Goal: Information Seeking & Learning: Learn about a topic

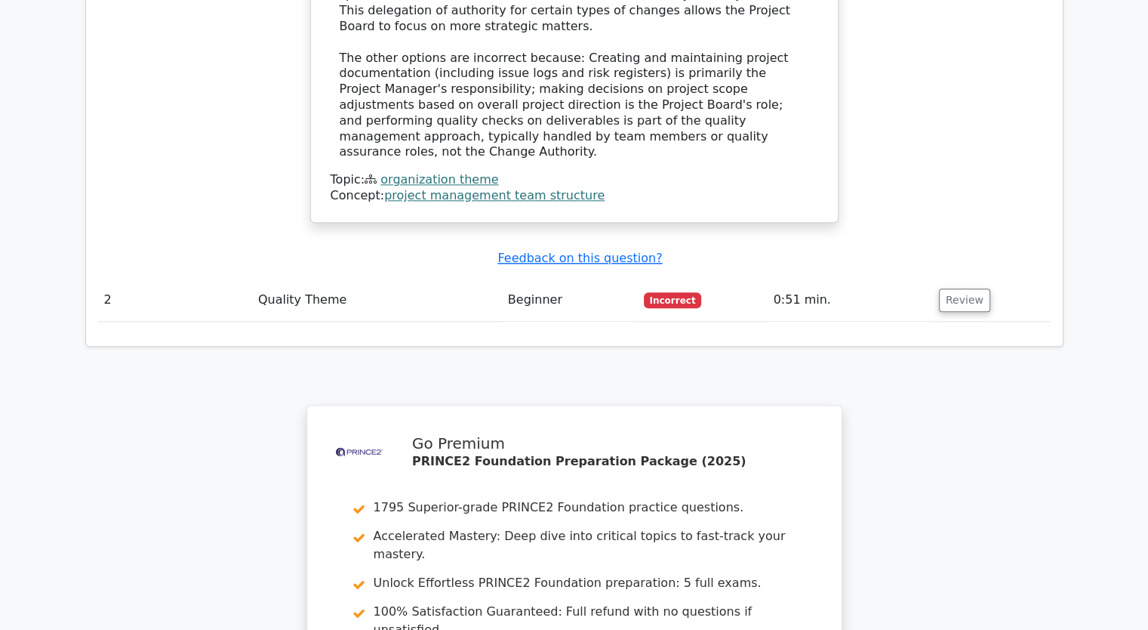
scroll to position [1982, 0]
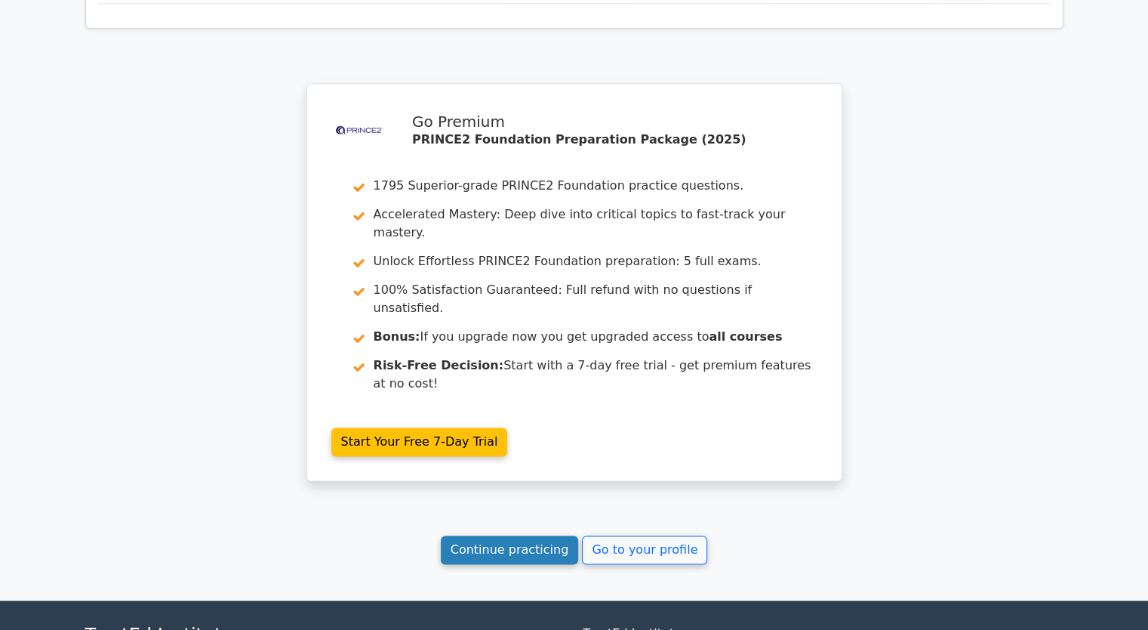
click at [531, 535] on link "Continue practicing" at bounding box center [510, 549] width 138 height 29
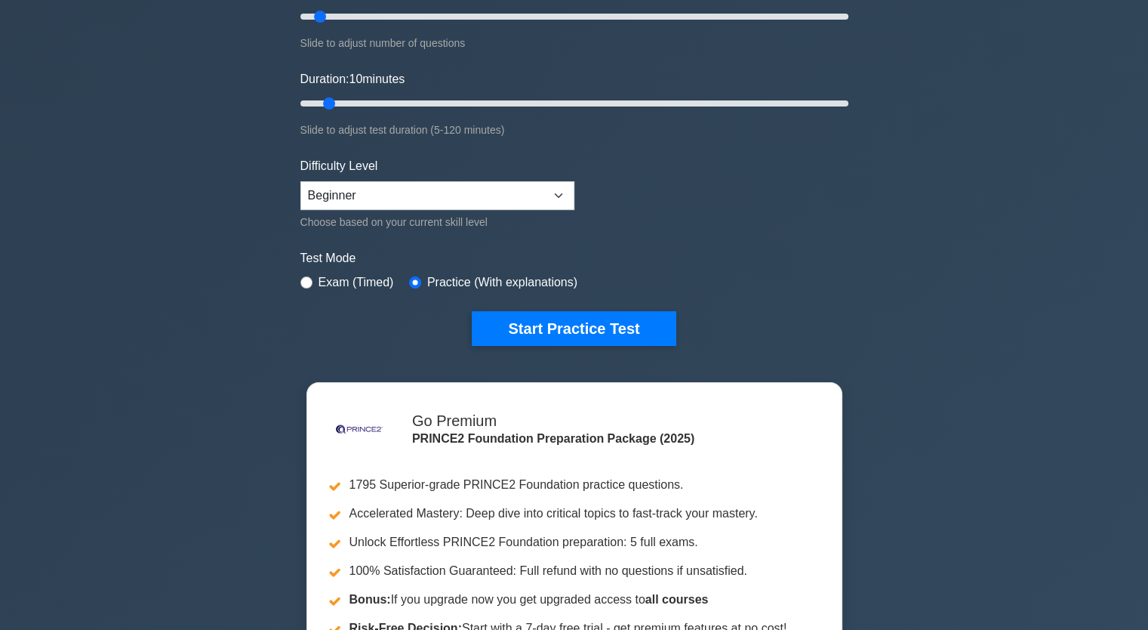
scroll to position [226, 0]
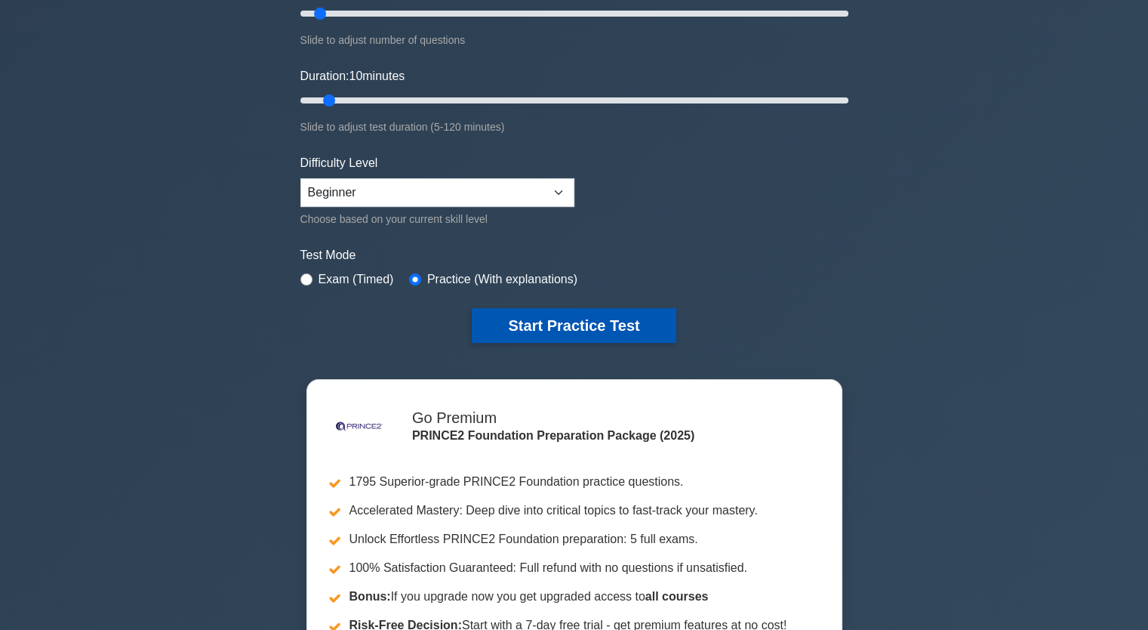
click at [574, 309] on button "Start Practice Test" at bounding box center [574, 325] width 204 height 35
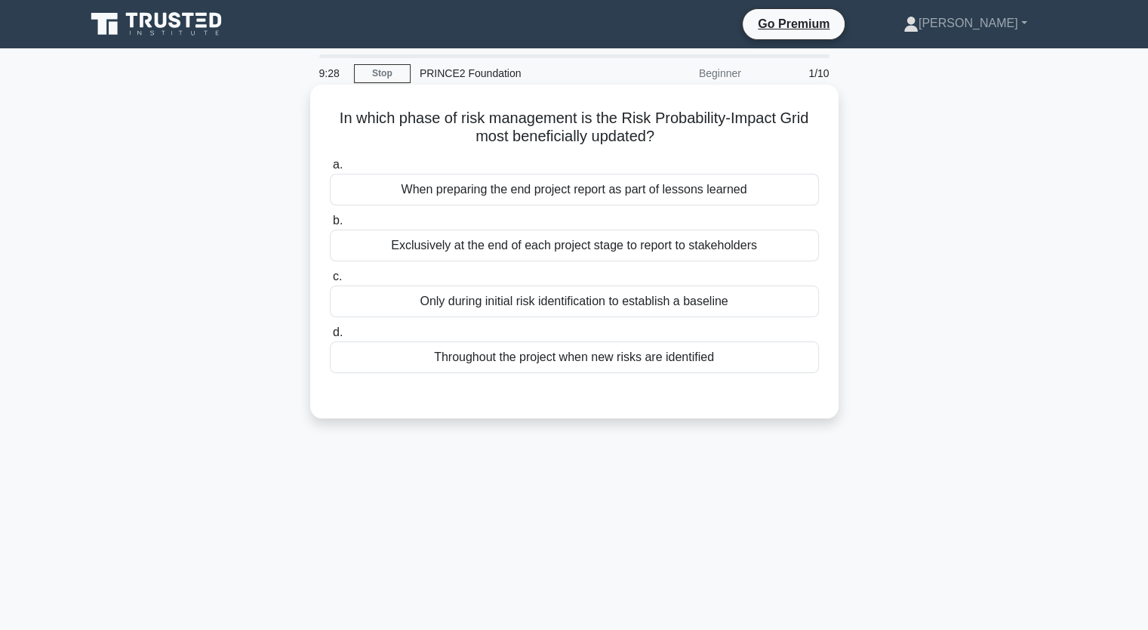
click at [602, 369] on div "Throughout the project when new risks are identified" at bounding box center [574, 357] width 489 height 32
click at [330, 337] on input "d. Throughout the project when new risks are identified" at bounding box center [330, 333] width 0 height 10
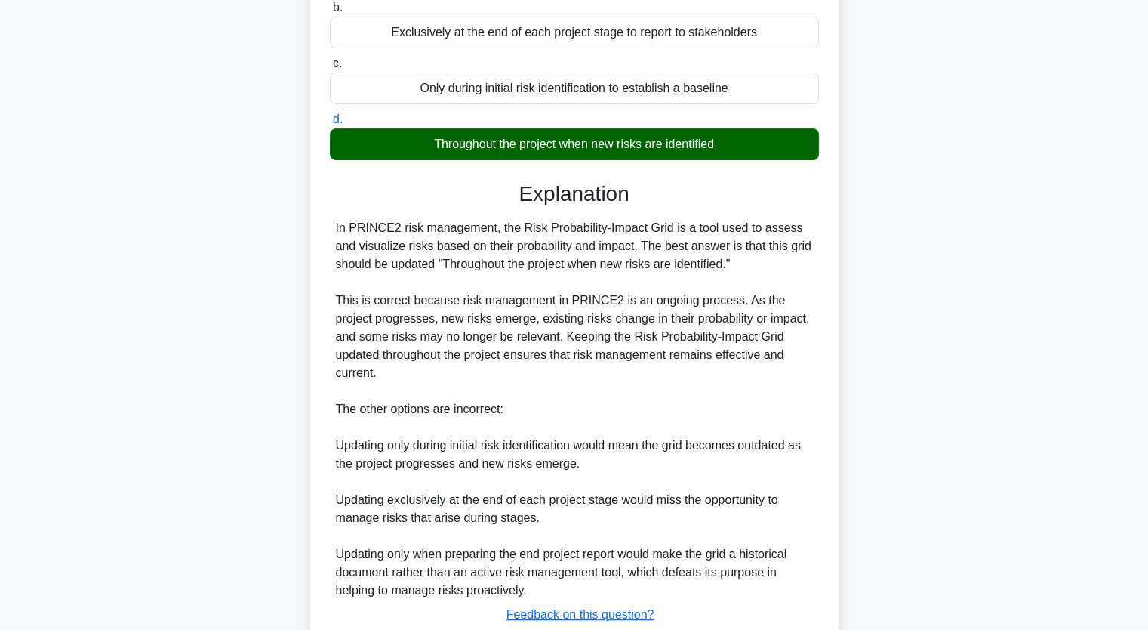
scroll to position [319, 0]
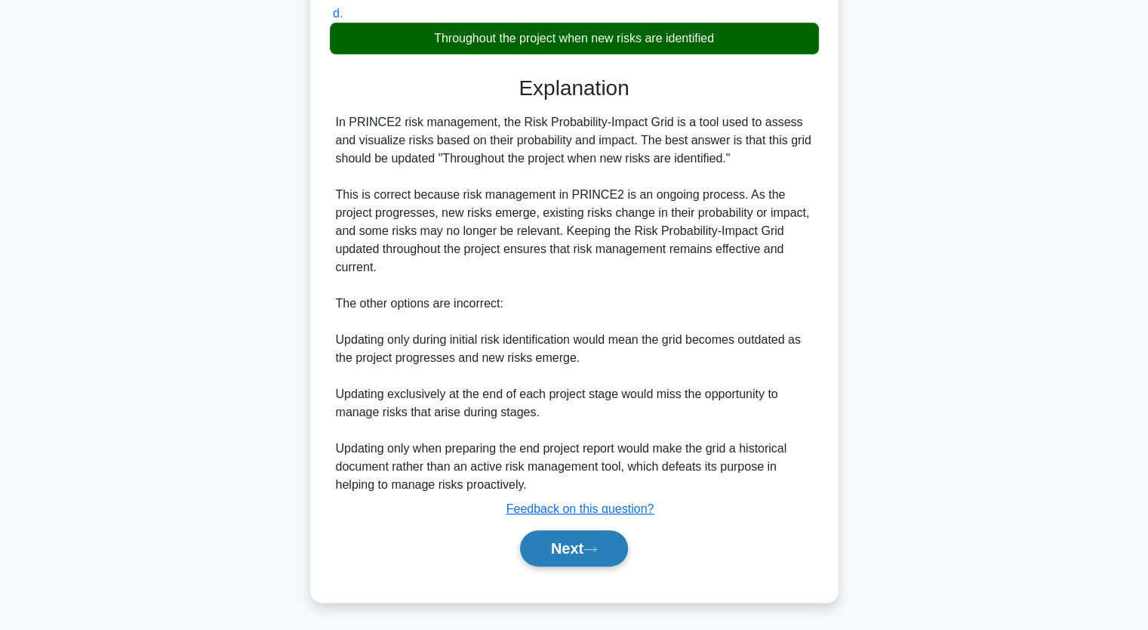
click at [589, 561] on button "Next" at bounding box center [574, 548] width 108 height 36
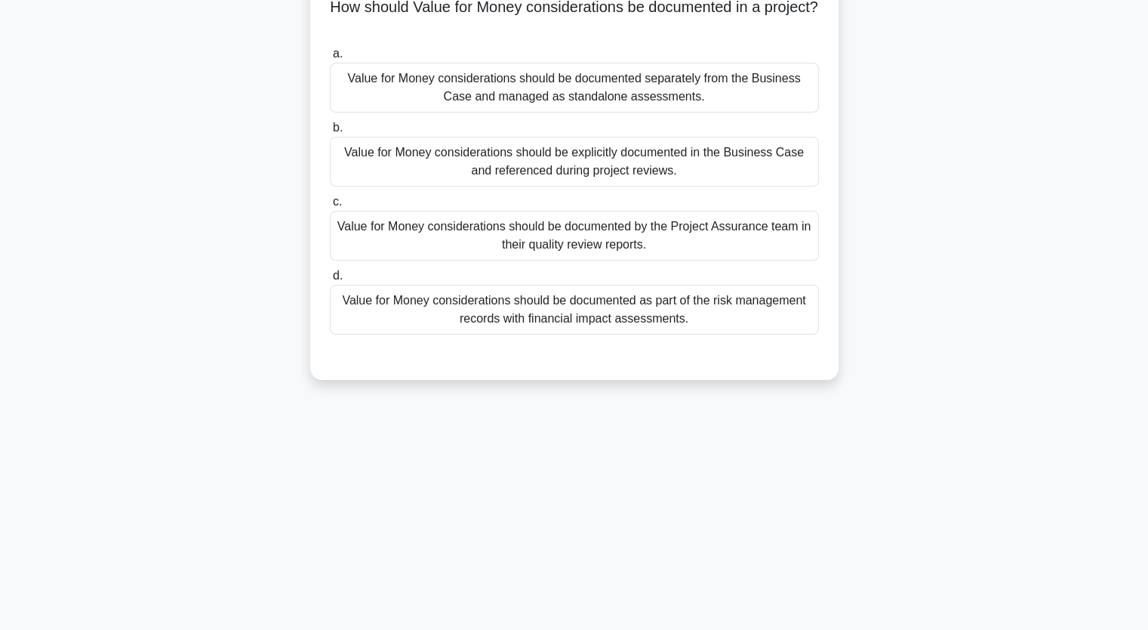
scroll to position [0, 0]
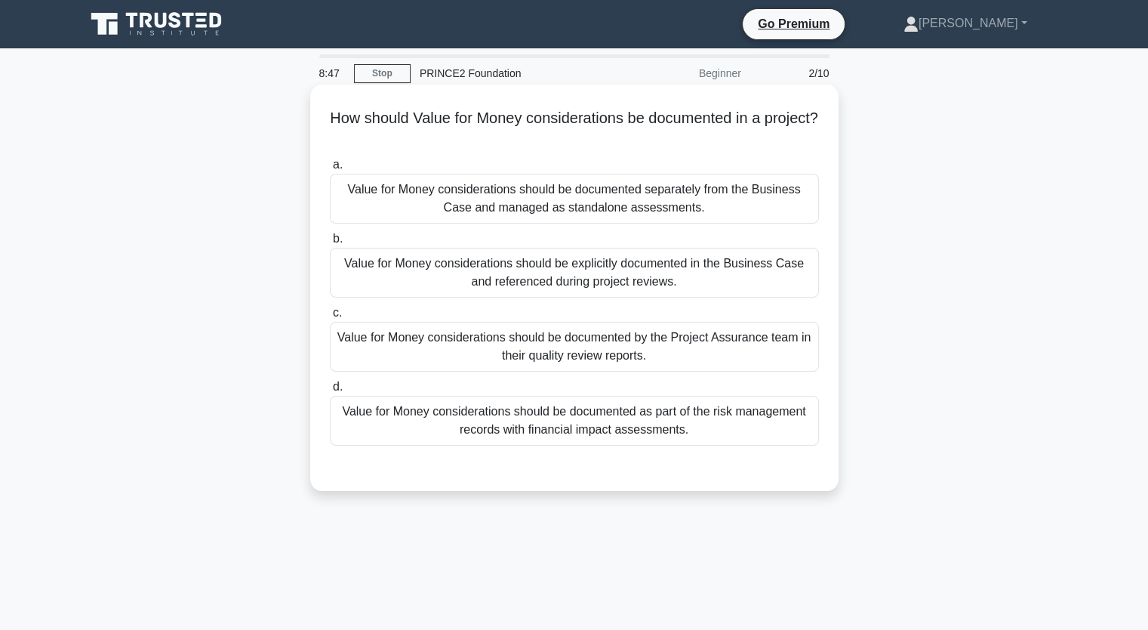
click at [660, 282] on div "Value for Money considerations should be explicitly documented in the Business …" at bounding box center [574, 273] width 489 height 50
click at [330, 244] on input "b. Value for Money considerations should be explicitly documented in the Busine…" at bounding box center [330, 239] width 0 height 10
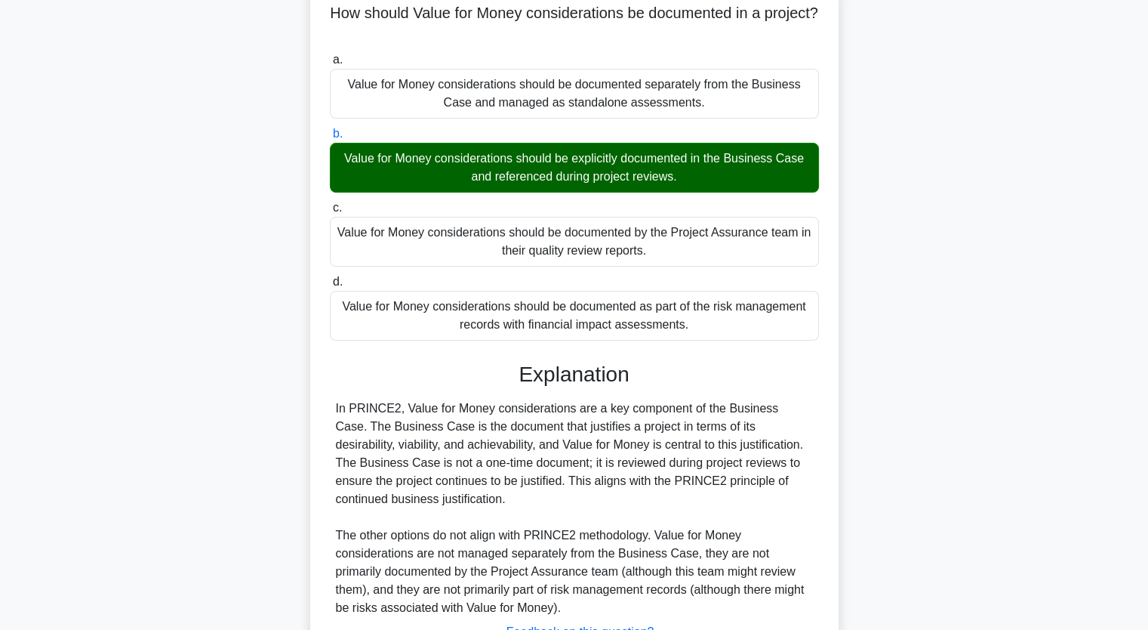
scroll to position [228, 0]
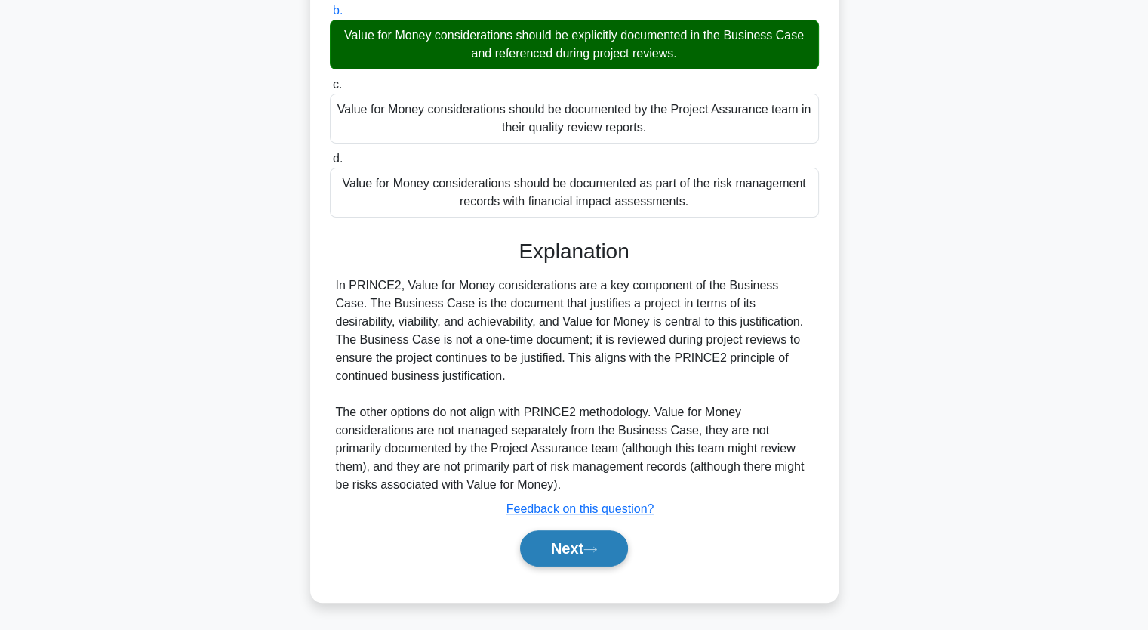
click at [588, 537] on button "Next" at bounding box center [574, 548] width 108 height 36
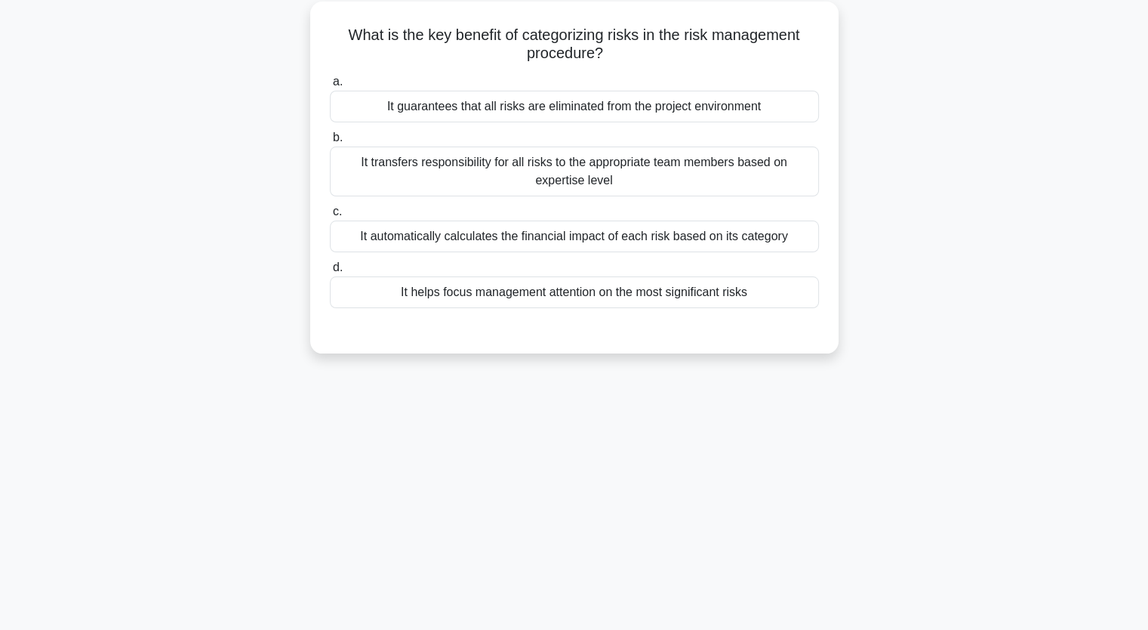
scroll to position [0, 0]
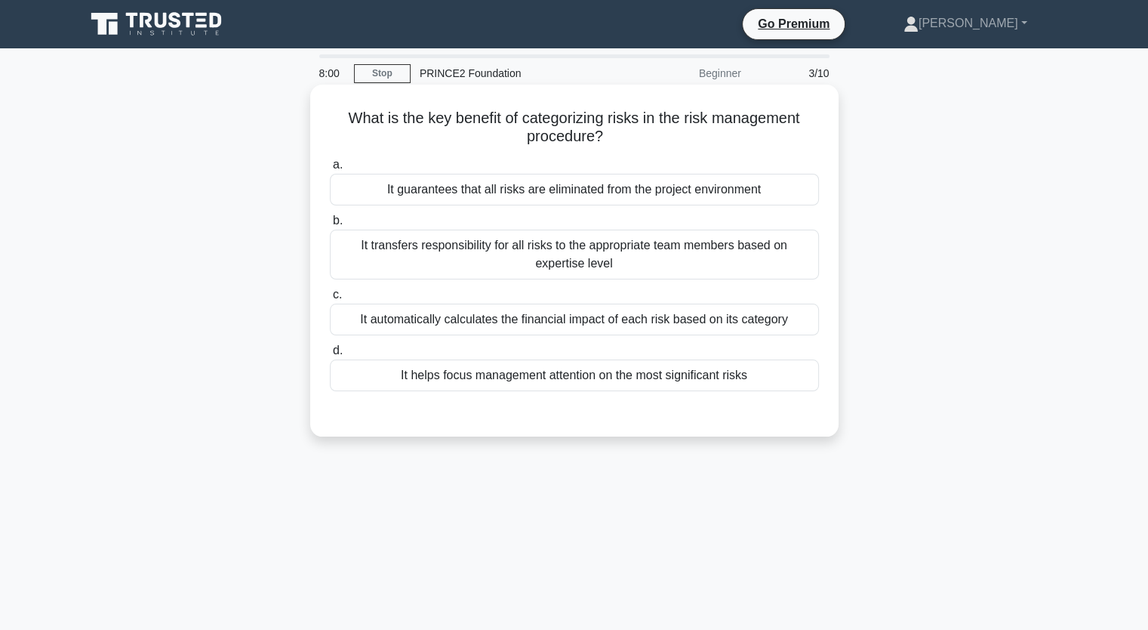
click at [610, 261] on div "It transfers responsibility for all risks to the appropriate team members based…" at bounding box center [574, 254] width 489 height 50
click at [330, 226] on input "b. It transfers responsibility for all risks to the appropriate team members ba…" at bounding box center [330, 221] width 0 height 10
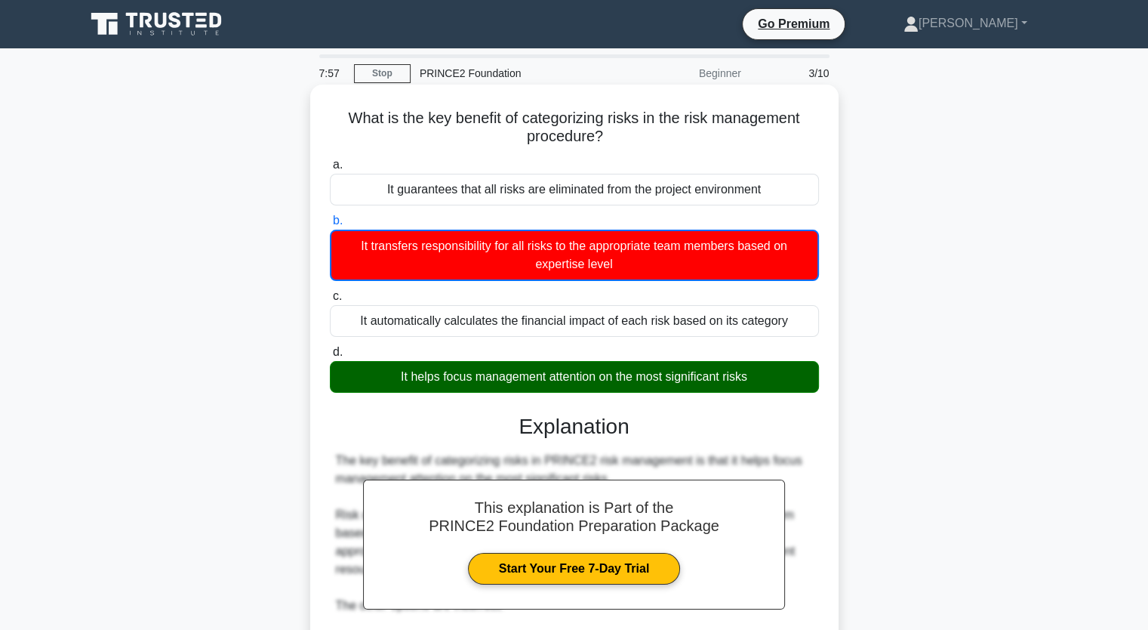
scroll to position [284, 0]
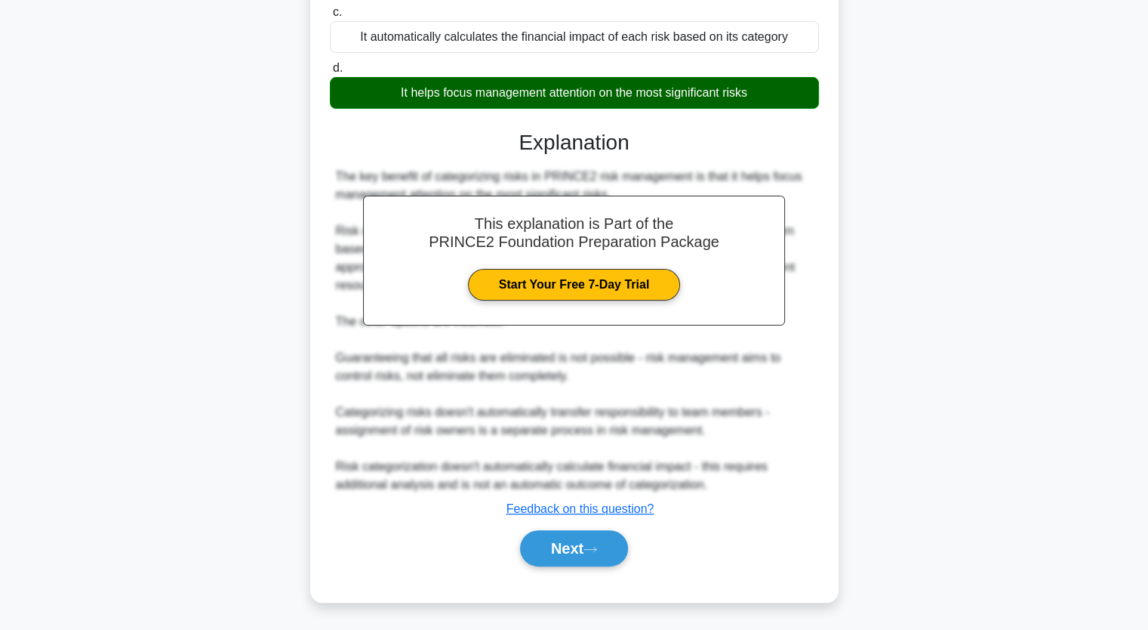
click at [571, 569] on div "Next" at bounding box center [574, 548] width 489 height 48
click at [571, 556] on button "Next" at bounding box center [574, 548] width 108 height 36
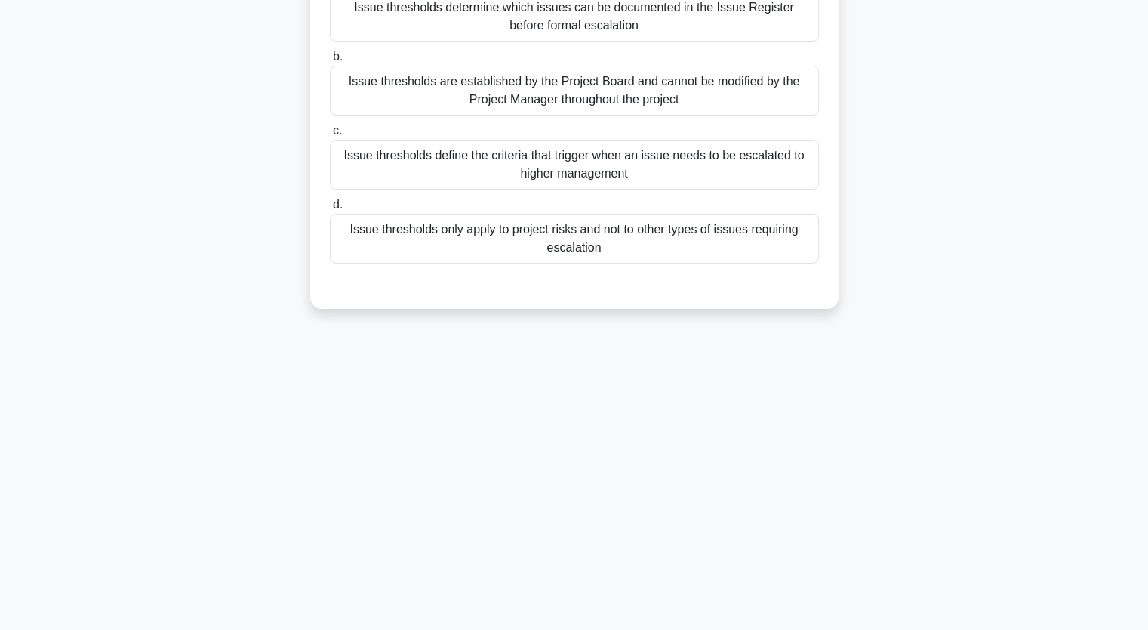
scroll to position [0, 0]
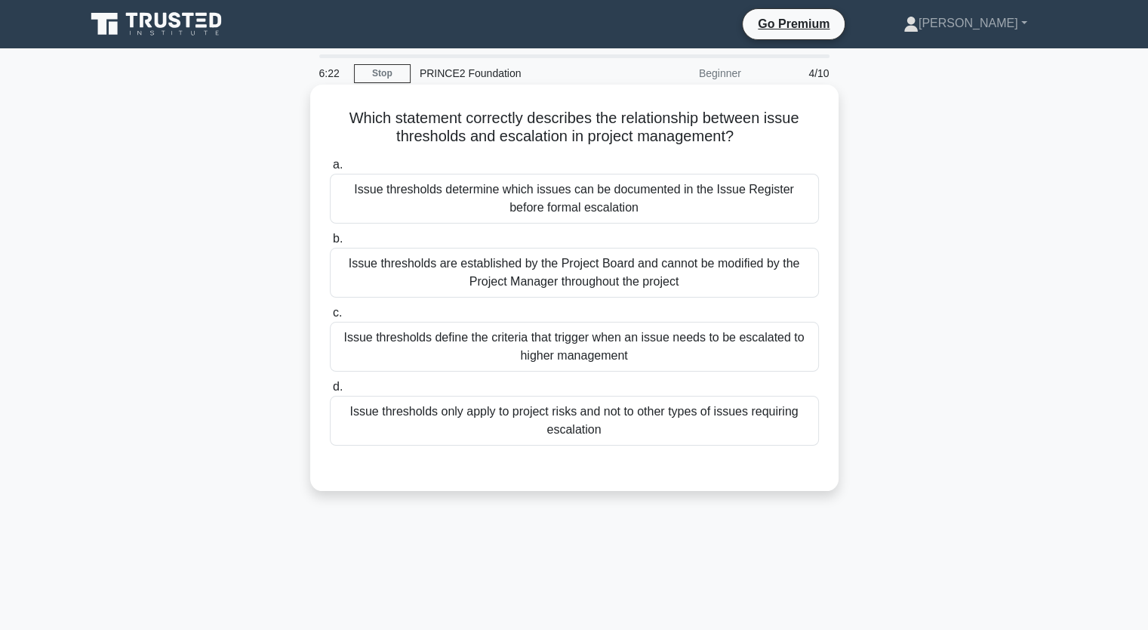
click at [562, 353] on div "Issue thresholds define the criteria that trigger when an issue needs to be esc…" at bounding box center [574, 347] width 489 height 50
click at [330, 318] on input "c. Issue thresholds define the criteria that trigger when an issue needs to be …" at bounding box center [330, 313] width 0 height 10
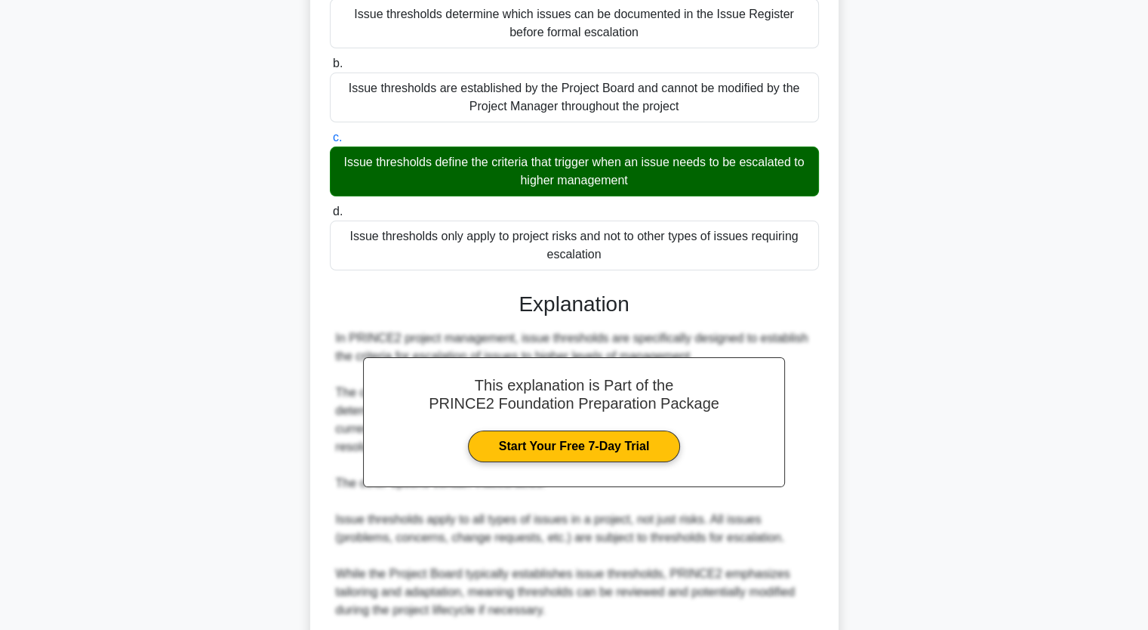
scroll to position [373, 0]
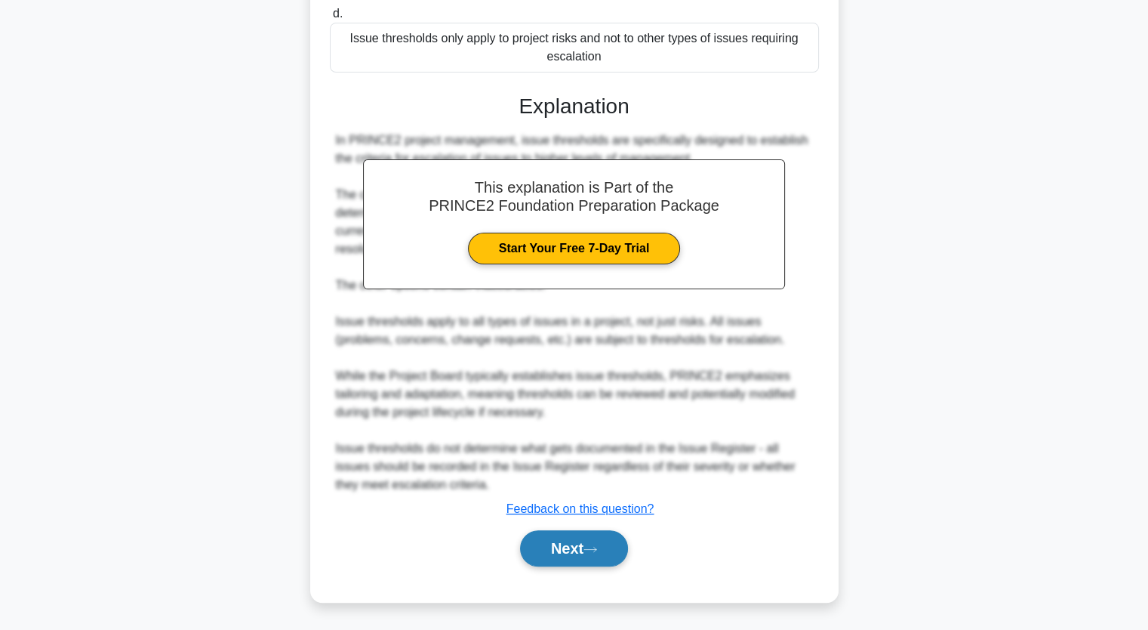
click at [576, 557] on button "Next" at bounding box center [574, 548] width 108 height 36
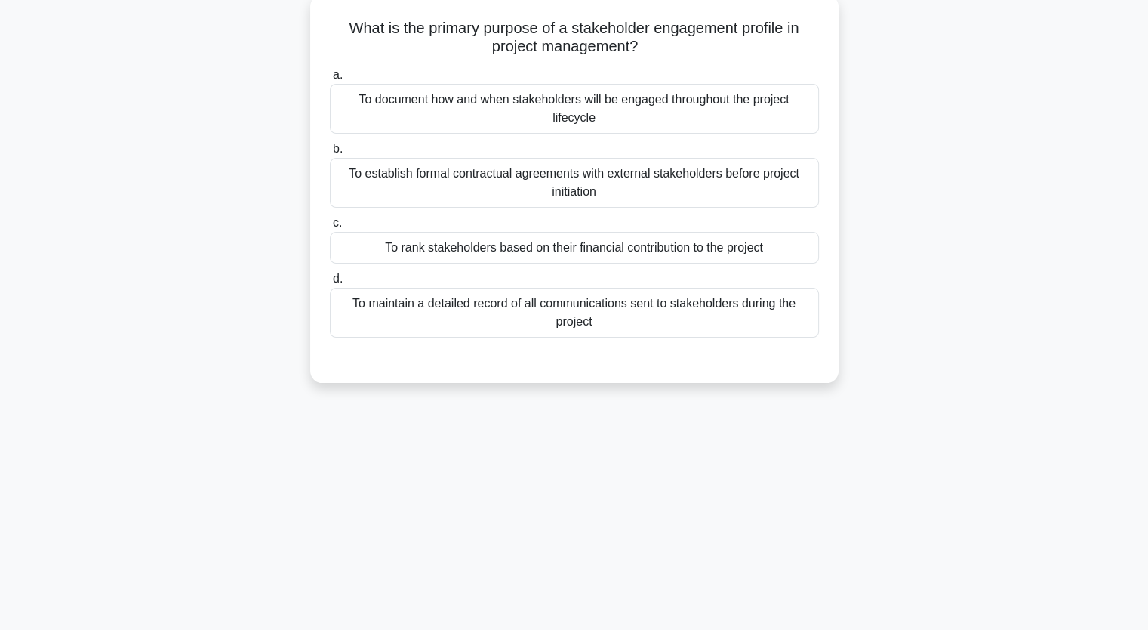
scroll to position [0, 0]
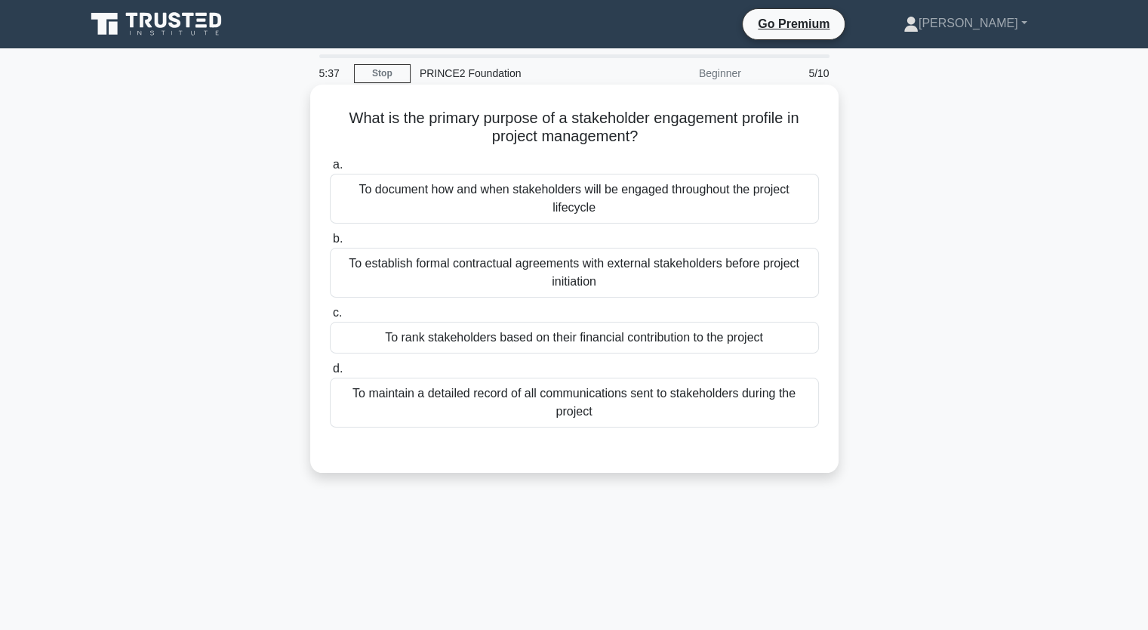
click at [637, 203] on div "To document how and when stakeholders will be engaged throughout the project li…" at bounding box center [574, 199] width 489 height 50
click at [330, 170] on input "a. To document how and when stakeholders will be engaged throughout the project…" at bounding box center [330, 165] width 0 height 10
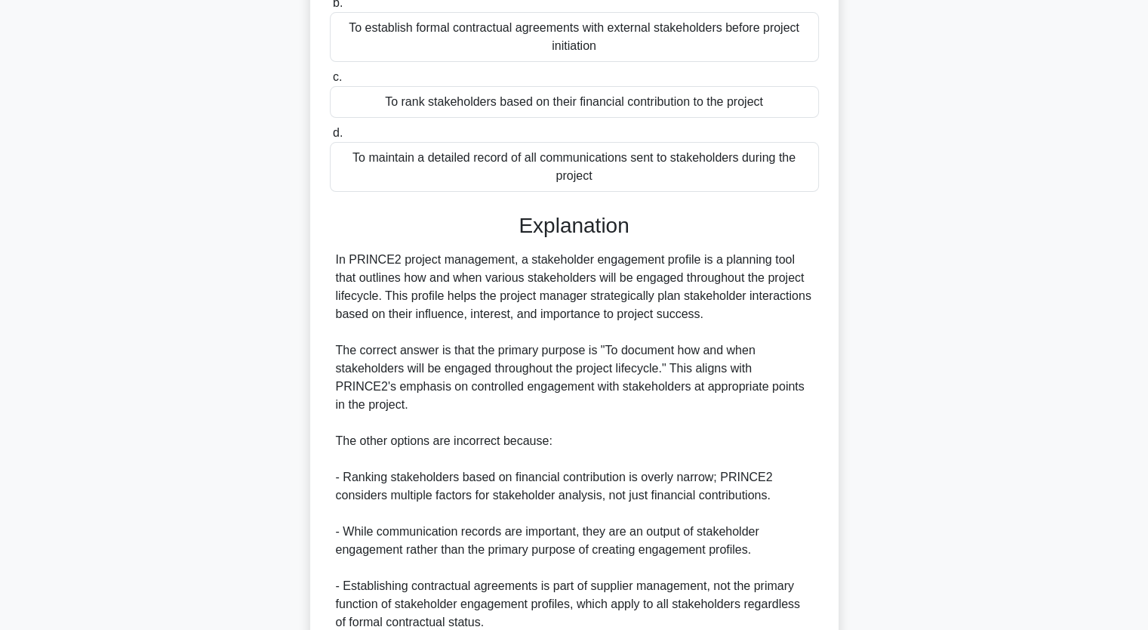
scroll to position [373, 0]
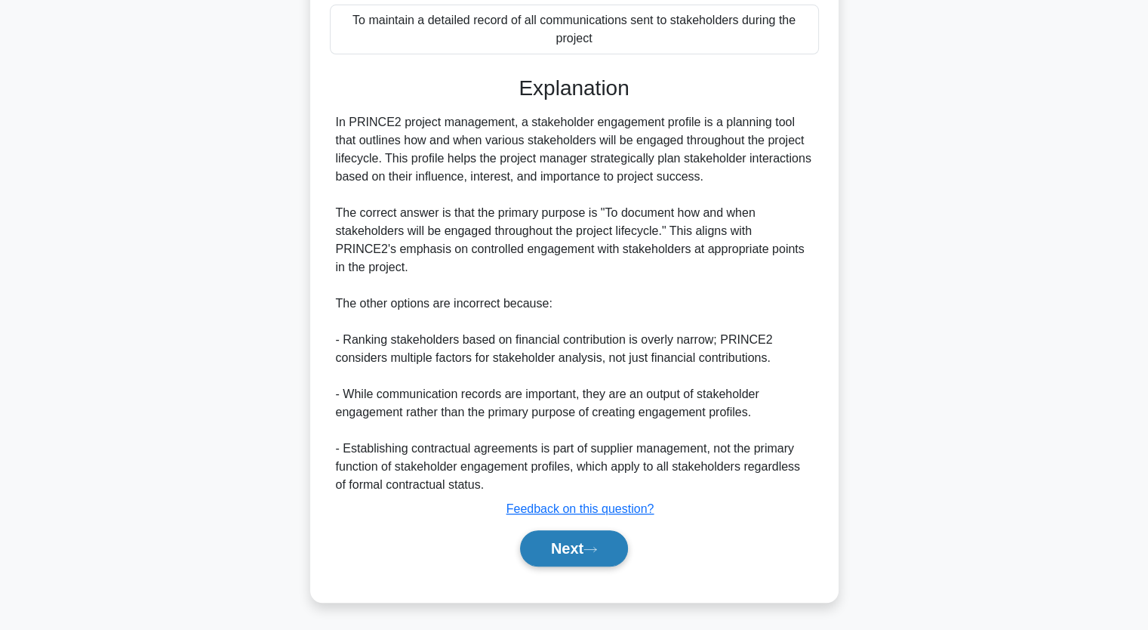
click at [593, 551] on icon at bounding box center [591, 549] width 14 height 8
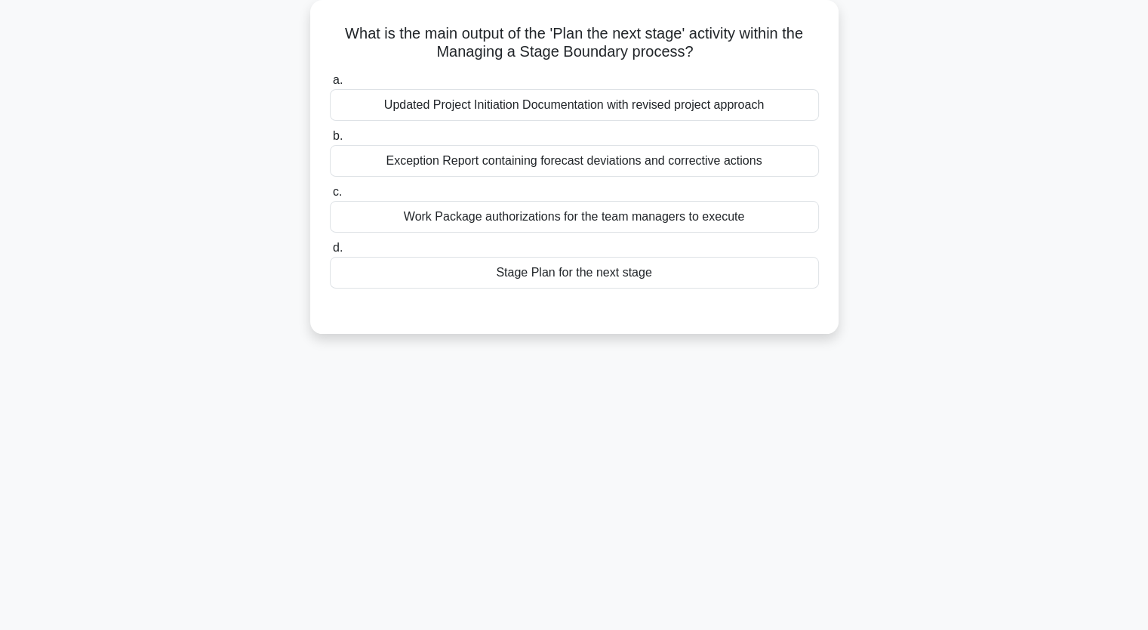
scroll to position [0, 0]
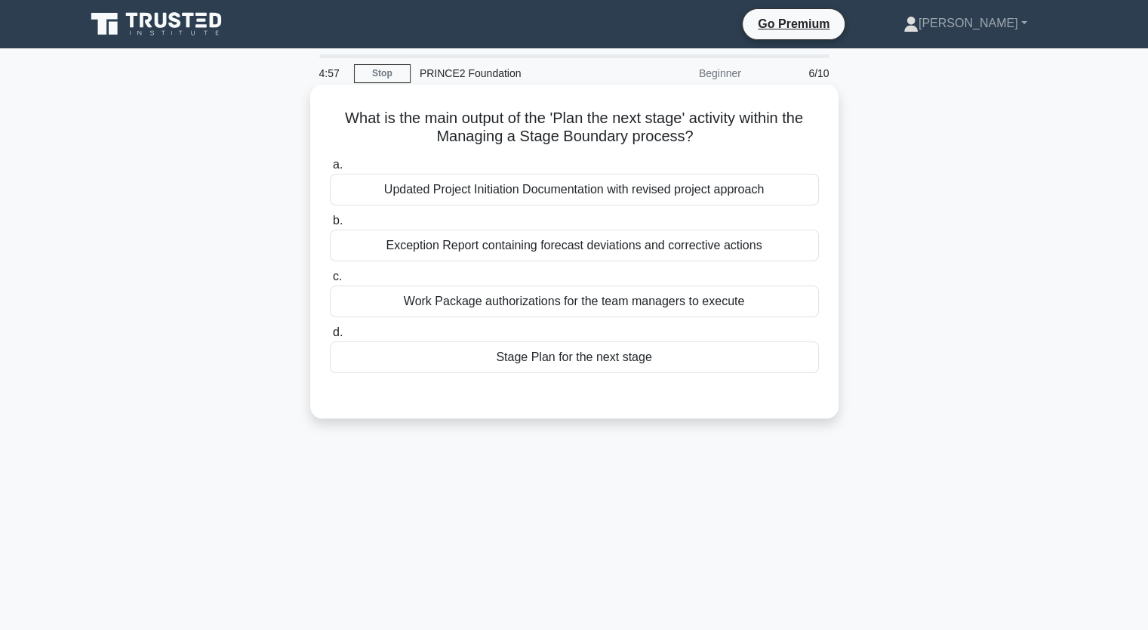
click at [624, 361] on div "Stage Plan for the next stage" at bounding box center [574, 357] width 489 height 32
click at [330, 337] on input "d. Stage Plan for the next stage" at bounding box center [330, 333] width 0 height 10
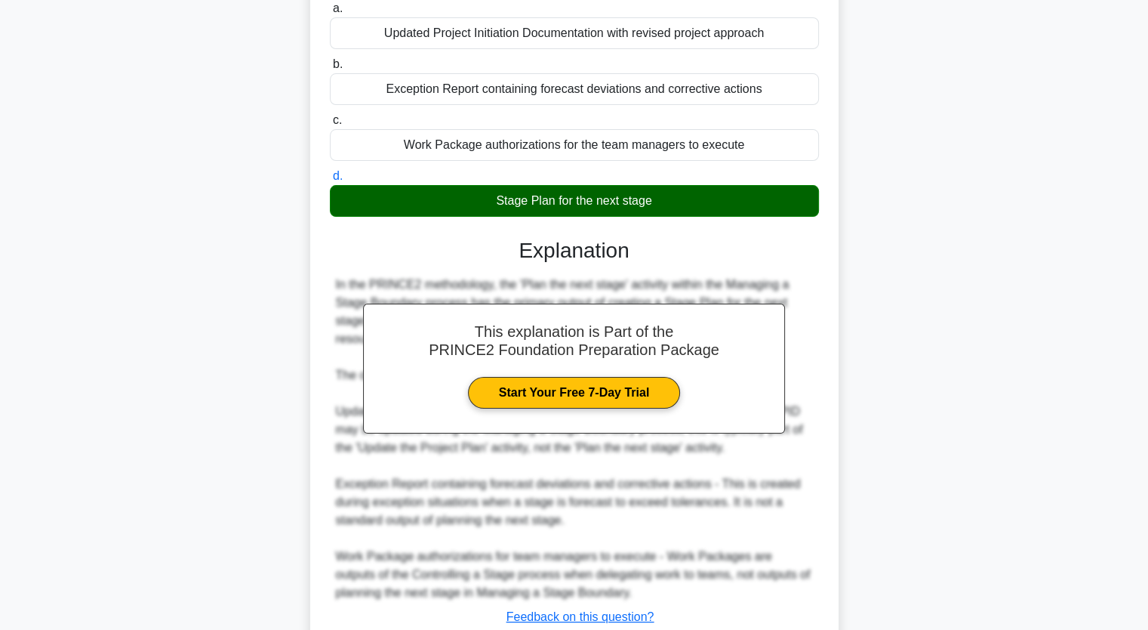
scroll to position [264, 0]
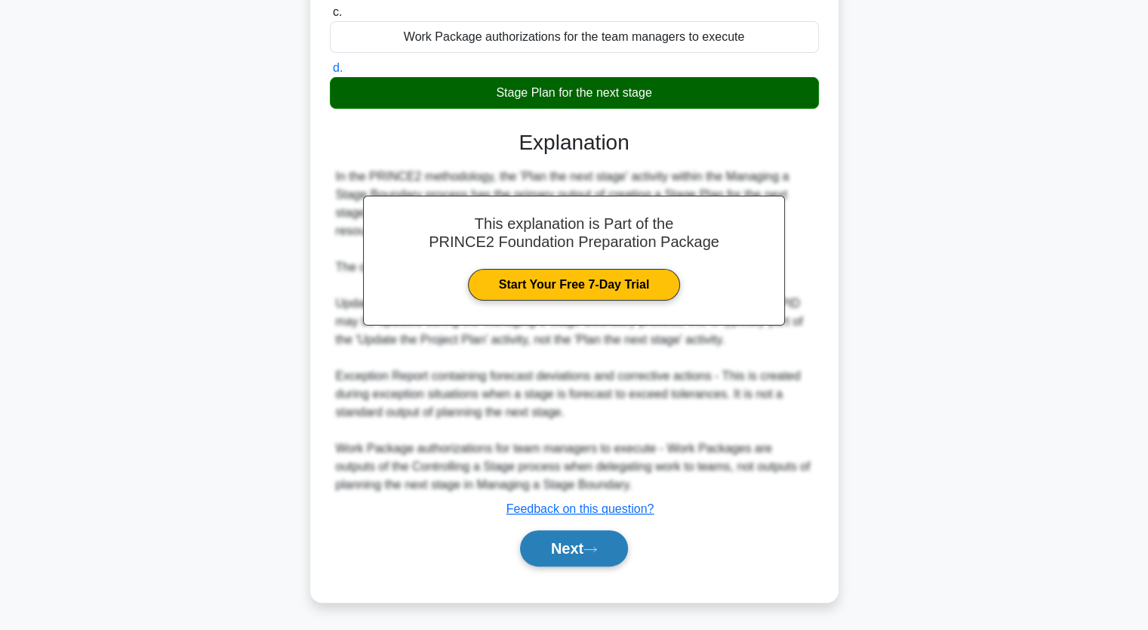
click at [566, 560] on button "Next" at bounding box center [574, 548] width 108 height 36
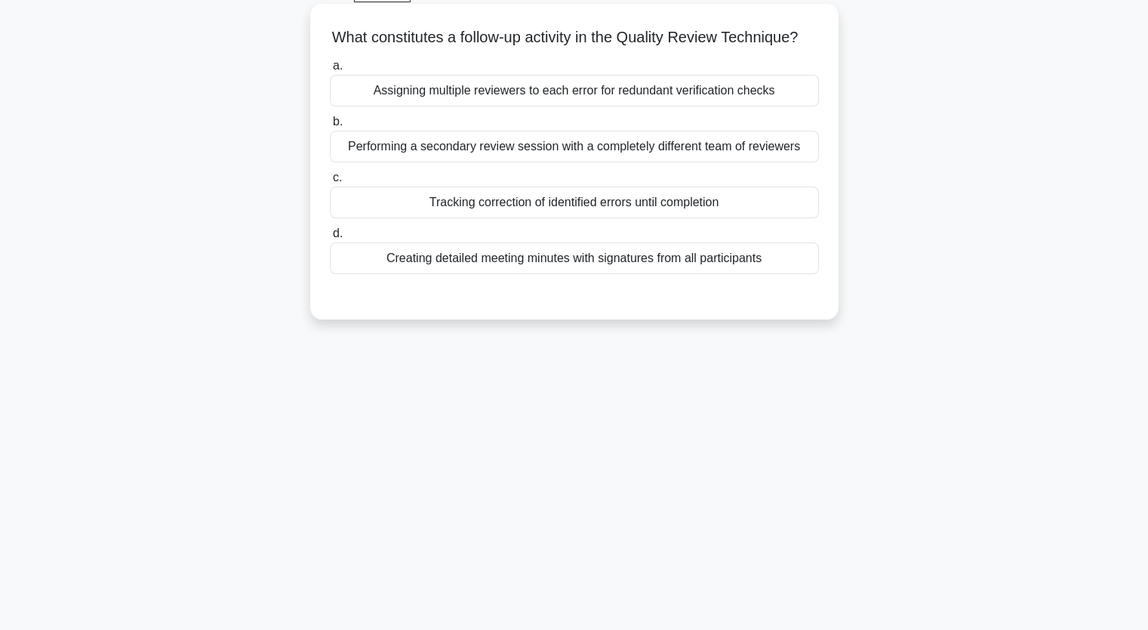
scroll to position [0, 0]
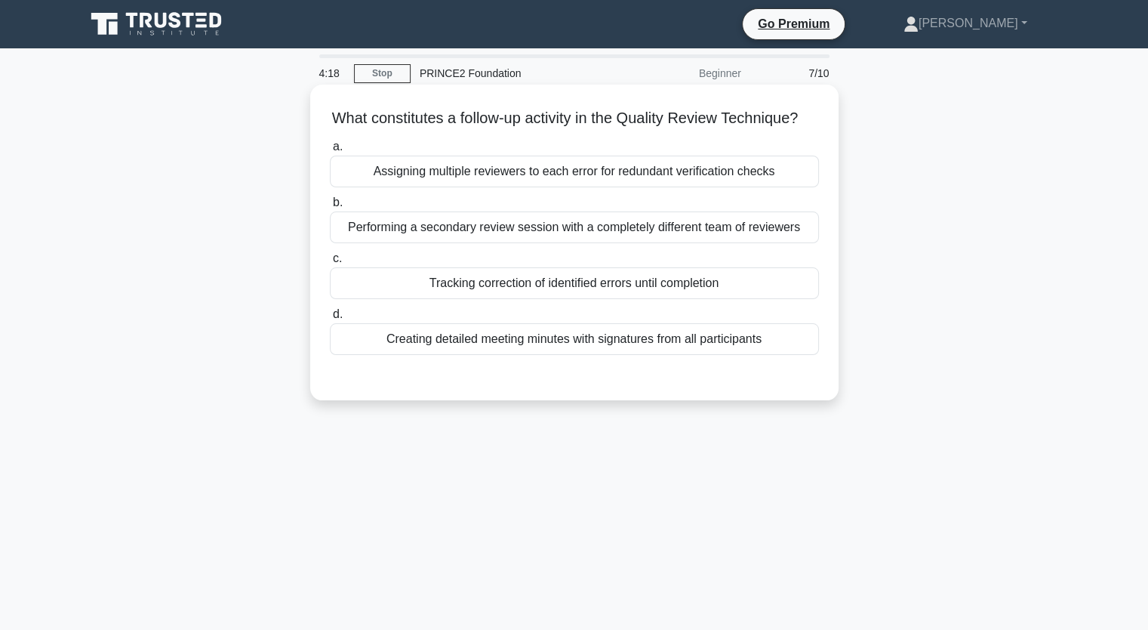
click at [581, 299] on div "Tracking correction of identified errors until completion" at bounding box center [574, 283] width 489 height 32
click at [330, 263] on input "c. Tracking correction of identified errors until completion" at bounding box center [330, 259] width 0 height 10
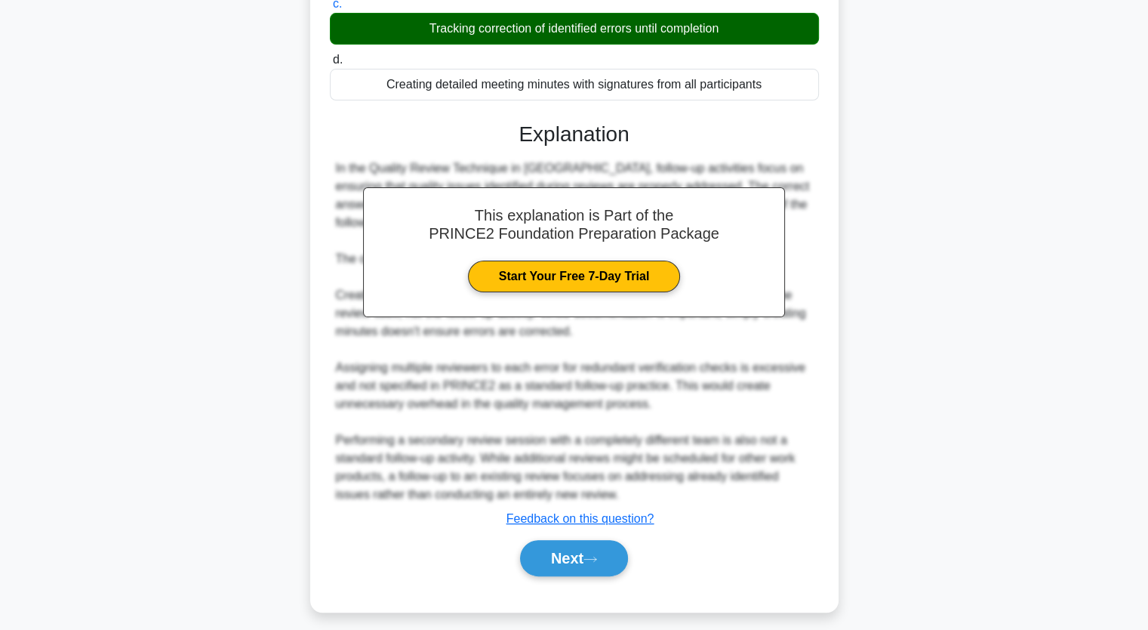
scroll to position [282, 0]
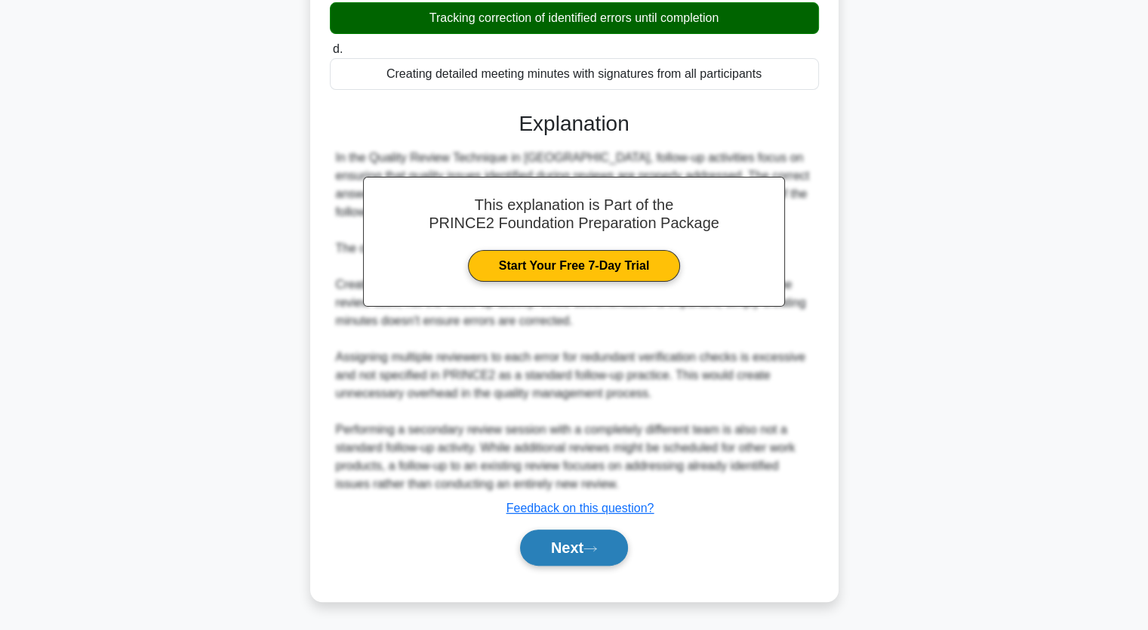
click at [567, 547] on button "Next" at bounding box center [574, 547] width 108 height 36
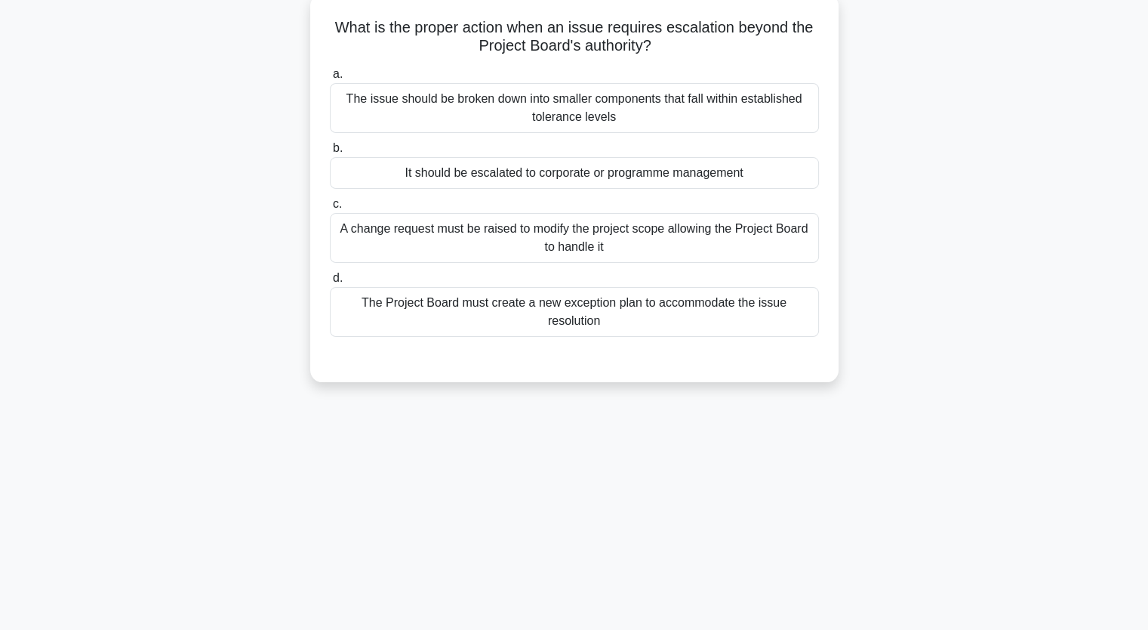
scroll to position [0, 0]
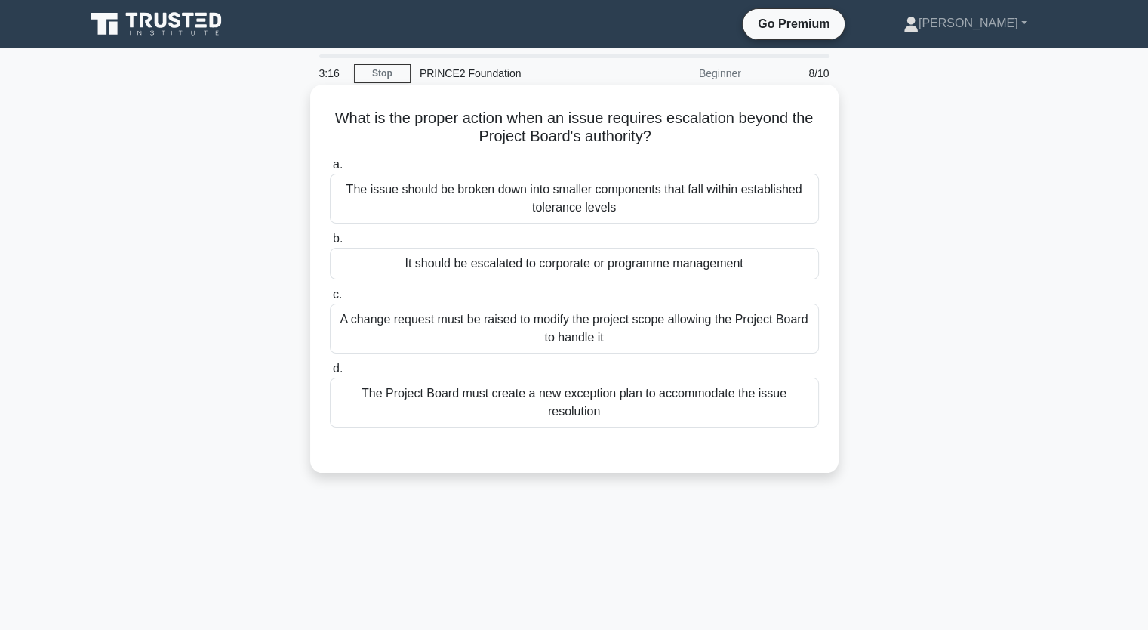
click at [607, 269] on div "It should be escalated to corporate or programme management" at bounding box center [574, 264] width 489 height 32
click at [330, 244] on input "b. It should be escalated to corporate or programme management" at bounding box center [330, 239] width 0 height 10
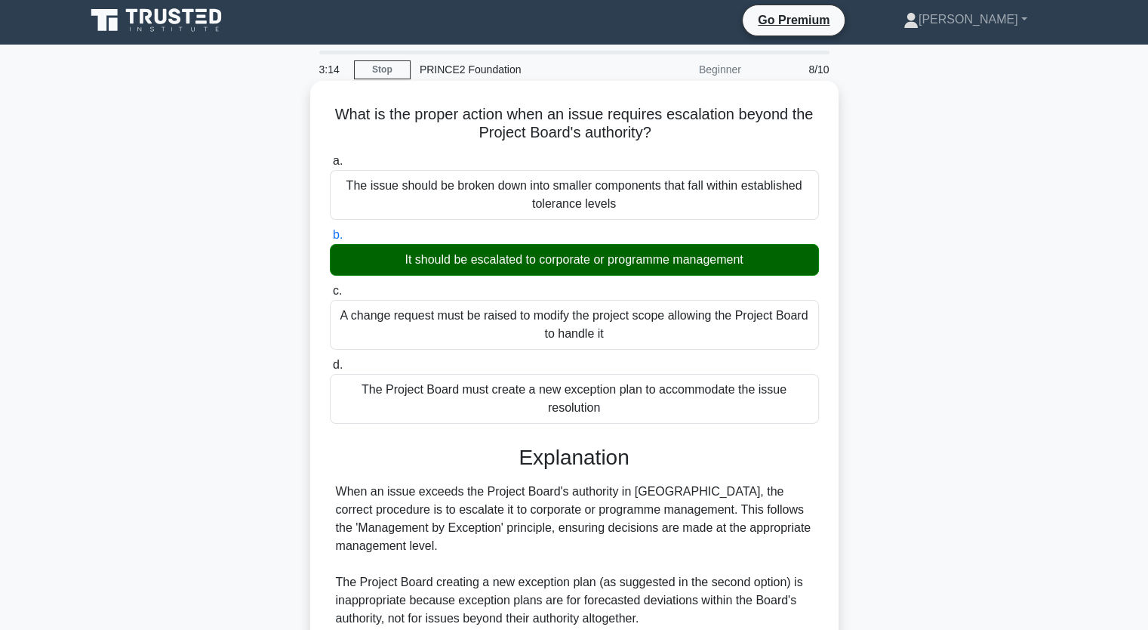
scroll to position [264, 0]
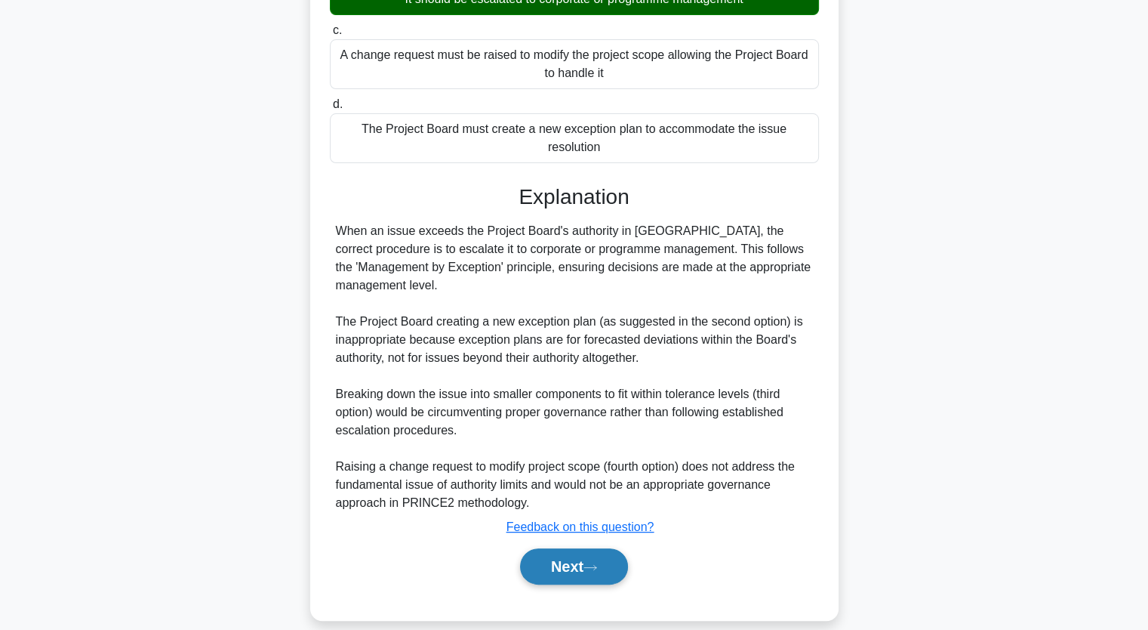
click at [588, 548] on button "Next" at bounding box center [574, 566] width 108 height 36
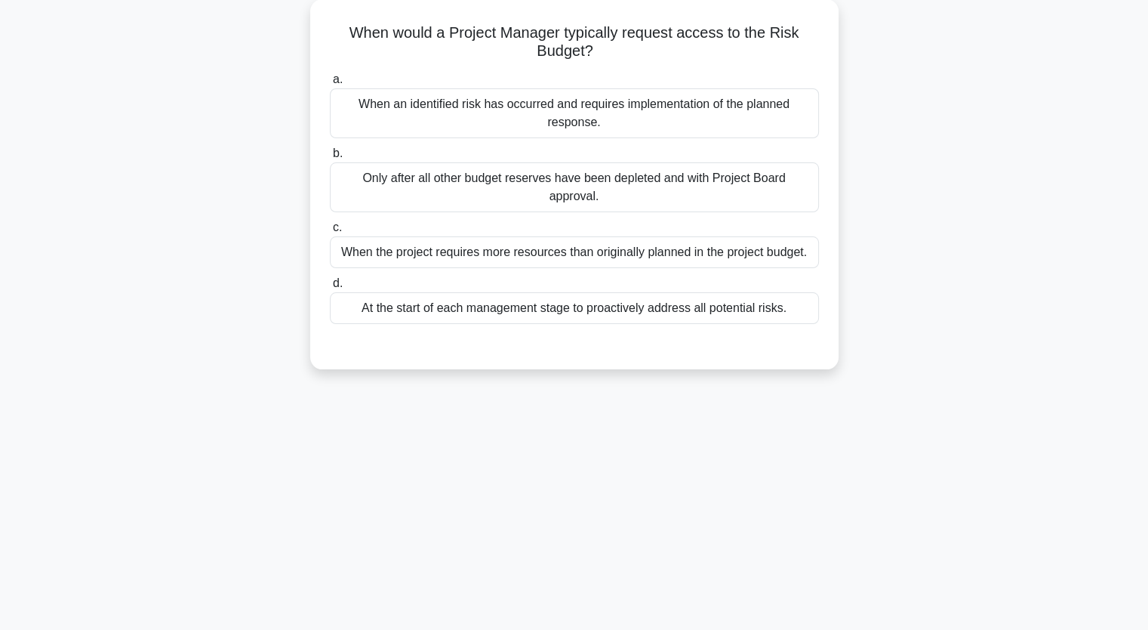
scroll to position [0, 0]
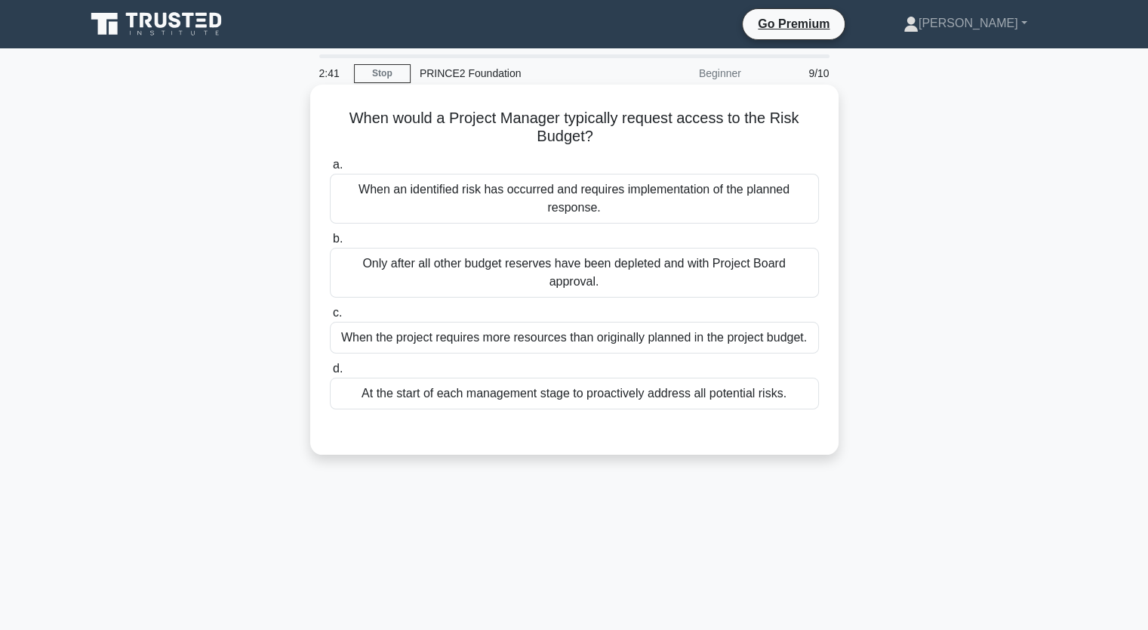
click at [528, 322] on div "When the project requires more resources than originally planned in the project…" at bounding box center [574, 338] width 489 height 32
click at [330, 318] on input "c. When the project requires more resources than originally planned in the proj…" at bounding box center [330, 313] width 0 height 10
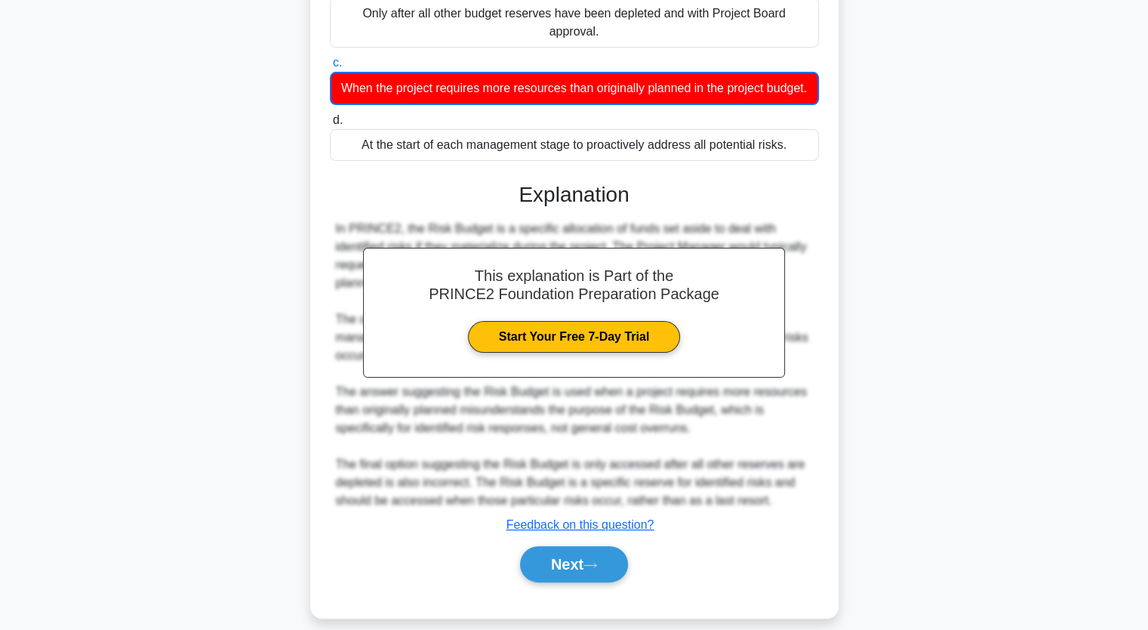
scroll to position [266, 0]
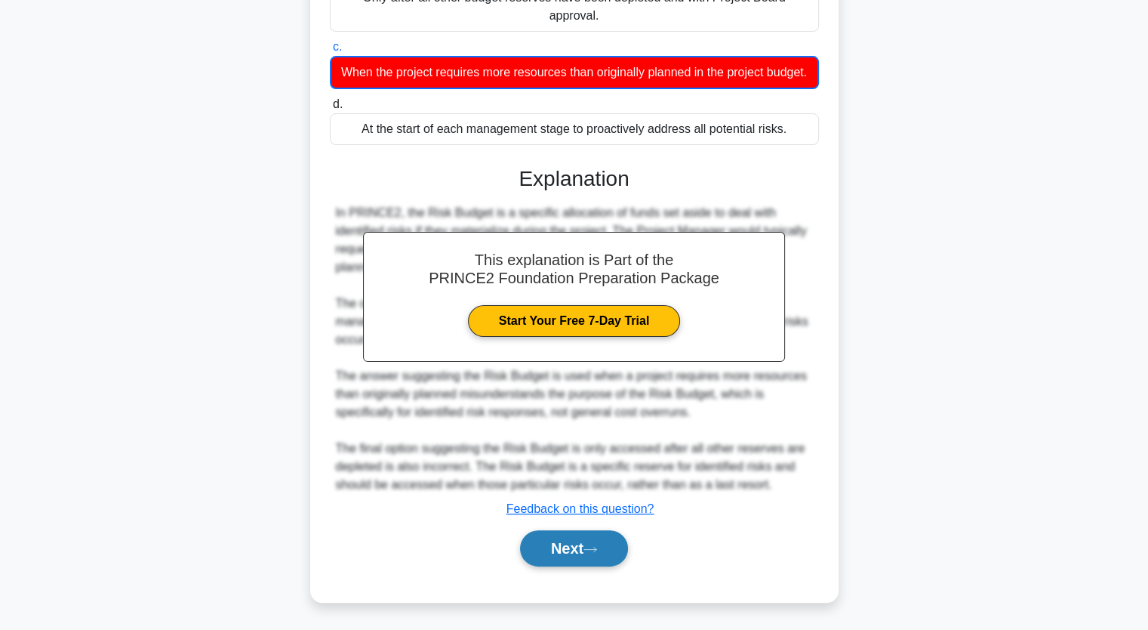
click at [580, 539] on button "Next" at bounding box center [574, 548] width 108 height 36
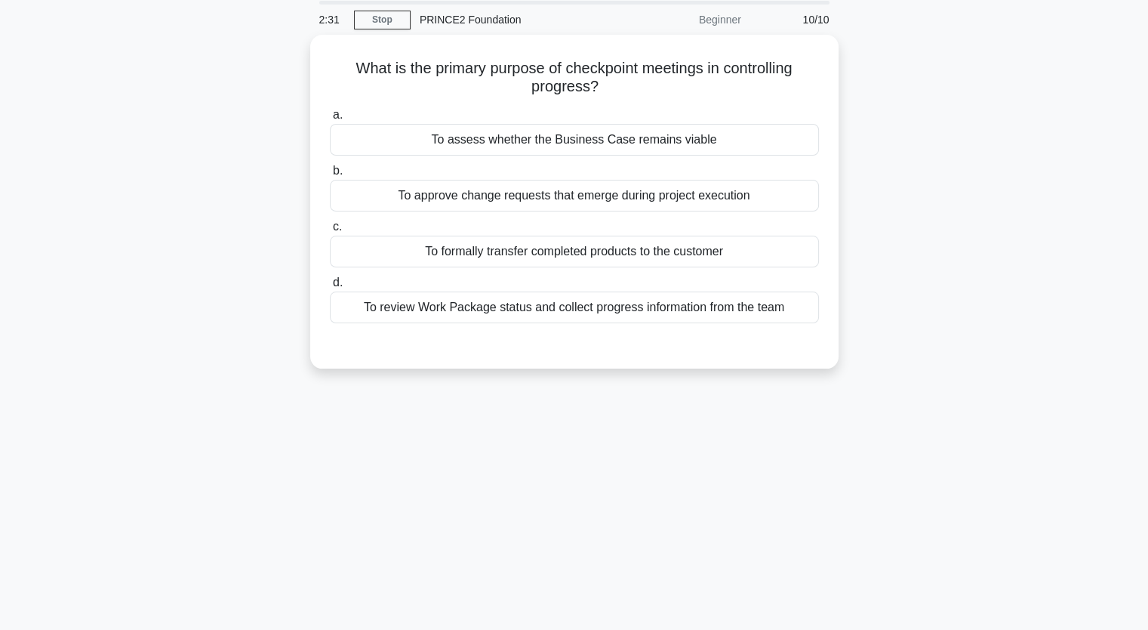
scroll to position [0, 0]
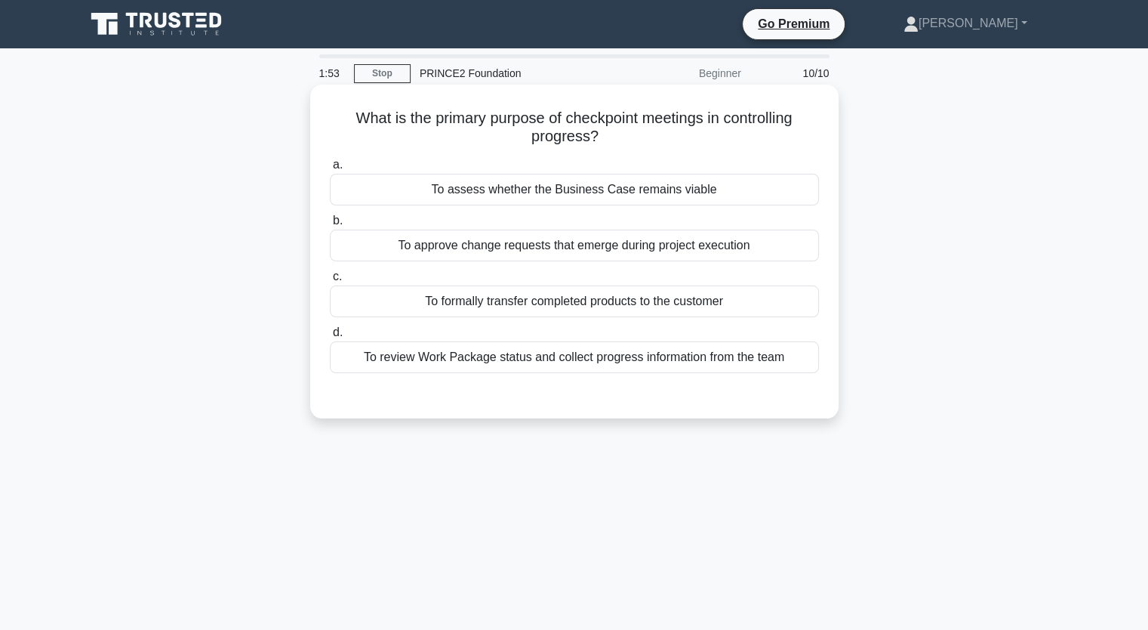
click at [528, 363] on div "To review Work Package status and collect progress information from the team" at bounding box center [574, 357] width 489 height 32
click at [330, 337] on input "d. To review Work Package status and collect progress information from the team" at bounding box center [330, 333] width 0 height 10
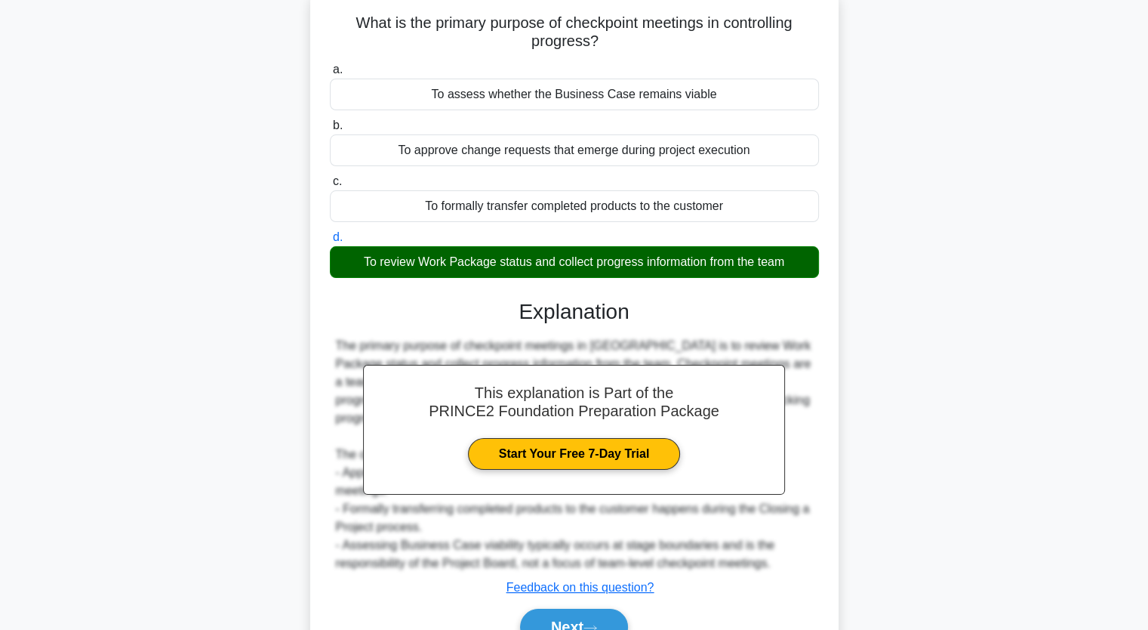
scroll to position [186, 0]
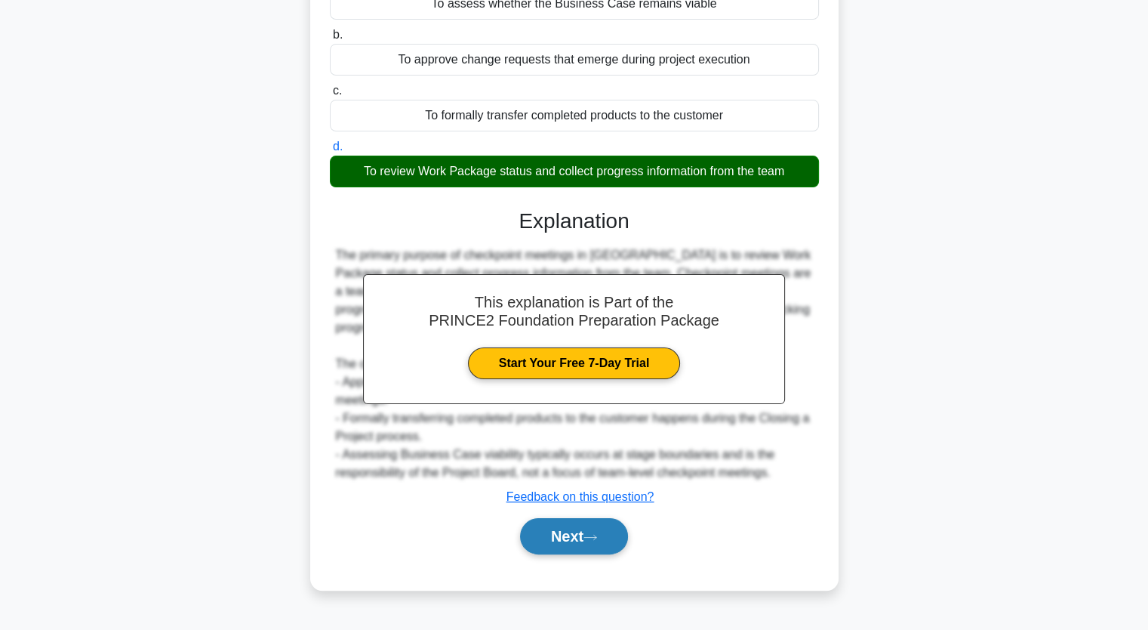
click at [590, 541] on button "Next" at bounding box center [574, 536] width 108 height 36
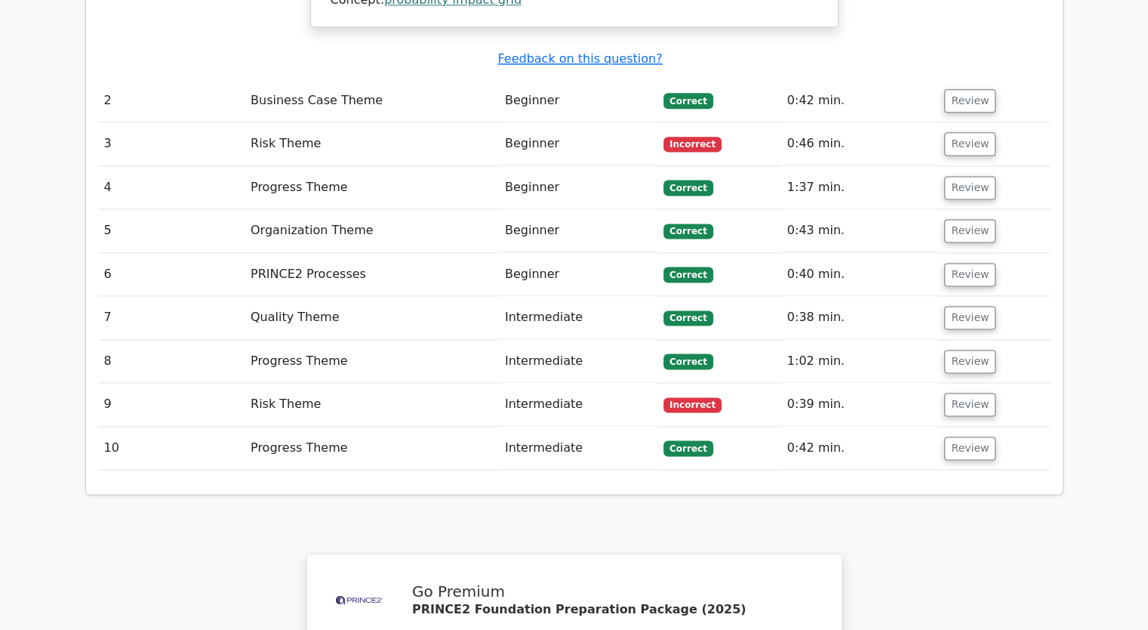
scroll to position [2491, 0]
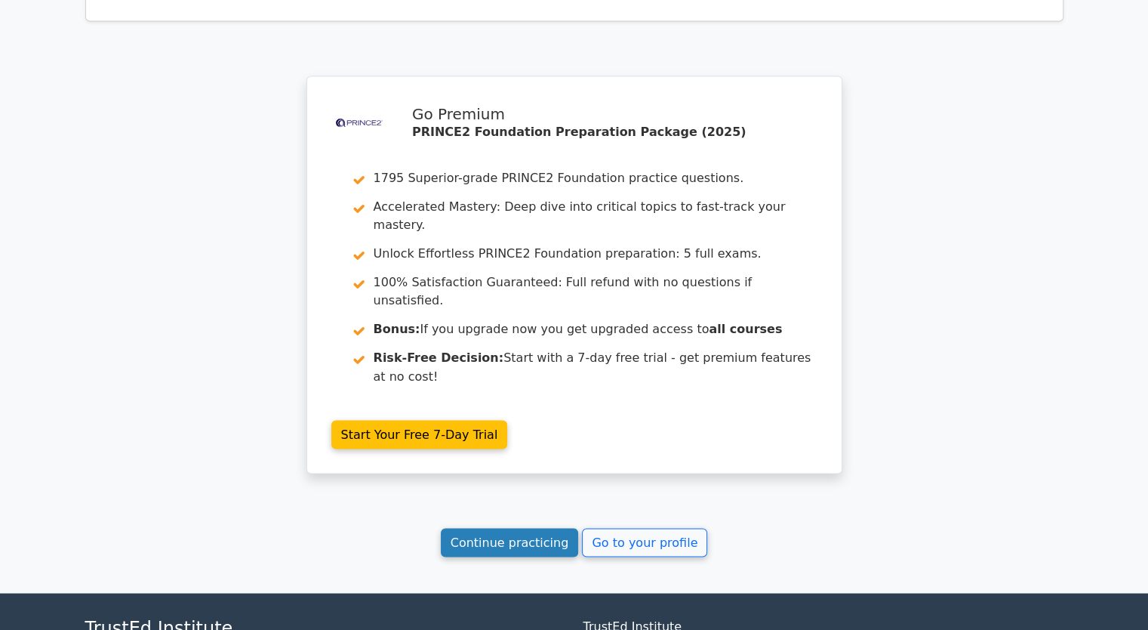
click at [503, 528] on link "Continue practicing" at bounding box center [510, 542] width 138 height 29
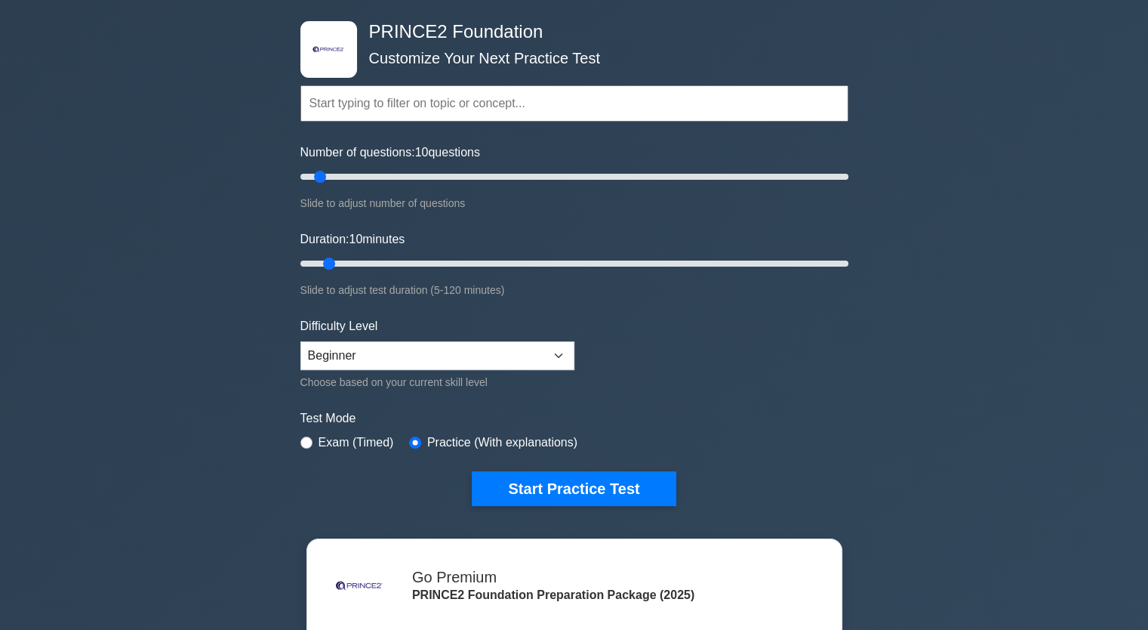
scroll to position [151, 0]
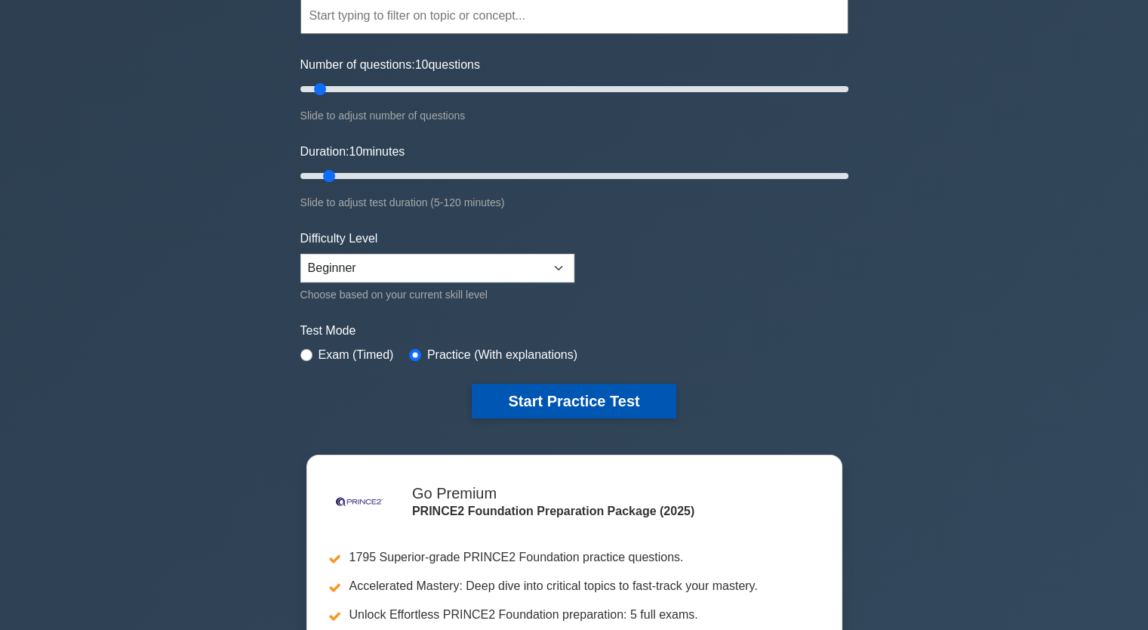
click at [610, 397] on button "Start Practice Test" at bounding box center [574, 400] width 204 height 35
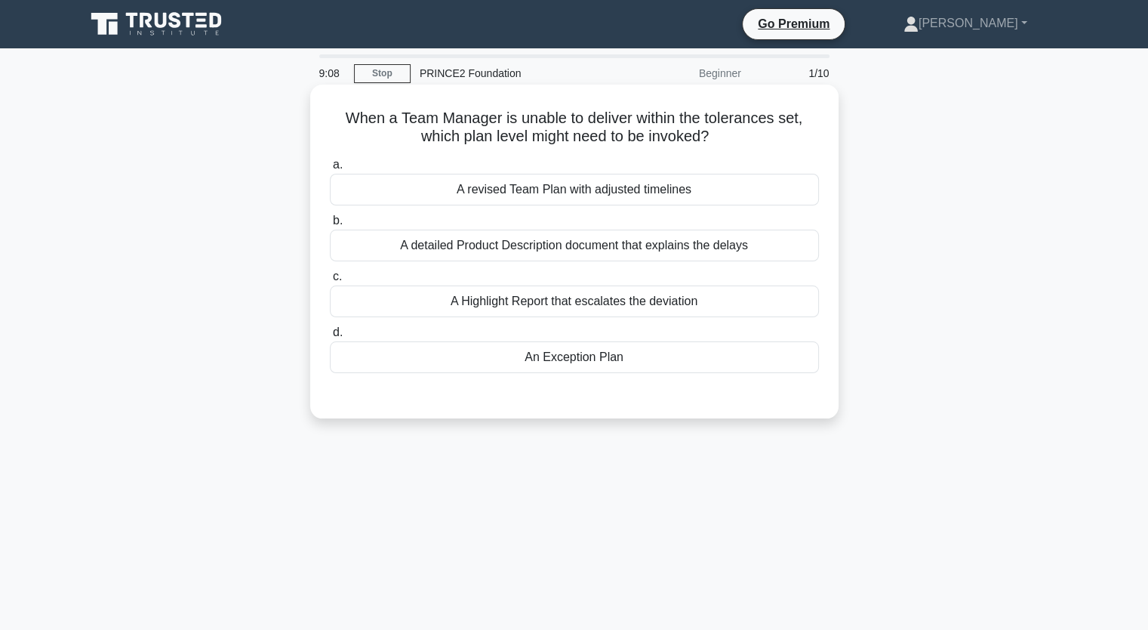
click at [540, 366] on label "d. An Exception Plan" at bounding box center [574, 348] width 489 height 50
click at [612, 368] on div "An Exception Plan" at bounding box center [574, 357] width 489 height 32
click at [330, 337] on input "d. An Exception Plan" at bounding box center [330, 333] width 0 height 10
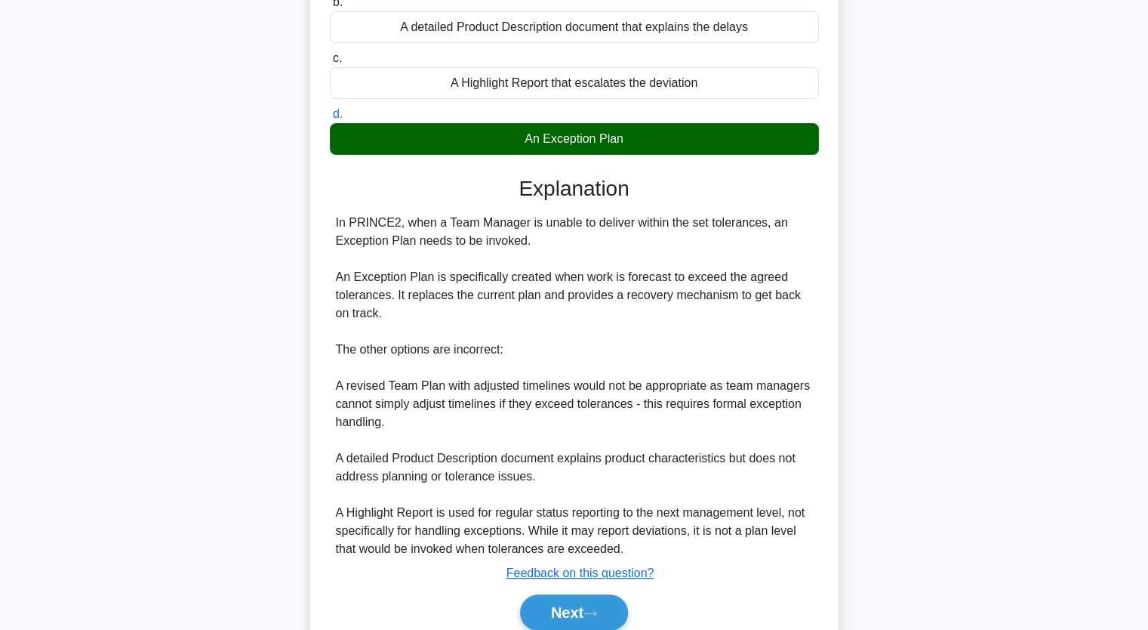
scroll to position [282, 0]
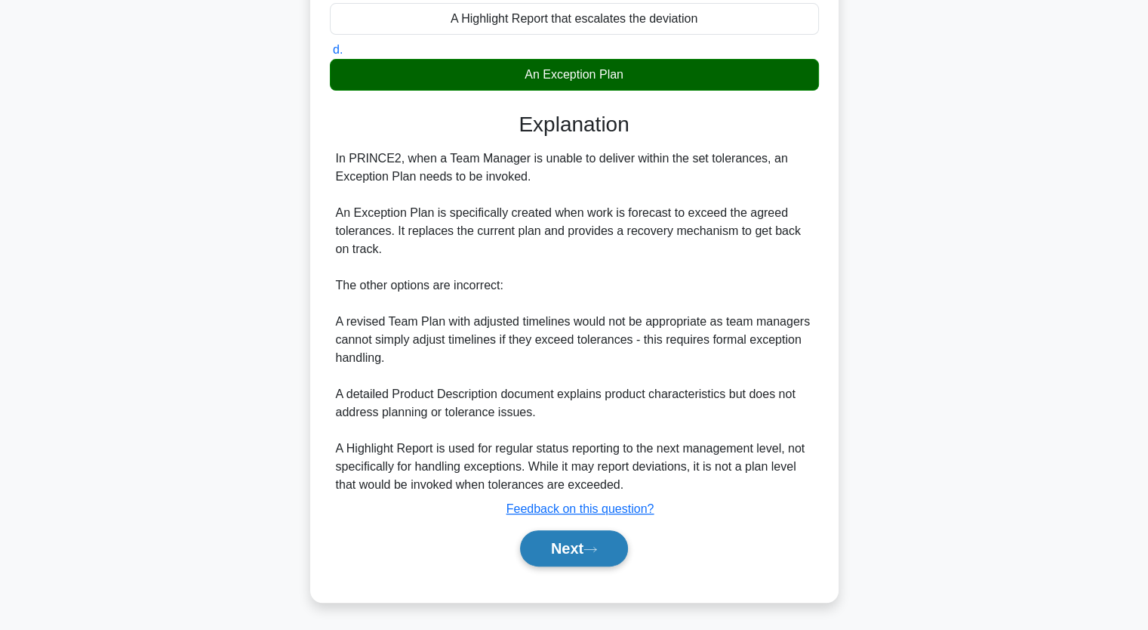
click at [595, 556] on button "Next" at bounding box center [574, 548] width 108 height 36
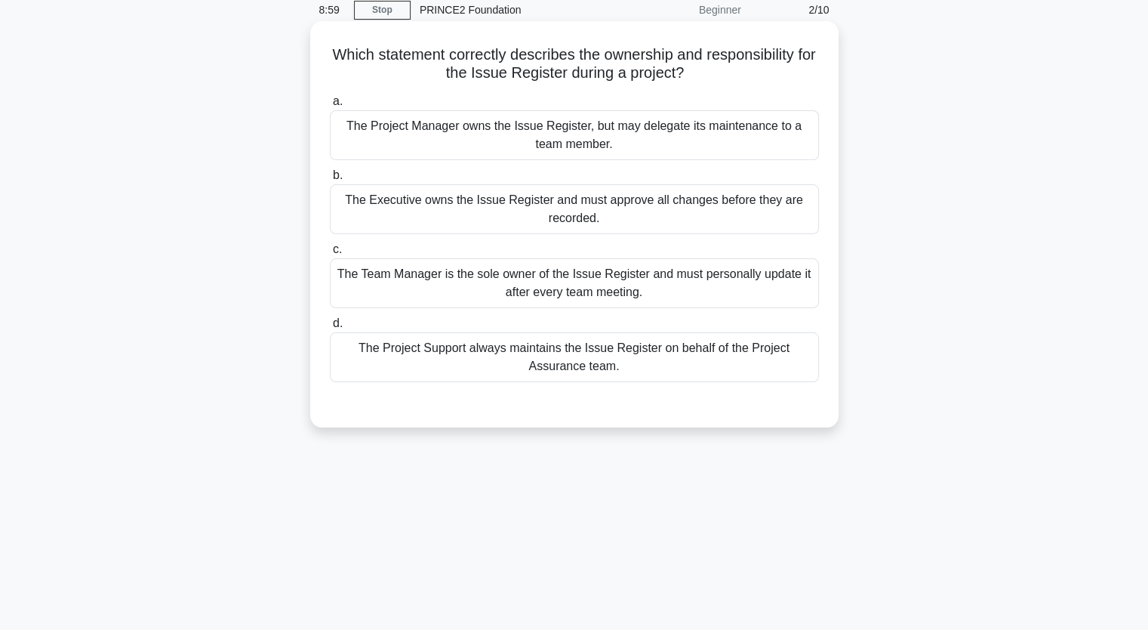
scroll to position [0, 0]
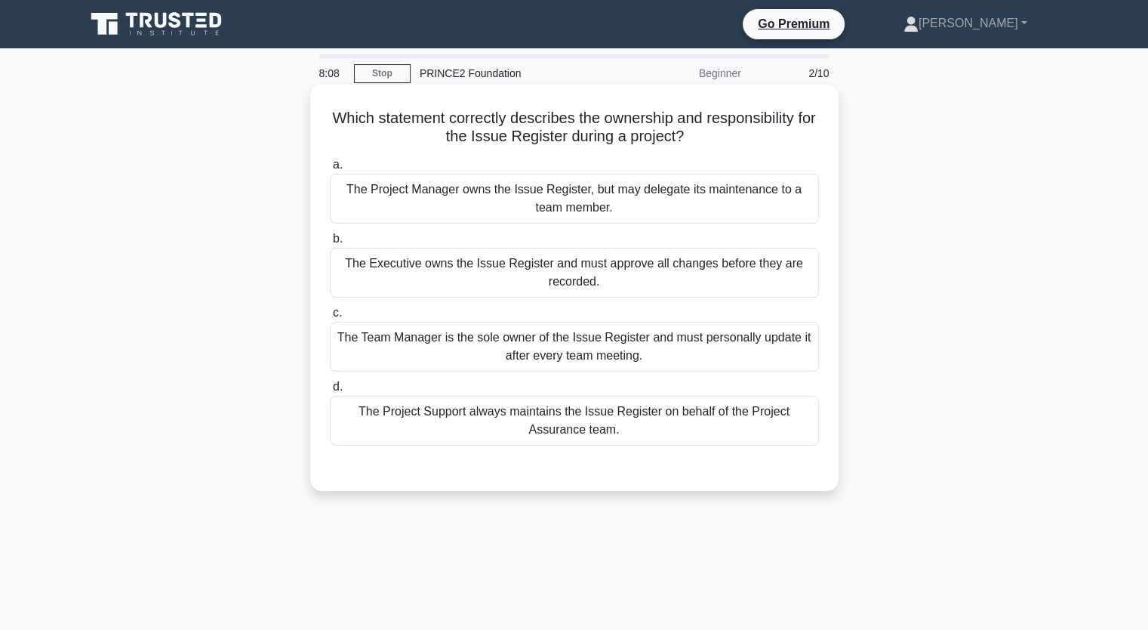
click at [613, 430] on div "The Project Support always maintains the Issue Register on behalf of the Projec…" at bounding box center [574, 421] width 489 height 50
click at [330, 392] on input "d. The Project Support always maintains the Issue Register on behalf of the Pro…" at bounding box center [330, 387] width 0 height 10
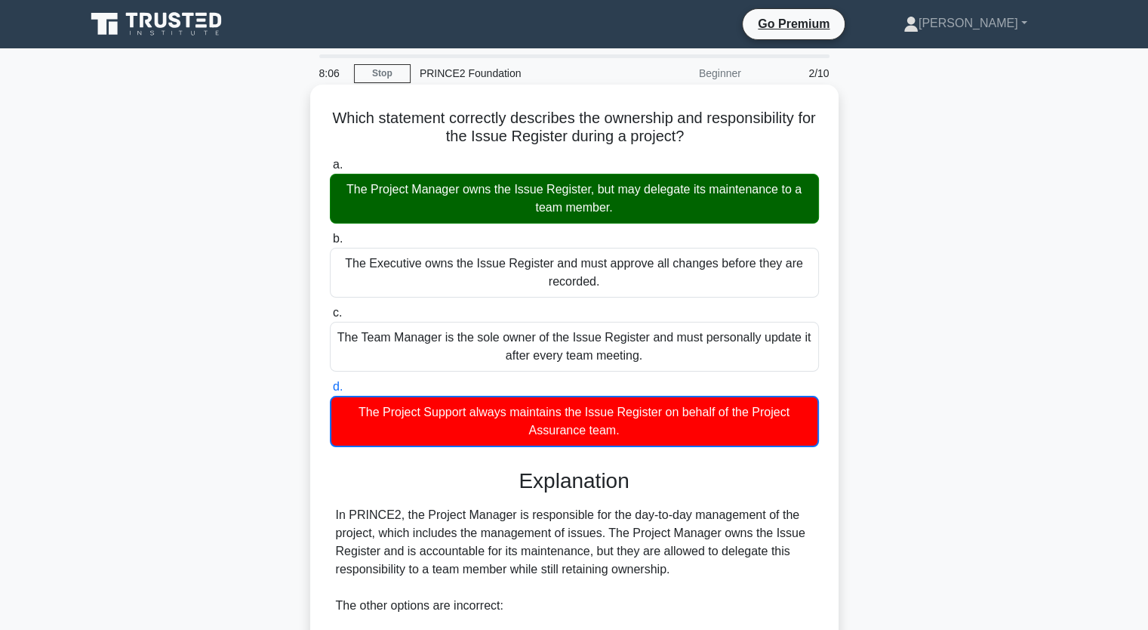
scroll to position [338, 0]
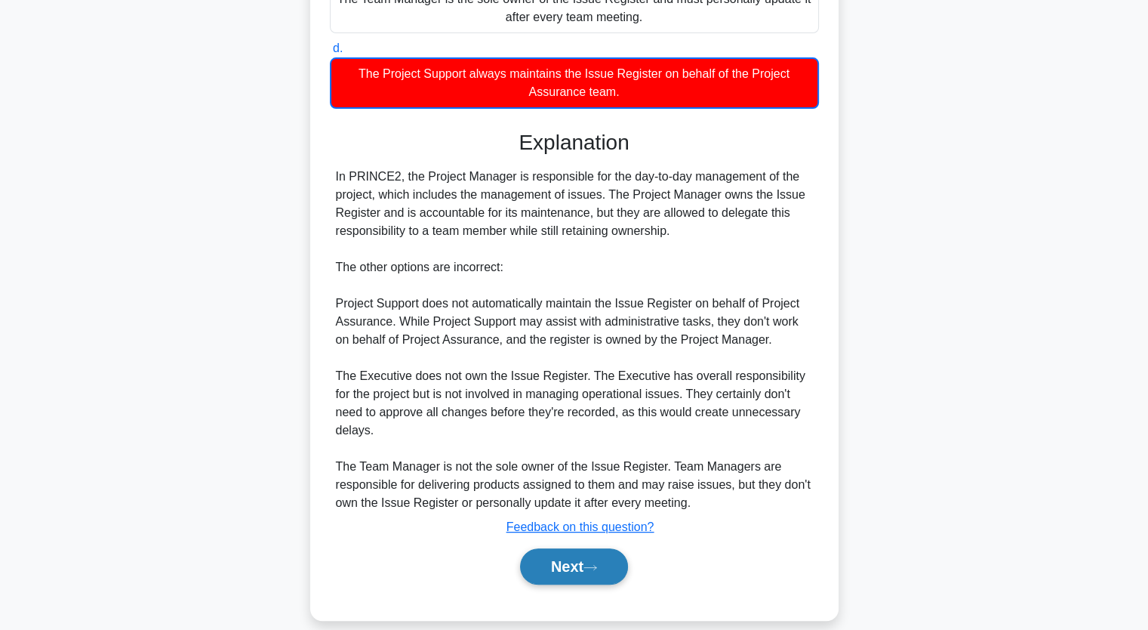
click at [561, 559] on button "Next" at bounding box center [574, 566] width 108 height 36
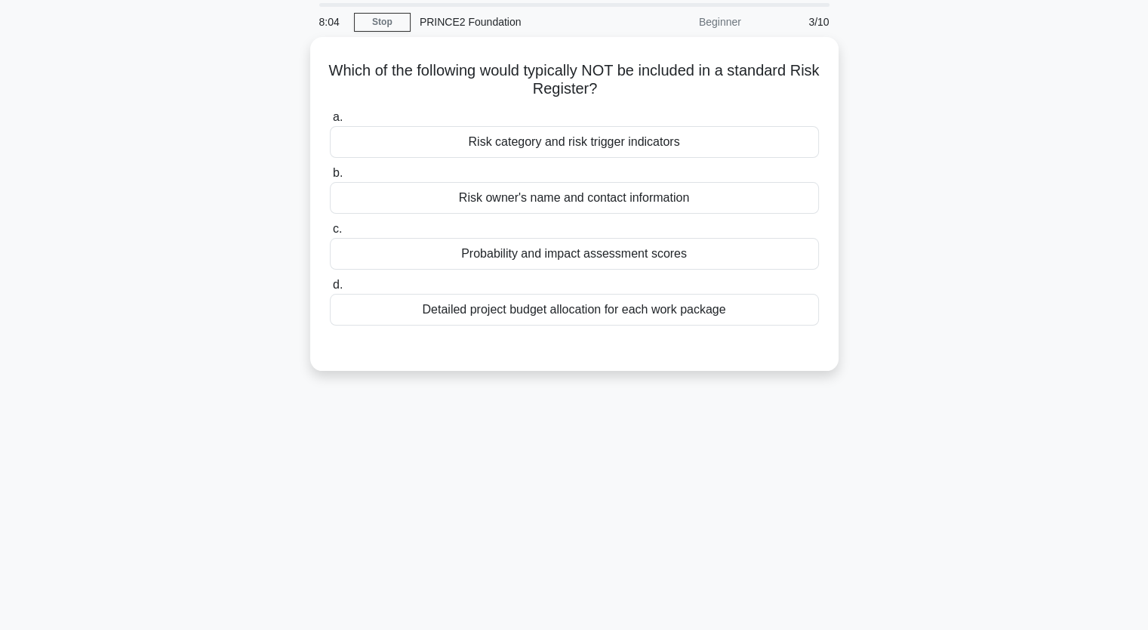
scroll to position [0, 0]
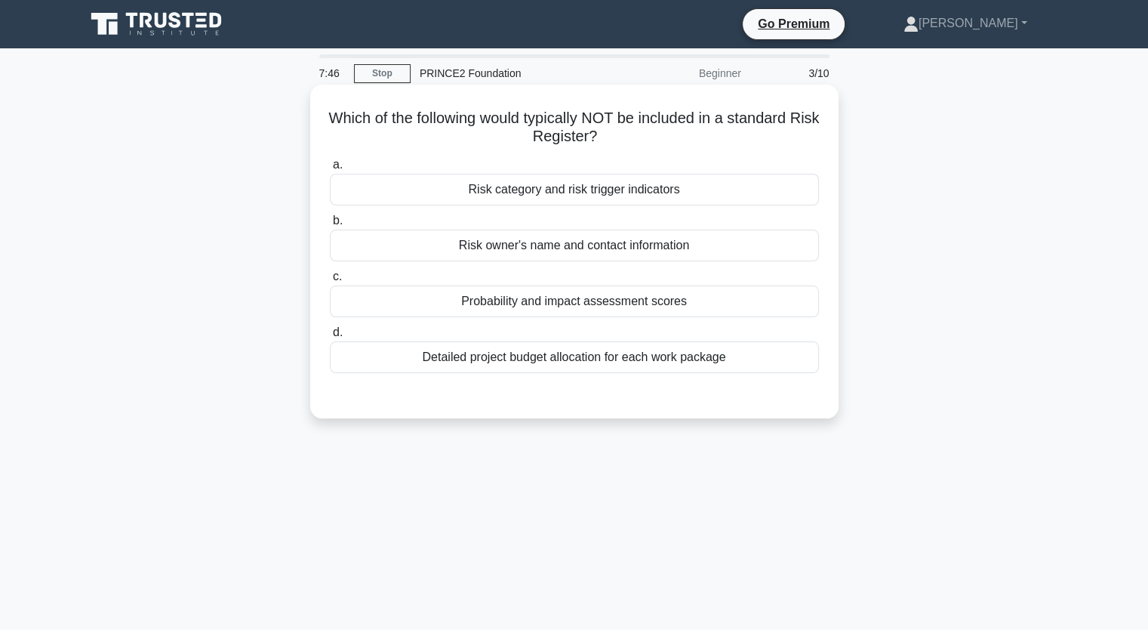
click at [577, 248] on div "Risk owner's name and contact information" at bounding box center [574, 245] width 489 height 32
click at [330, 226] on input "b. Risk owner's name and contact information" at bounding box center [330, 221] width 0 height 10
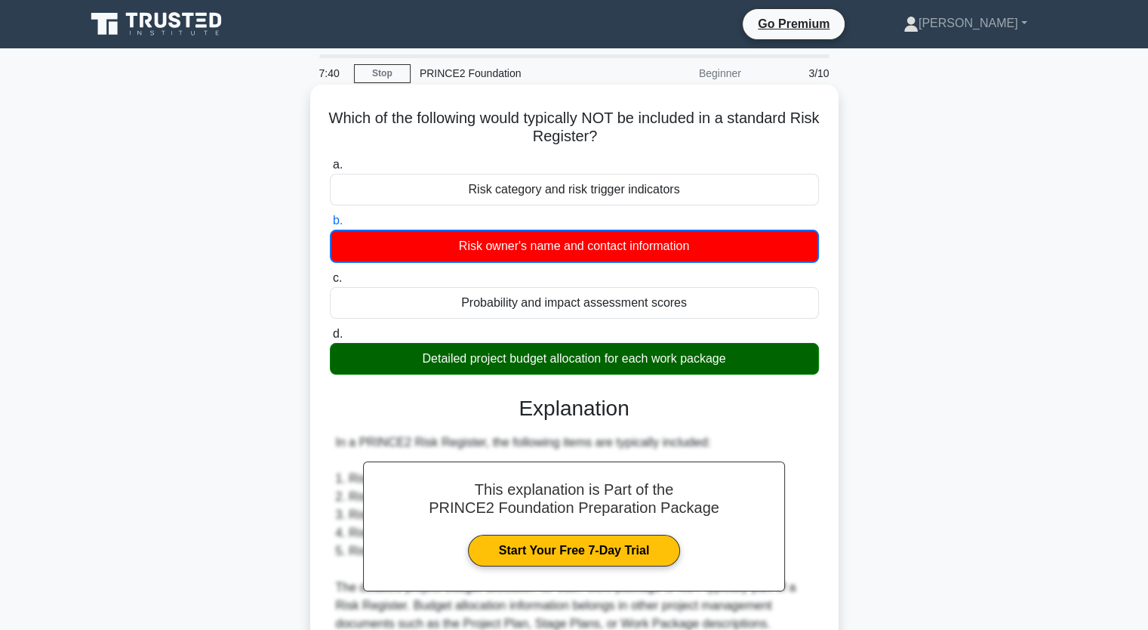
scroll to position [338, 0]
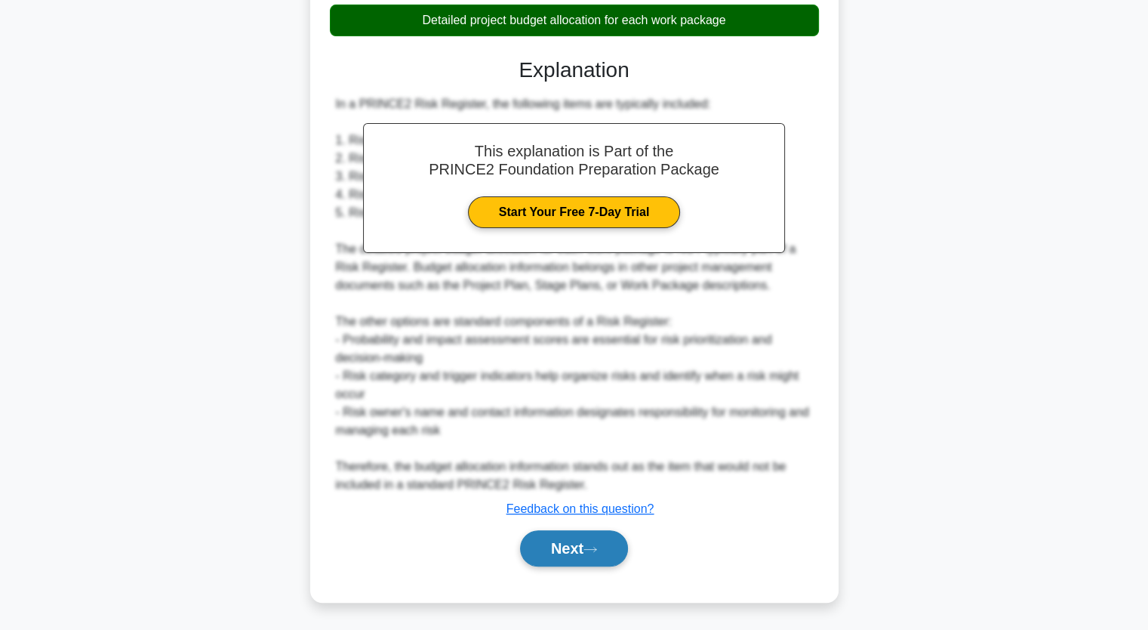
click at [605, 562] on button "Next" at bounding box center [574, 548] width 108 height 36
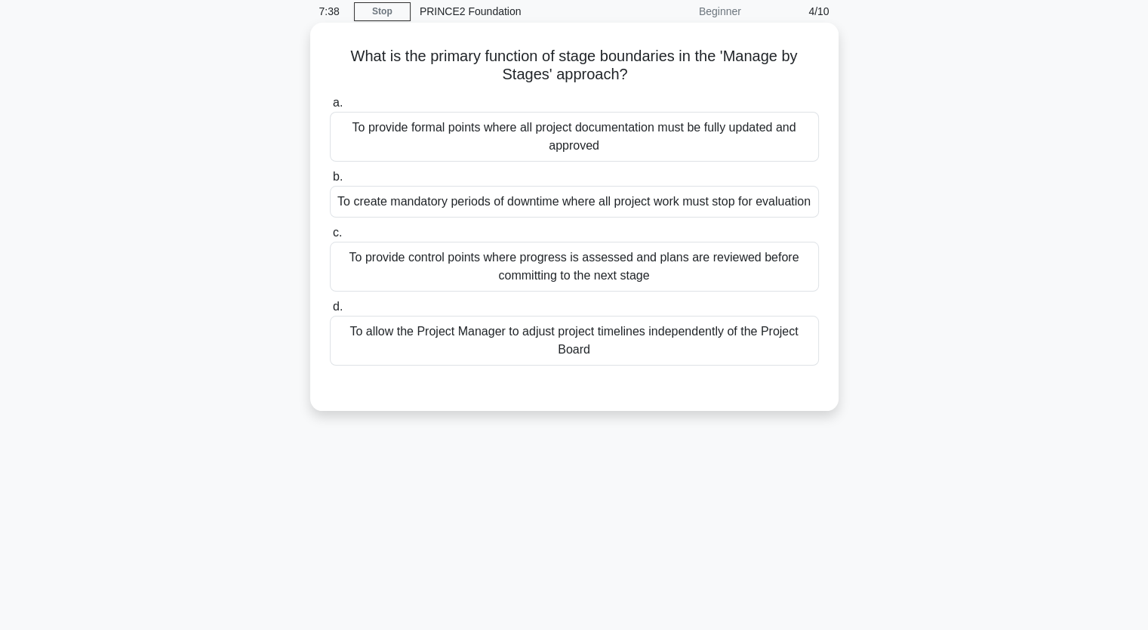
scroll to position [0, 0]
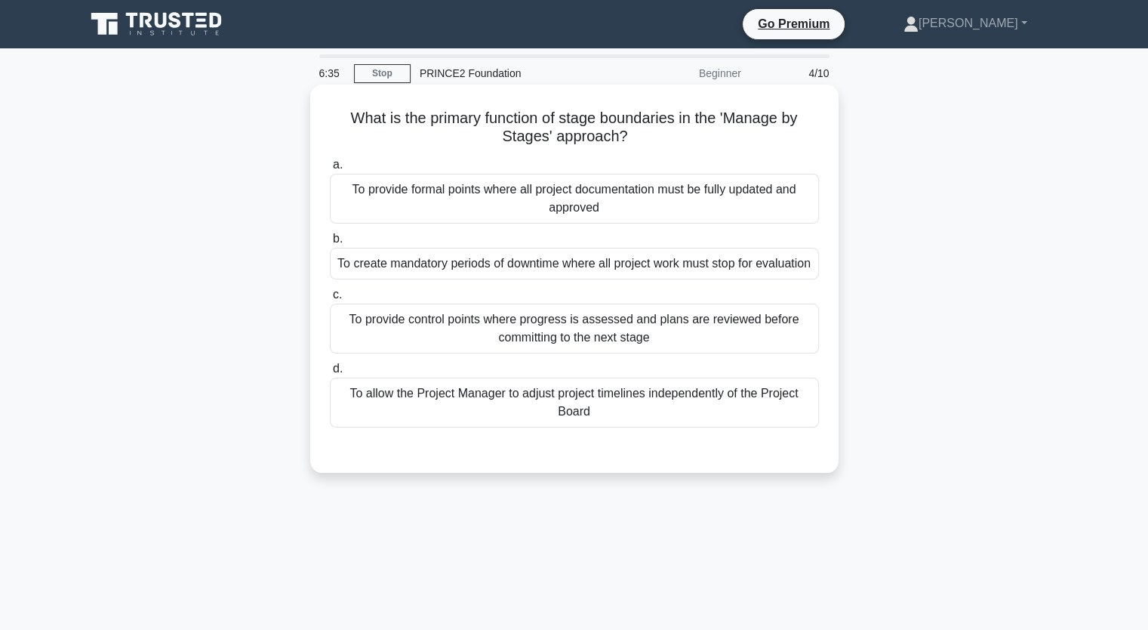
click at [586, 347] on div "To provide control points where progress is assessed and plans are reviewed bef…" at bounding box center [574, 328] width 489 height 50
click at [330, 300] on input "c. To provide control points where progress is assessed and plans are reviewed …" at bounding box center [330, 295] width 0 height 10
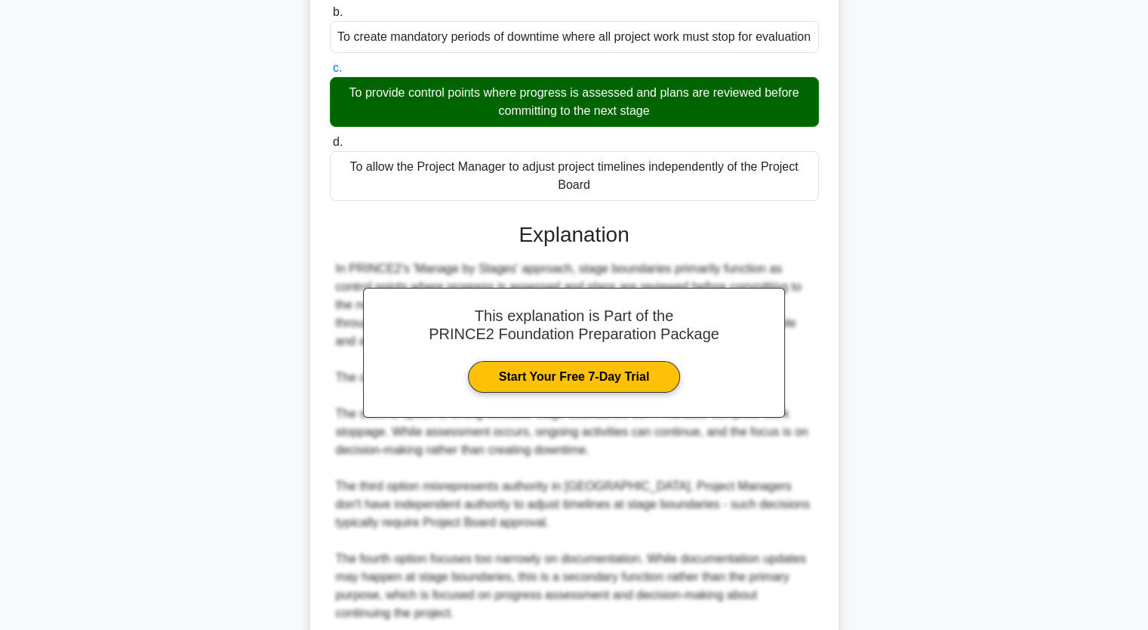
scroll to position [373, 0]
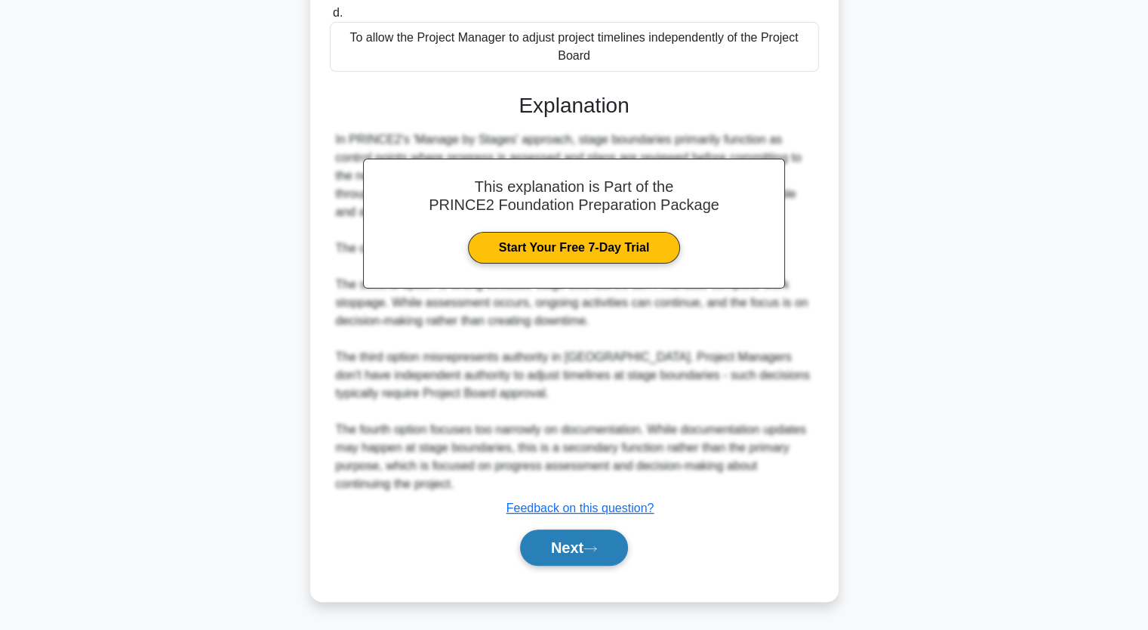
click at [535, 568] on div "Next" at bounding box center [574, 547] width 489 height 48
click at [556, 553] on button "Next" at bounding box center [574, 547] width 108 height 36
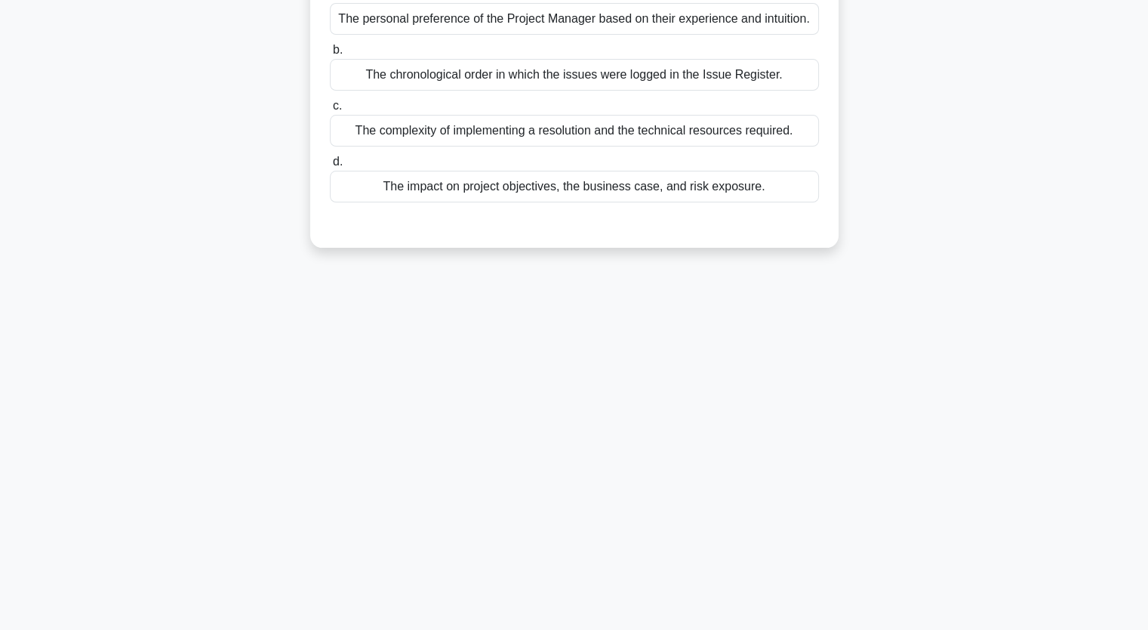
scroll to position [0, 0]
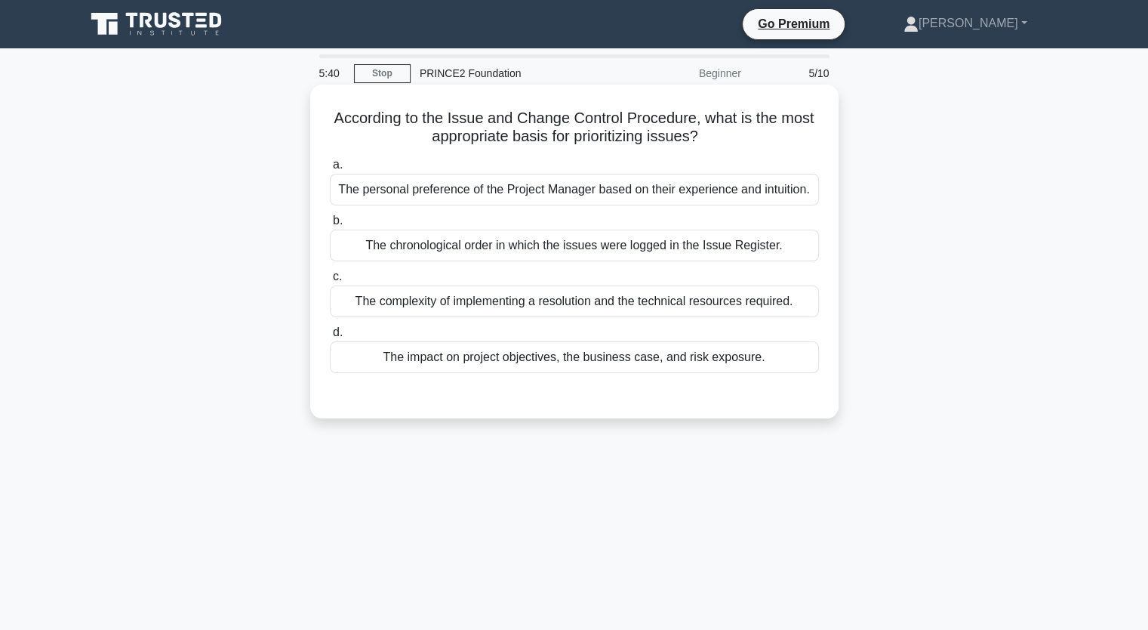
click at [583, 365] on div "The impact on project objectives, the business case, and risk exposure." at bounding box center [574, 357] width 489 height 32
click at [330, 337] on input "d. The impact on project objectives, the business case, and risk exposure." at bounding box center [330, 333] width 0 height 10
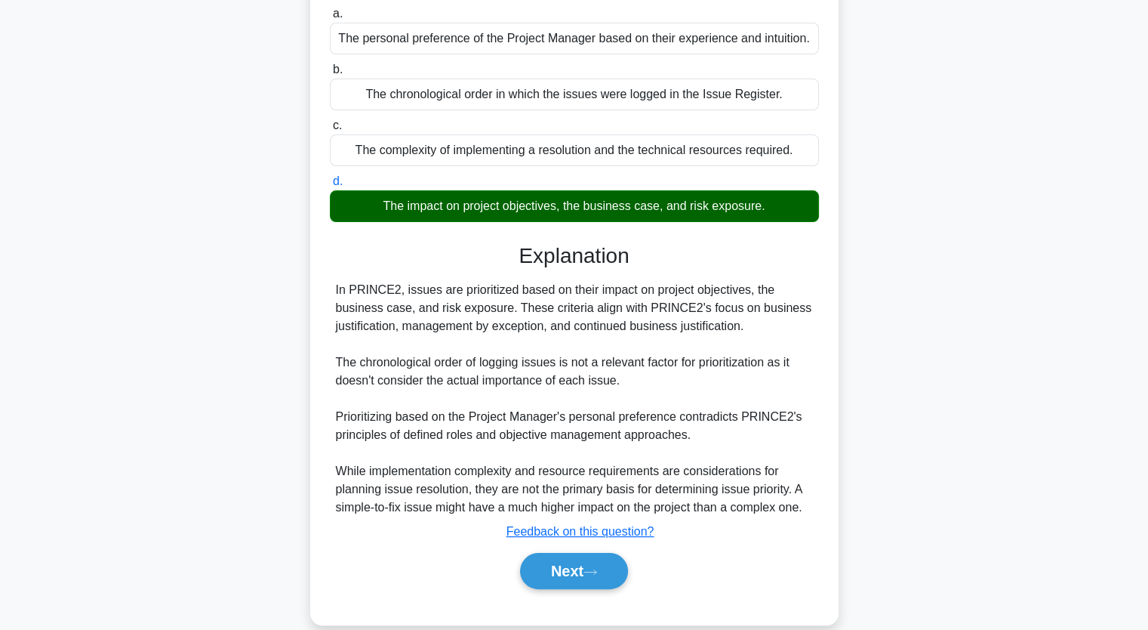
scroll to position [186, 0]
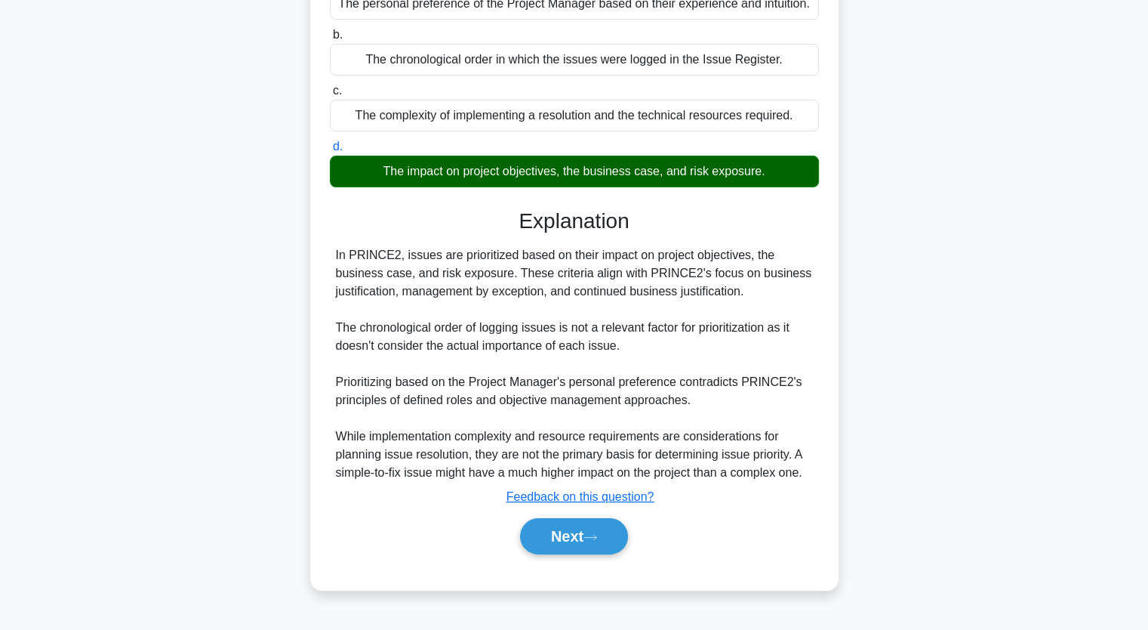
drag, startPoint x: 608, startPoint y: 553, endPoint x: 587, endPoint y: 536, distance: 27.9
click at [607, 553] on div "Next" at bounding box center [574, 536] width 489 height 48
click at [587, 535] on button "Next" at bounding box center [574, 536] width 108 height 36
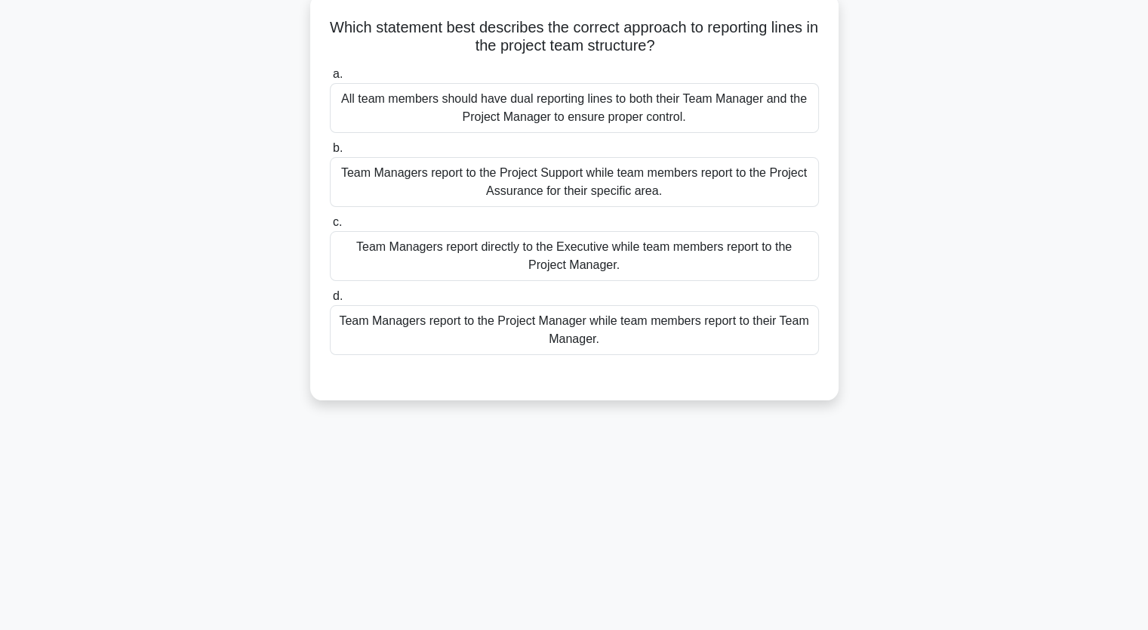
scroll to position [0, 0]
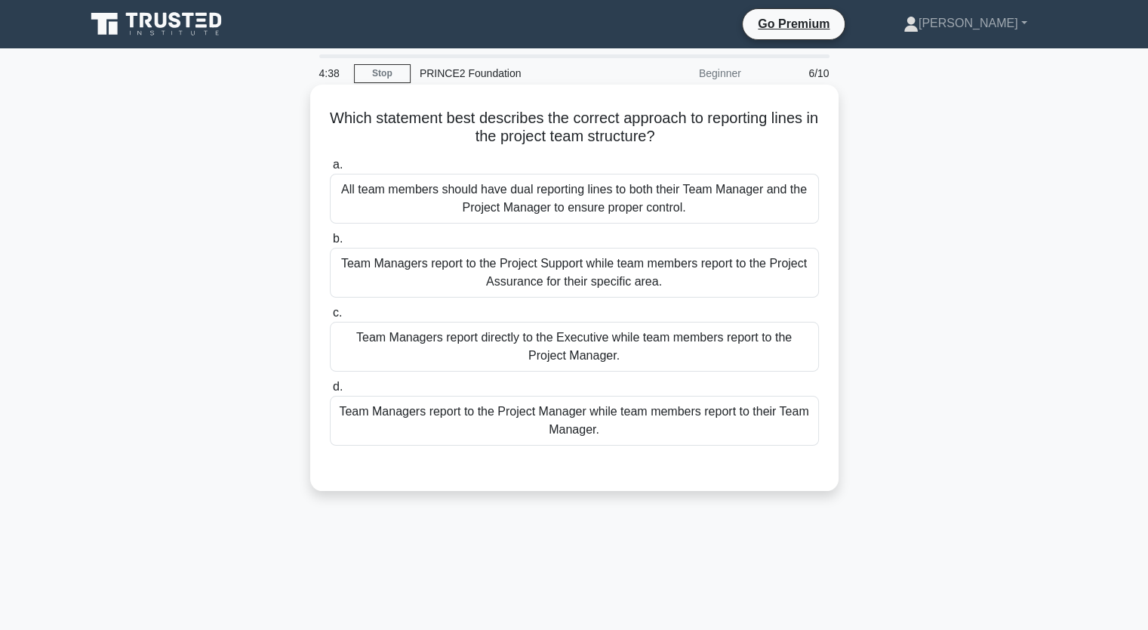
click at [764, 345] on div "Team Managers report directly to the Executive while team members report to the…" at bounding box center [574, 347] width 489 height 50
click at [330, 318] on input "c. Team Managers report directly to the Executive while team members report to …" at bounding box center [330, 313] width 0 height 10
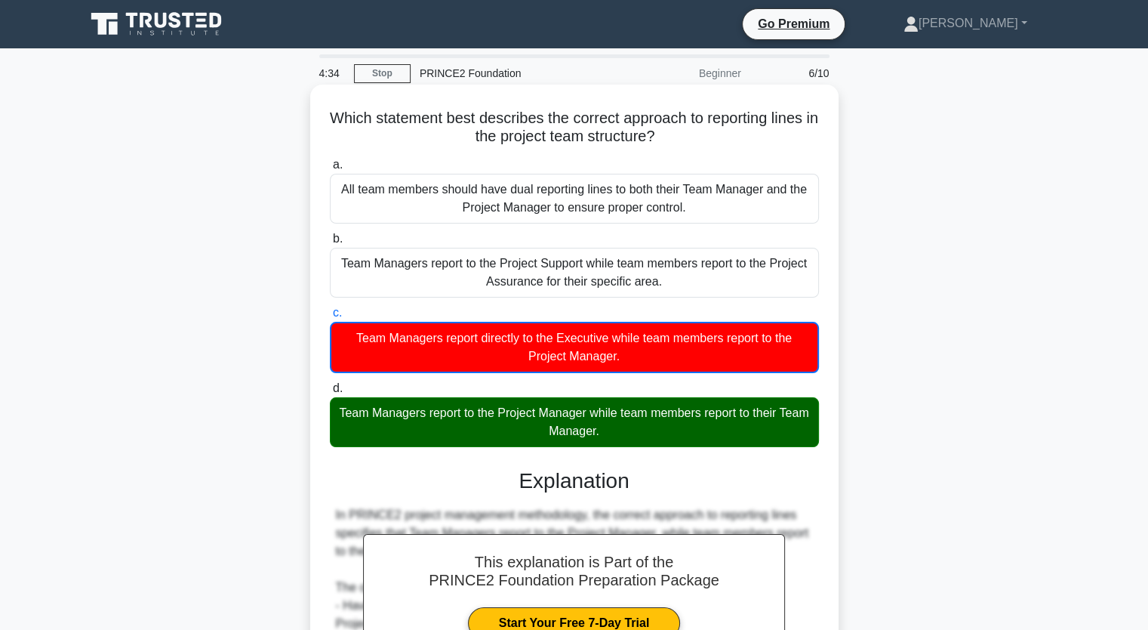
scroll to position [248, 0]
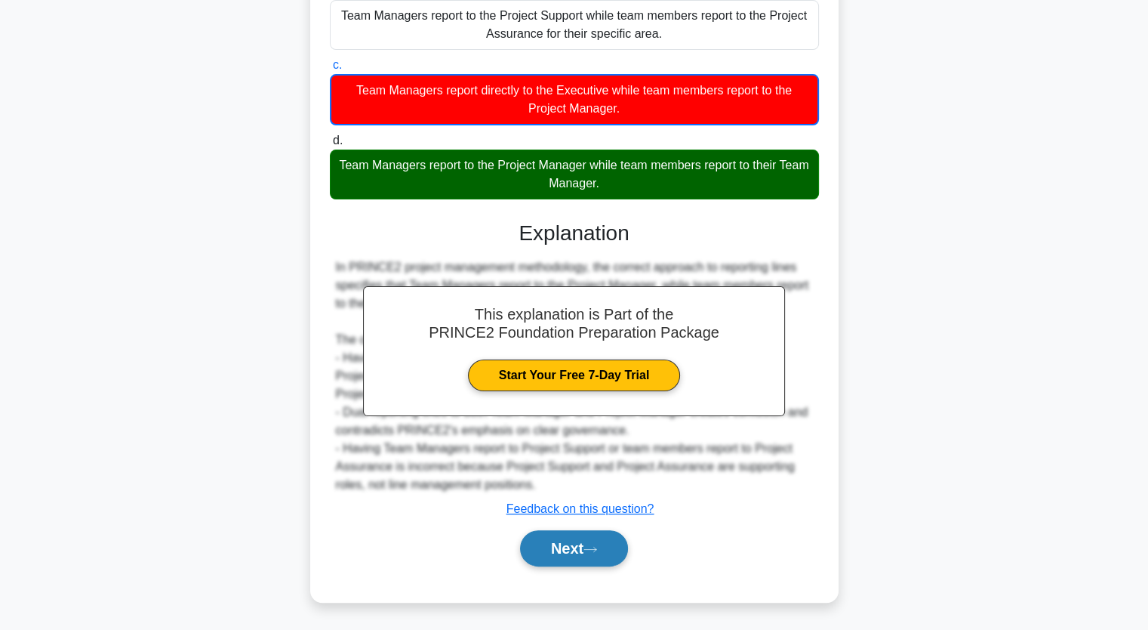
click at [597, 551] on icon at bounding box center [591, 549] width 14 height 8
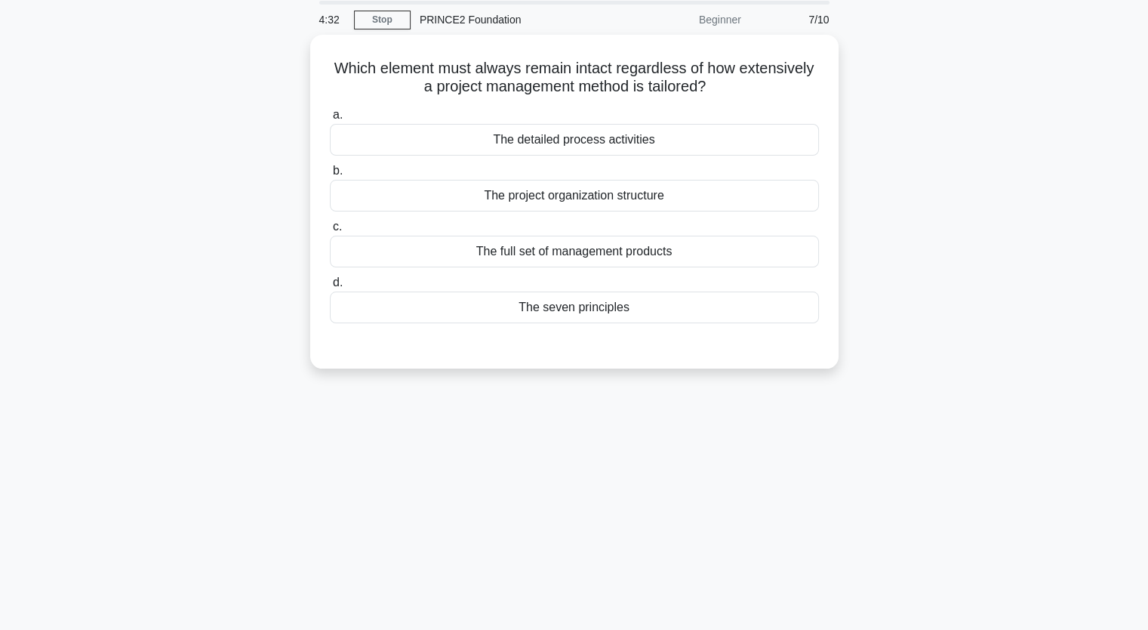
scroll to position [0, 0]
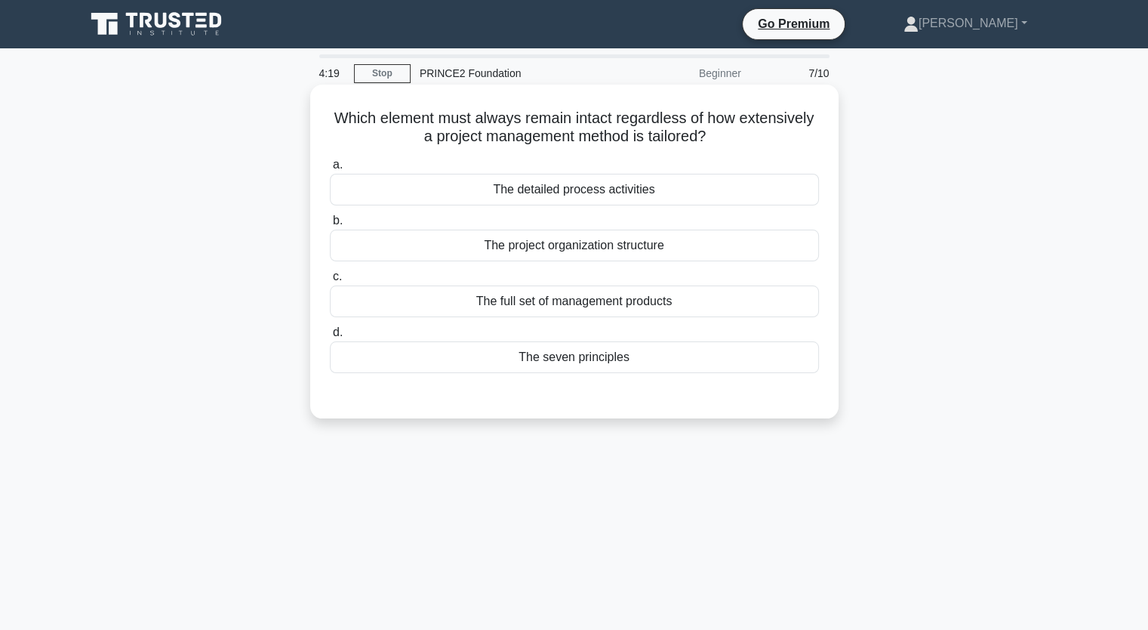
click at [598, 360] on div "The seven principles" at bounding box center [574, 357] width 489 height 32
click at [330, 337] on input "d. The seven principles" at bounding box center [330, 333] width 0 height 10
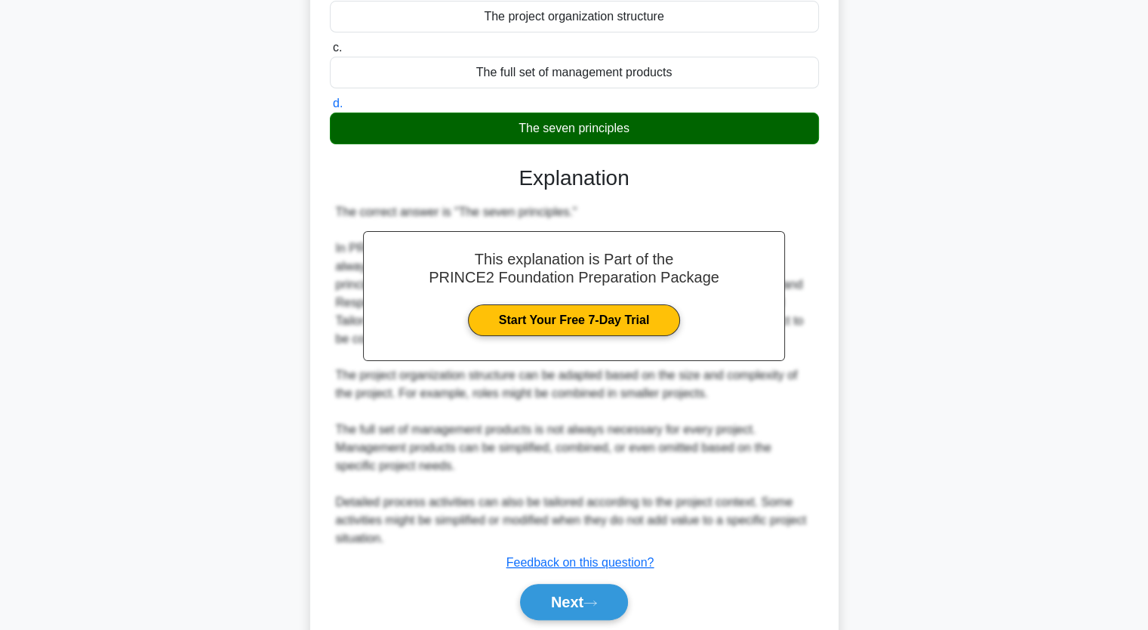
scroll to position [282, 0]
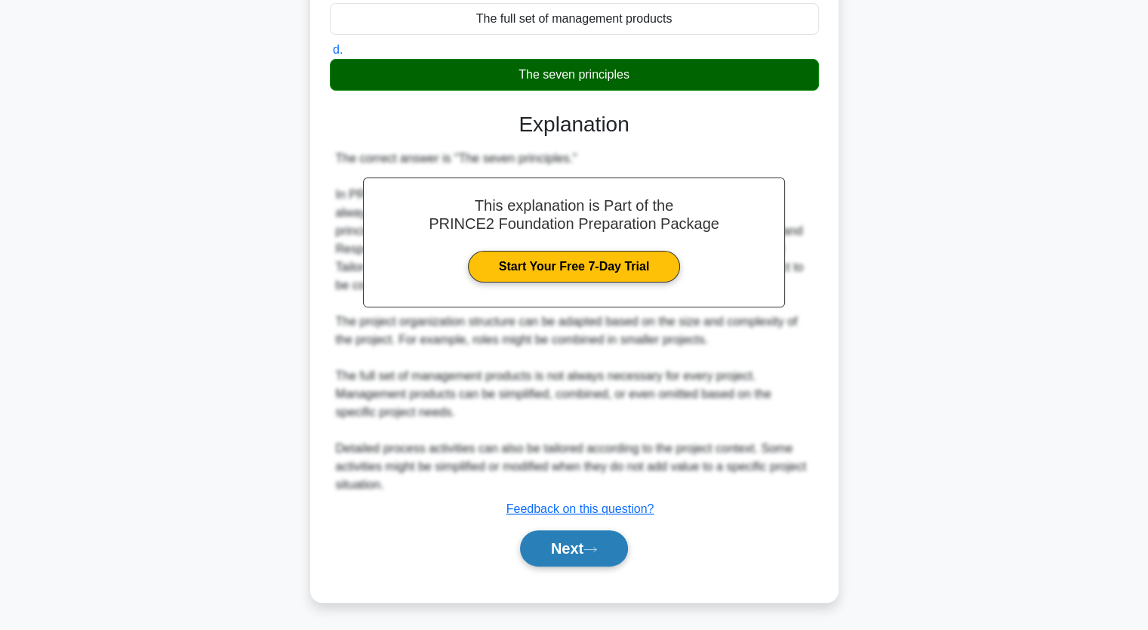
click at [571, 551] on button "Next" at bounding box center [574, 548] width 108 height 36
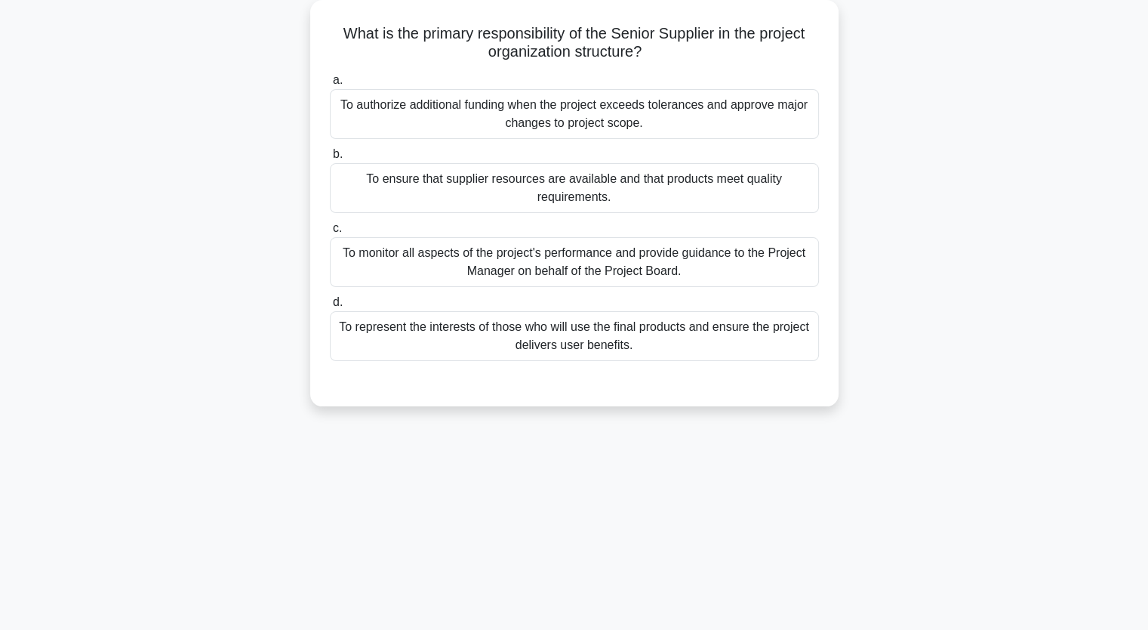
scroll to position [0, 0]
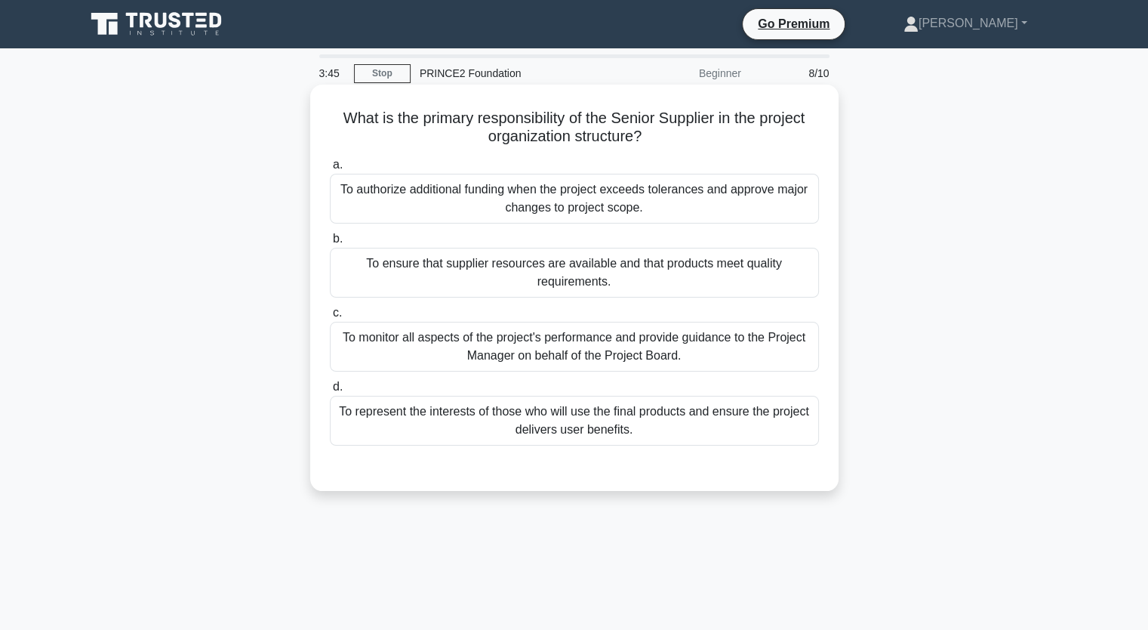
click at [543, 266] on div "To ensure that supplier resources are available and that products meet quality …" at bounding box center [574, 273] width 489 height 50
click at [330, 244] on input "b. To ensure that supplier resources are available and that products meet quali…" at bounding box center [330, 239] width 0 height 10
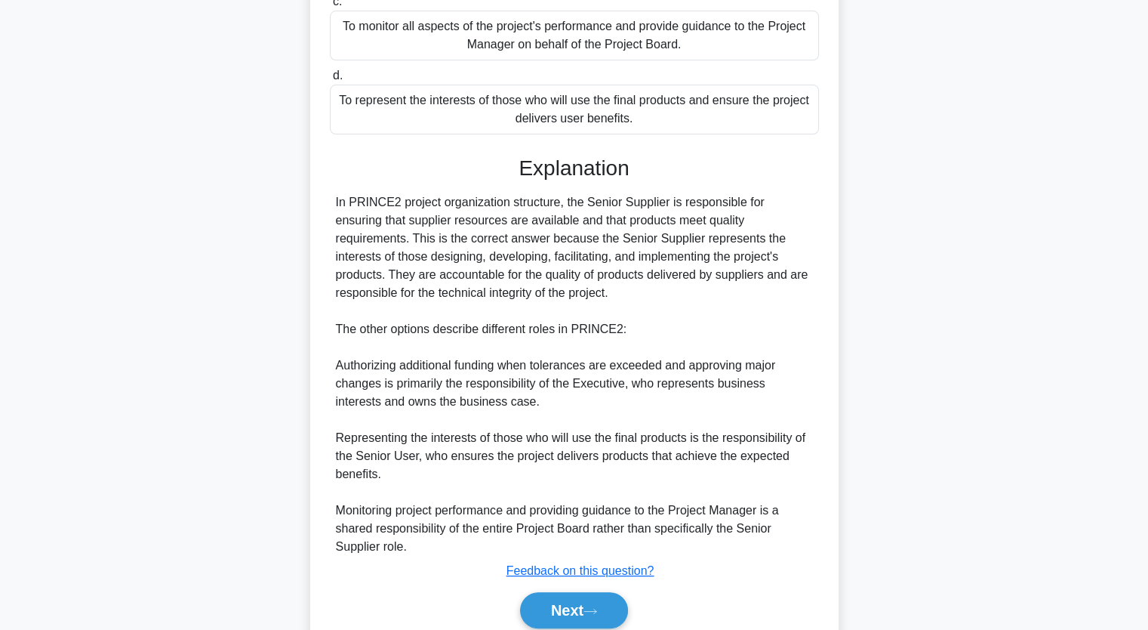
scroll to position [373, 0]
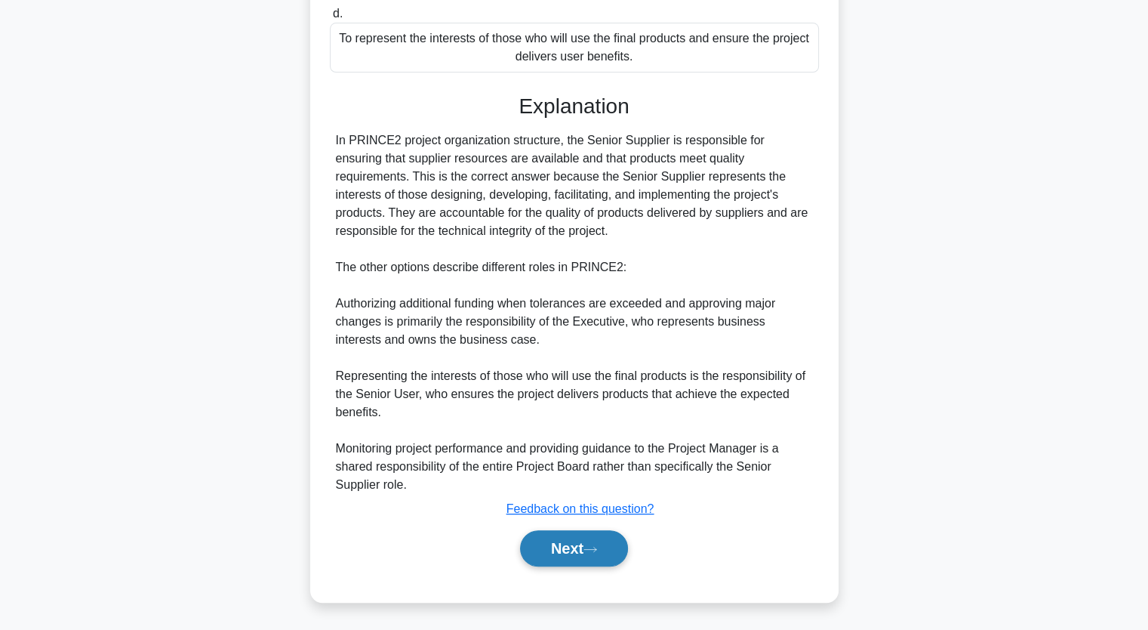
click at [554, 556] on button "Next" at bounding box center [574, 548] width 108 height 36
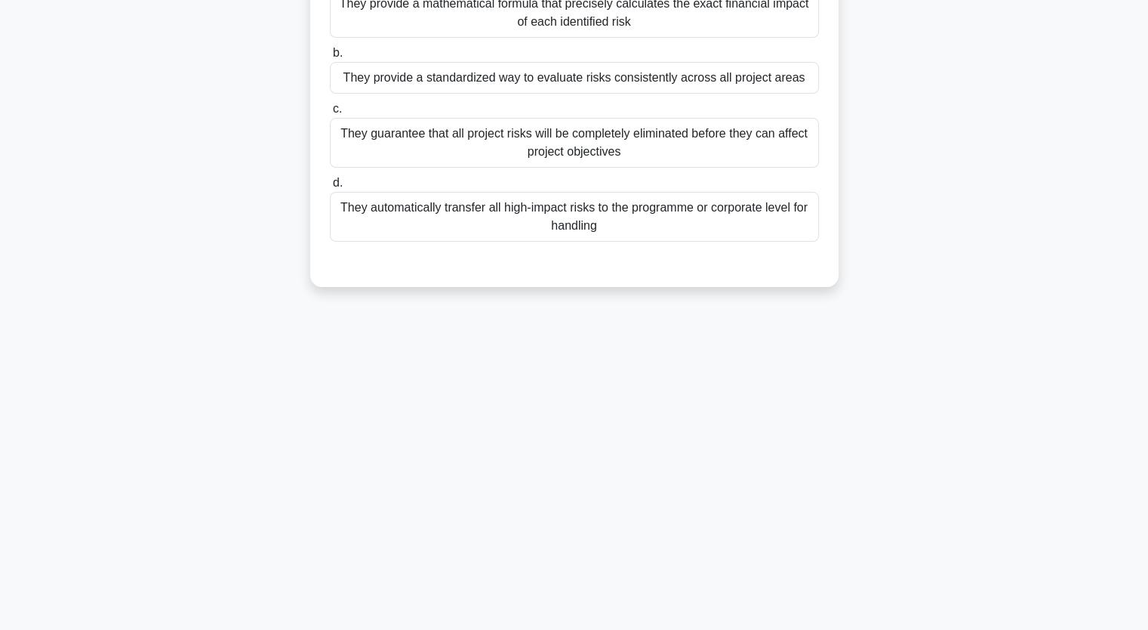
scroll to position [0, 0]
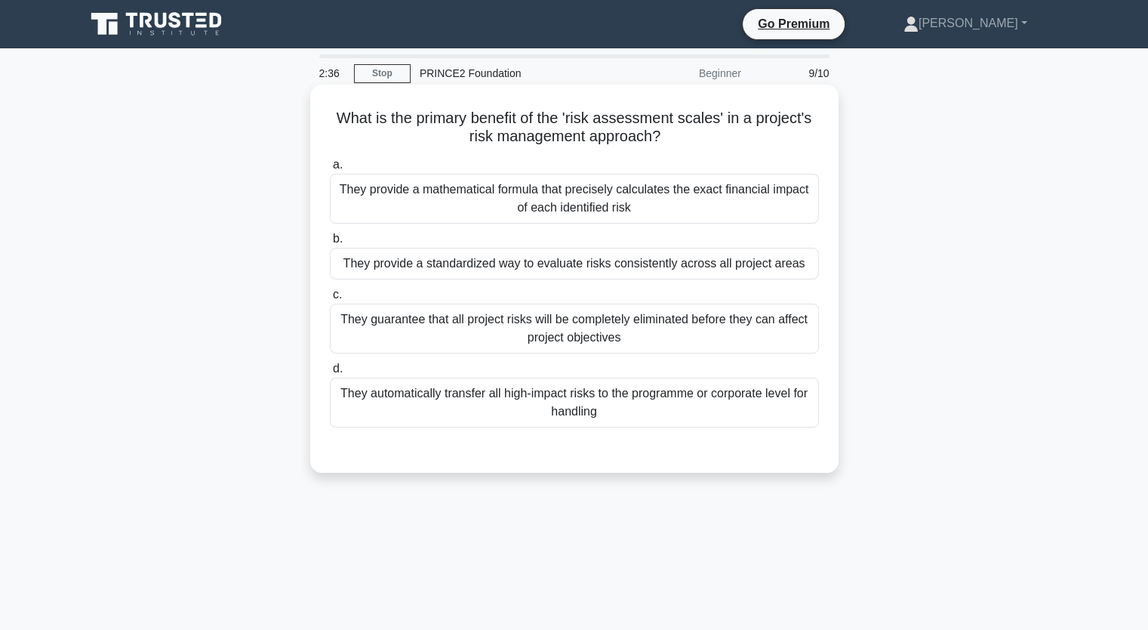
click at [580, 276] on div "They provide a standardized way to evaluate risks consistently across all proje…" at bounding box center [574, 264] width 489 height 32
click at [330, 244] on input "b. They provide a standardized way to evaluate risks consistently across all pr…" at bounding box center [330, 239] width 0 height 10
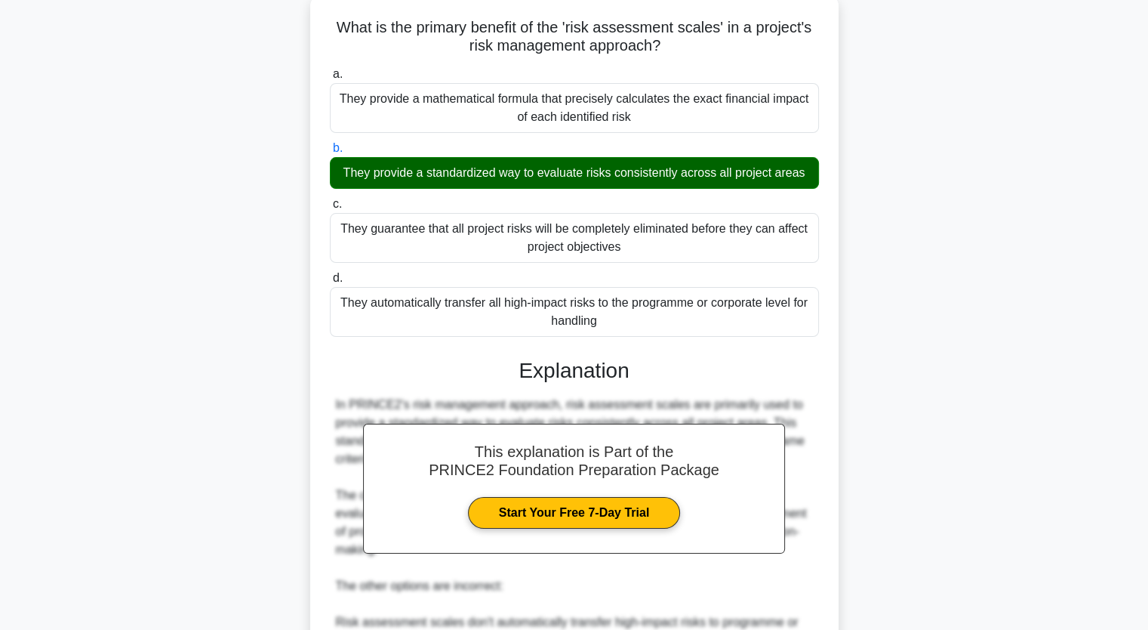
scroll to position [377, 0]
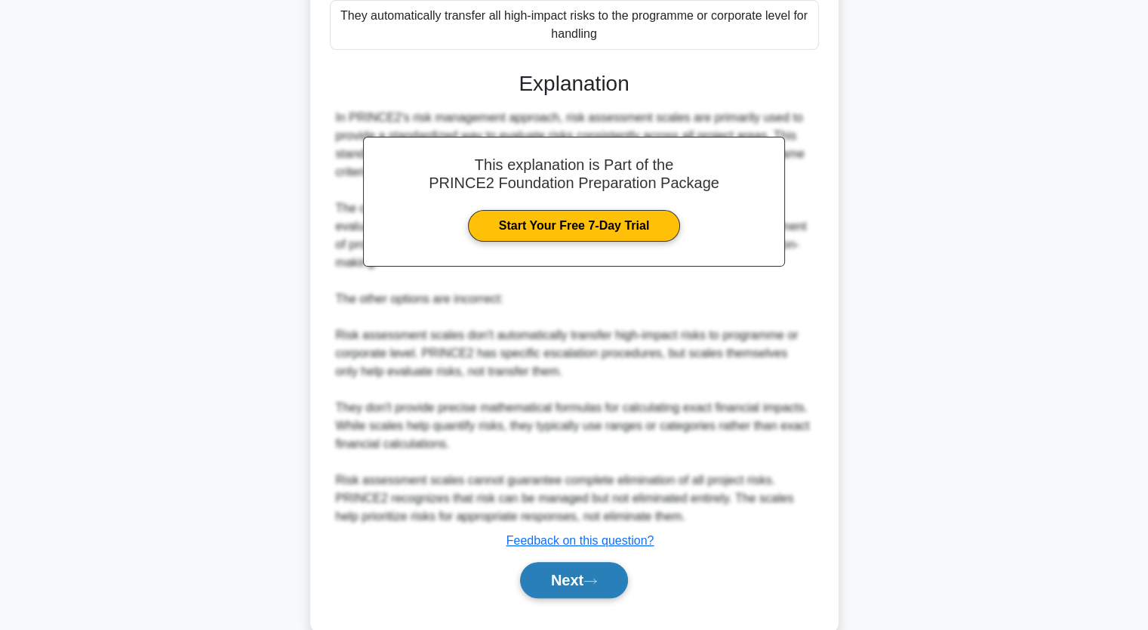
click at [577, 589] on button "Next" at bounding box center [574, 580] width 108 height 36
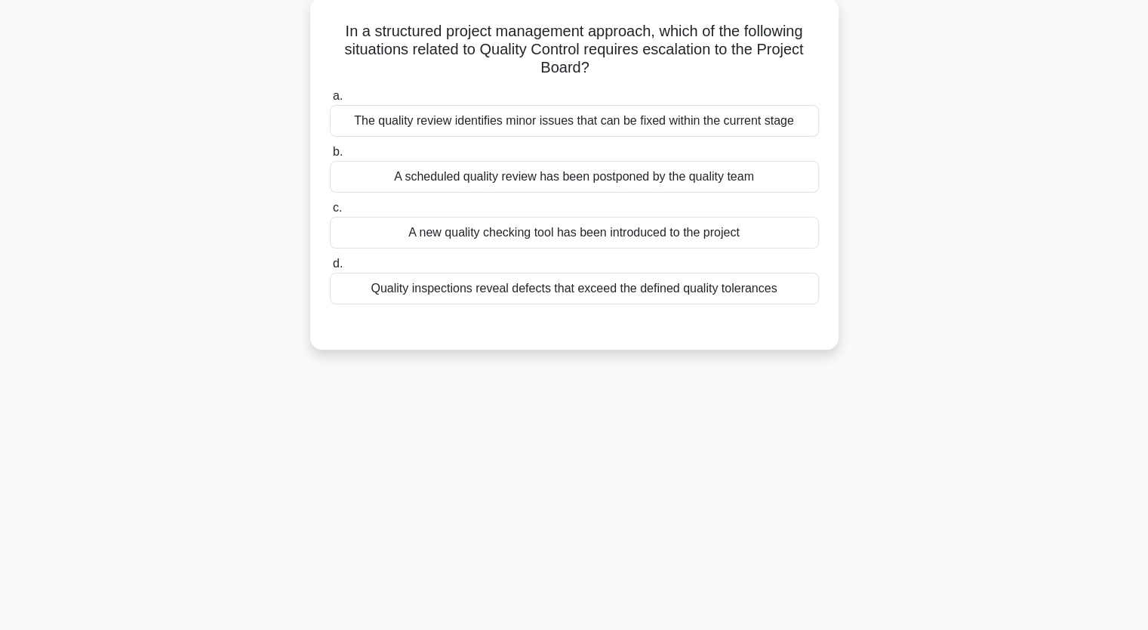
scroll to position [0, 0]
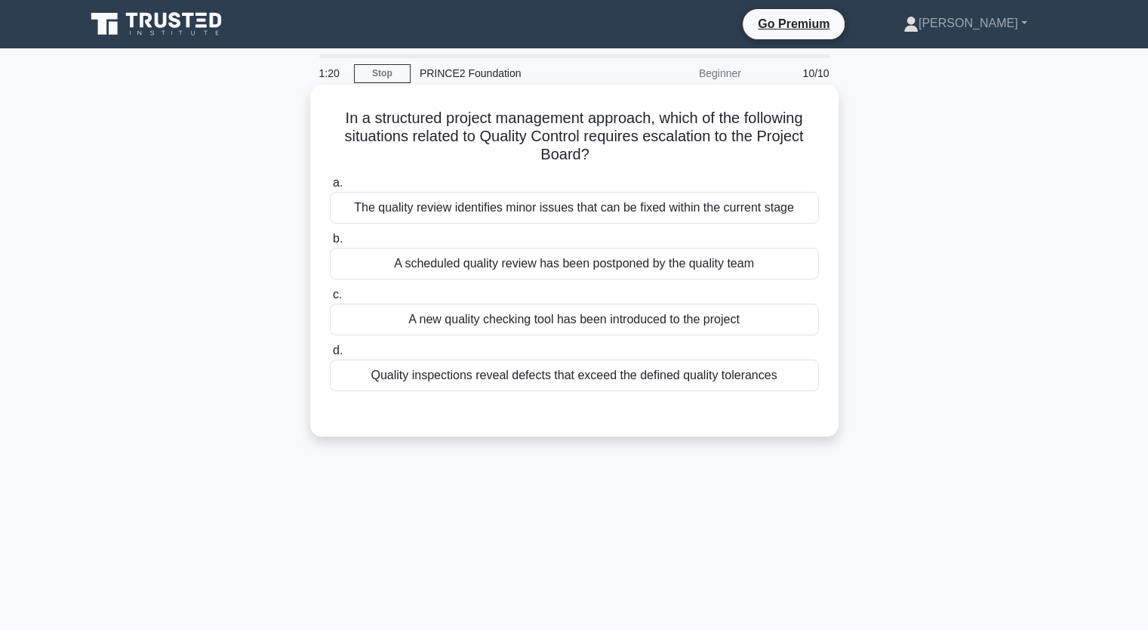
click at [628, 378] on div "Quality inspections reveal defects that exceed the defined quality tolerances" at bounding box center [574, 375] width 489 height 32
click at [330, 356] on input "d. Quality inspections reveal defects that exceed the defined quality tolerances" at bounding box center [330, 351] width 0 height 10
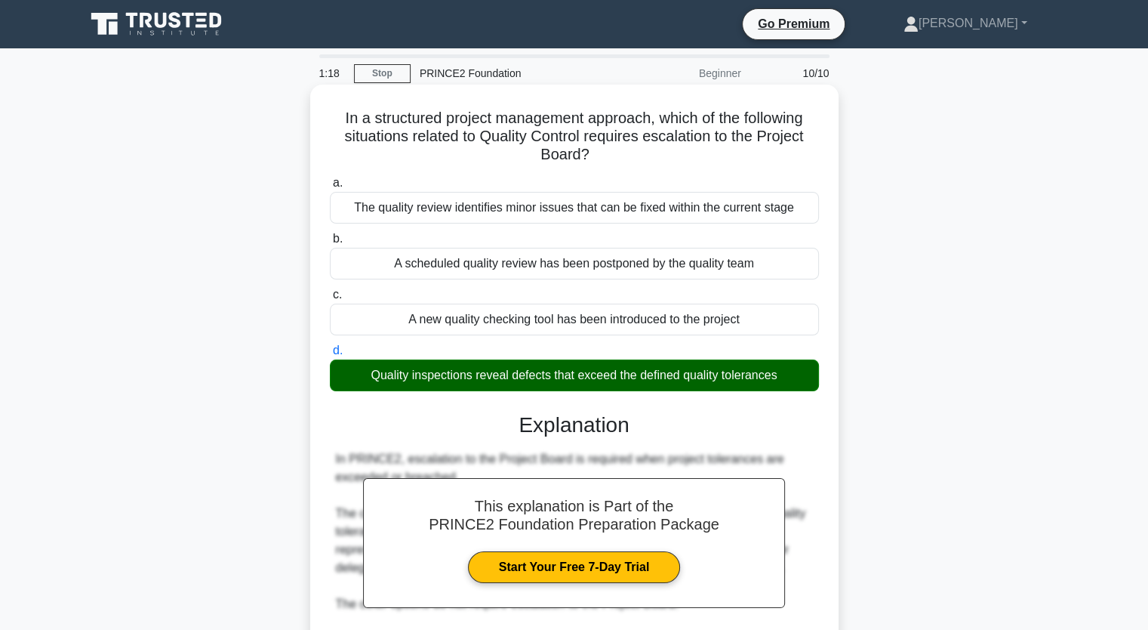
scroll to position [282, 0]
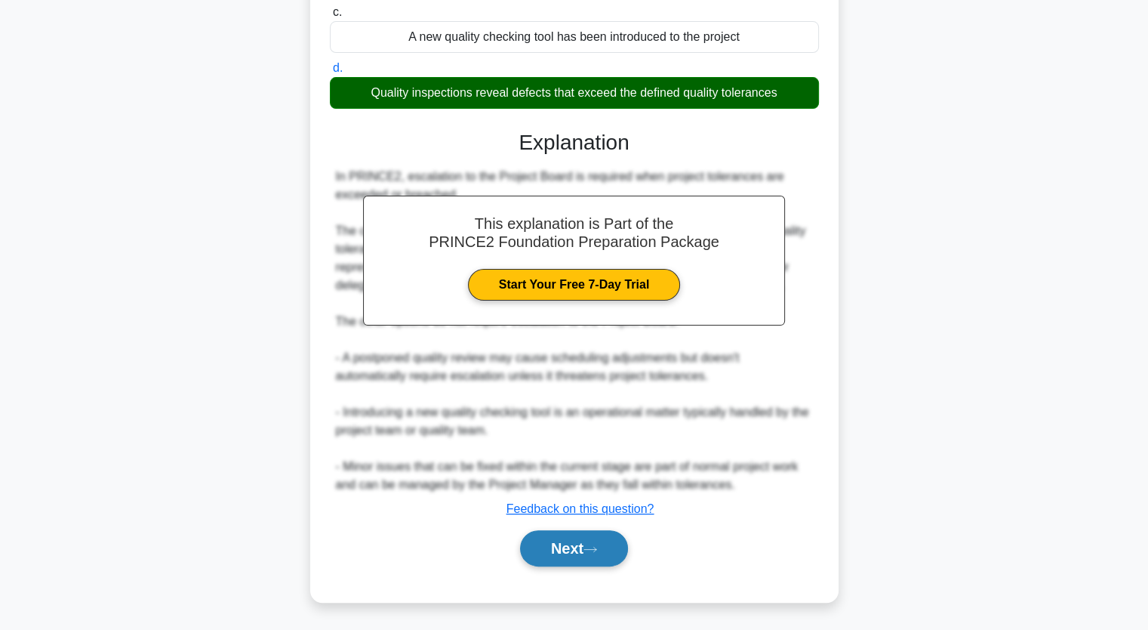
click at [559, 538] on button "Next" at bounding box center [574, 548] width 108 height 36
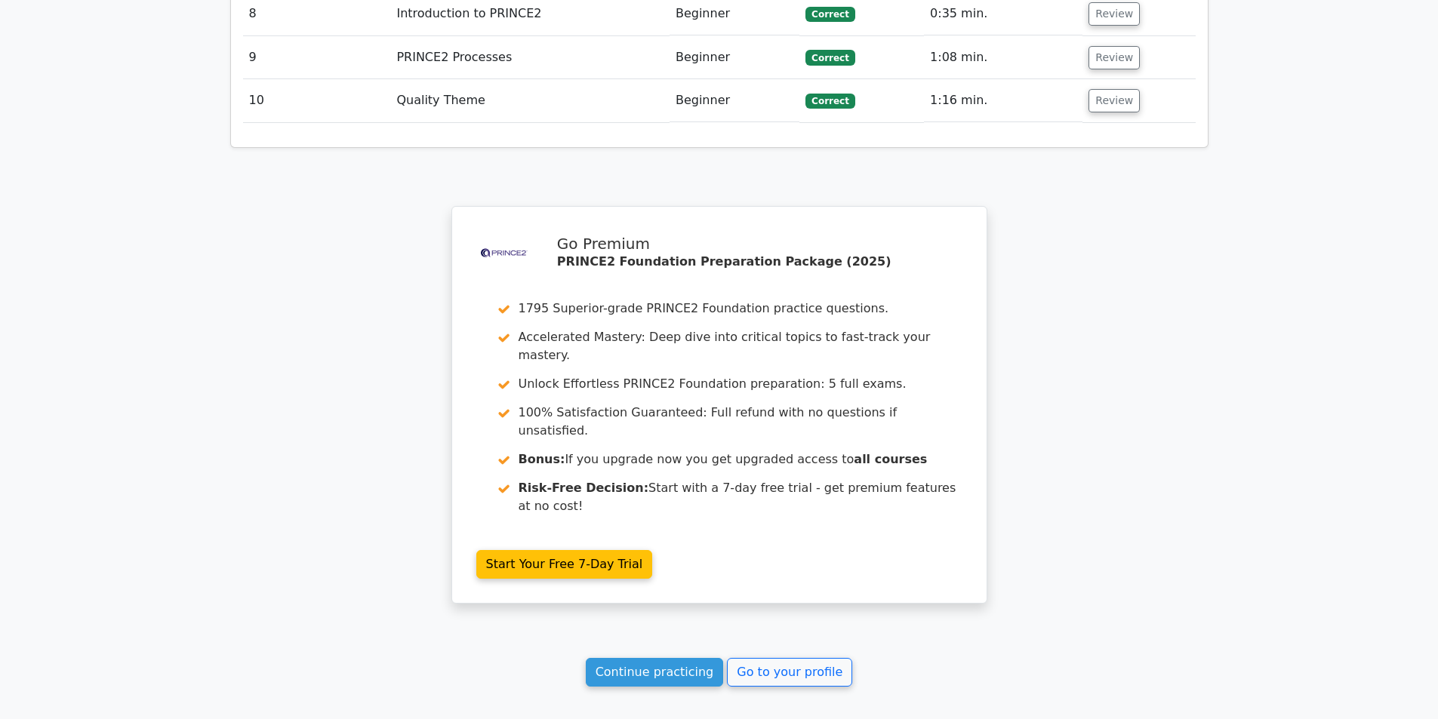
scroll to position [2481, 0]
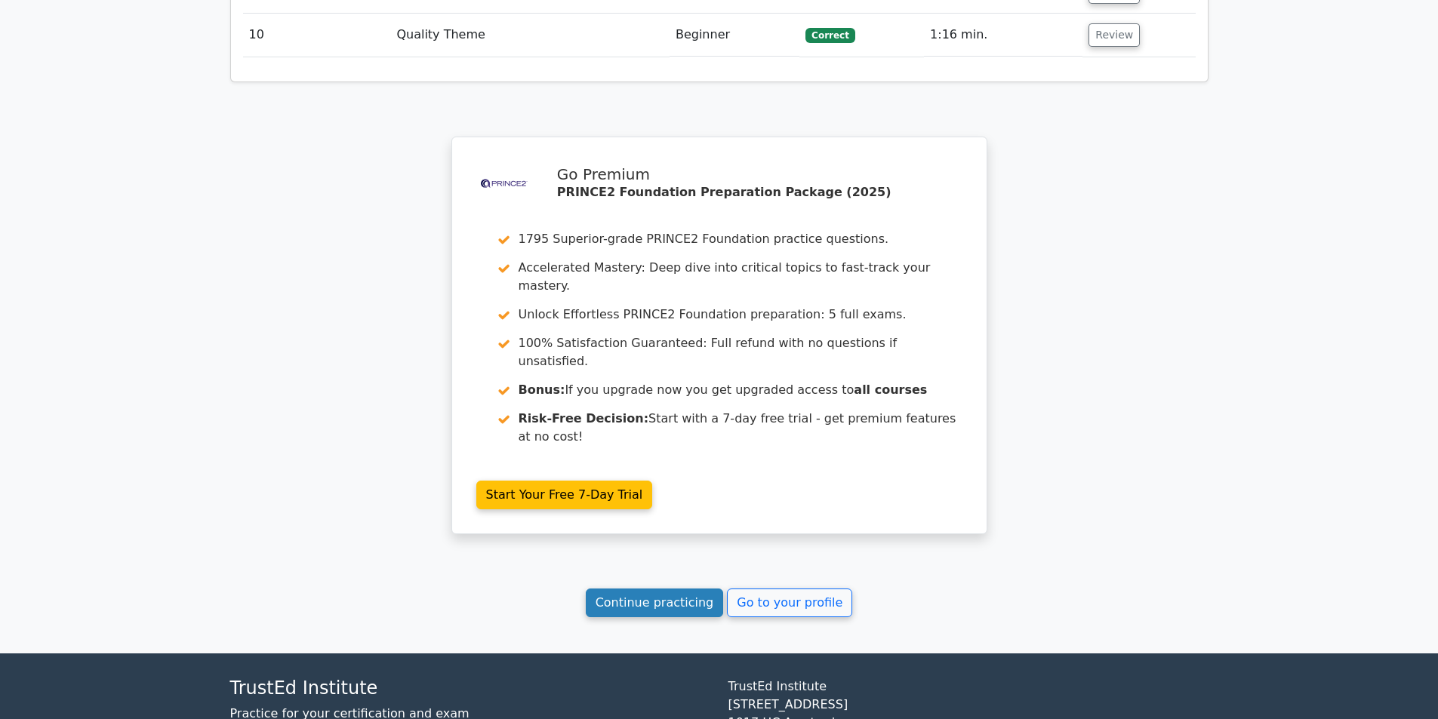
click at [676, 589] on link "Continue practicing" at bounding box center [655, 603] width 138 height 29
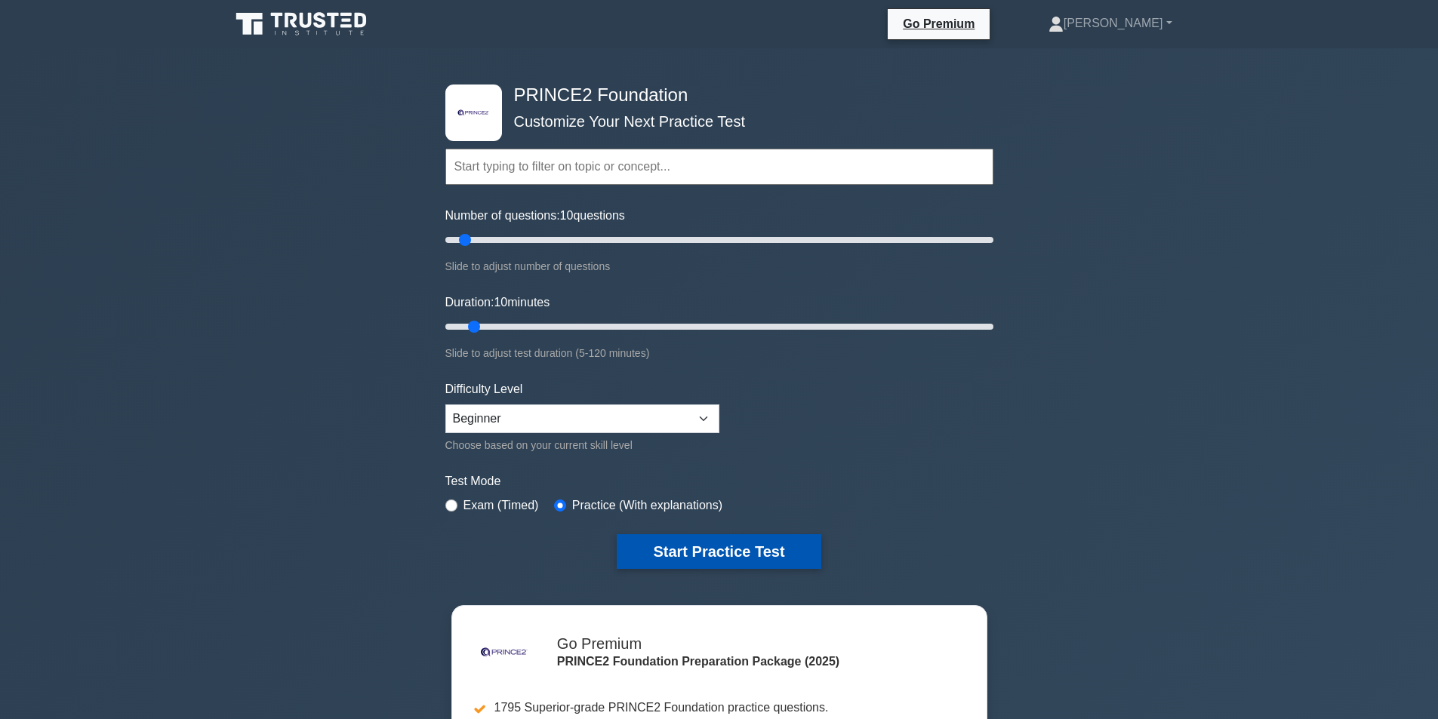
click at [755, 560] on button "Start Practice Test" at bounding box center [719, 551] width 204 height 35
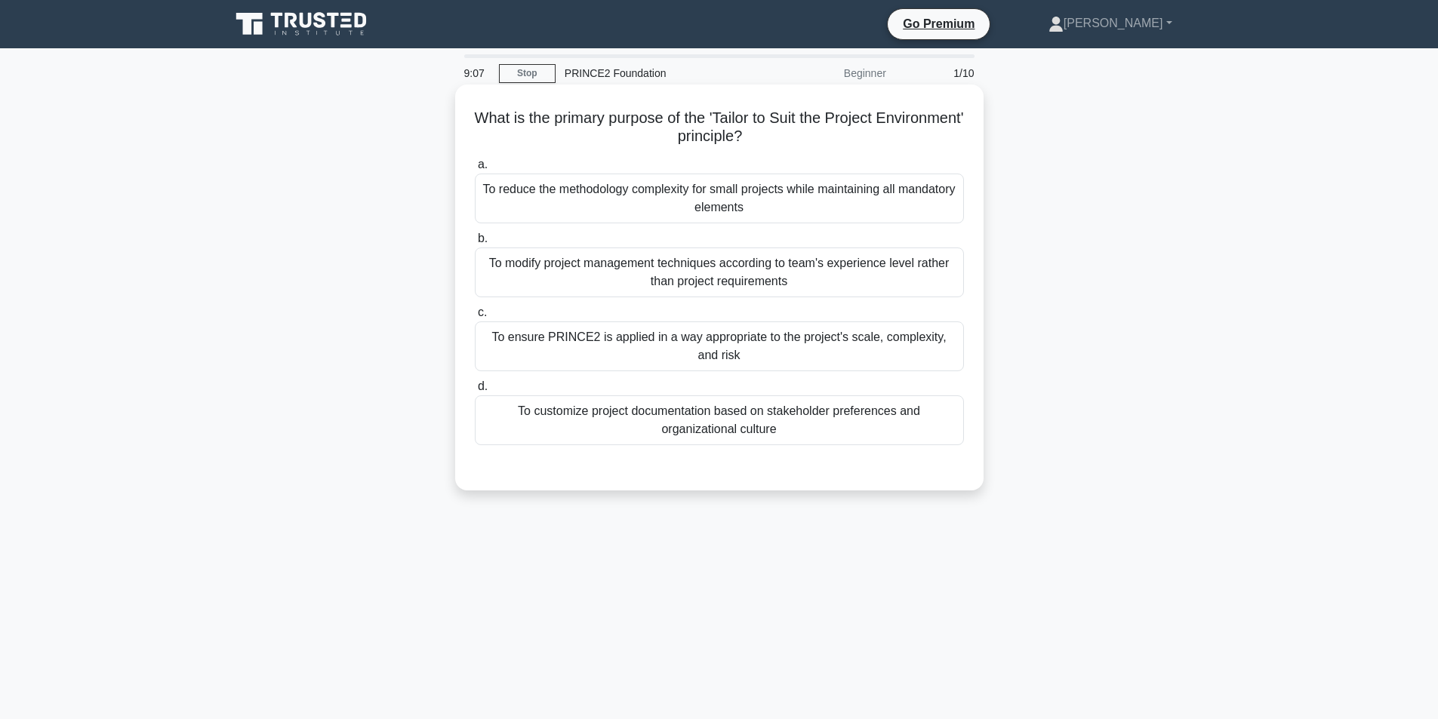
click at [834, 343] on div "To ensure PRINCE2 is applied in a way appropriate to the project's scale, compl…" at bounding box center [719, 347] width 489 height 50
click at [475, 318] on input "c. To ensure PRINCE2 is applied in a way appropriate to the project's scale, co…" at bounding box center [475, 313] width 0 height 10
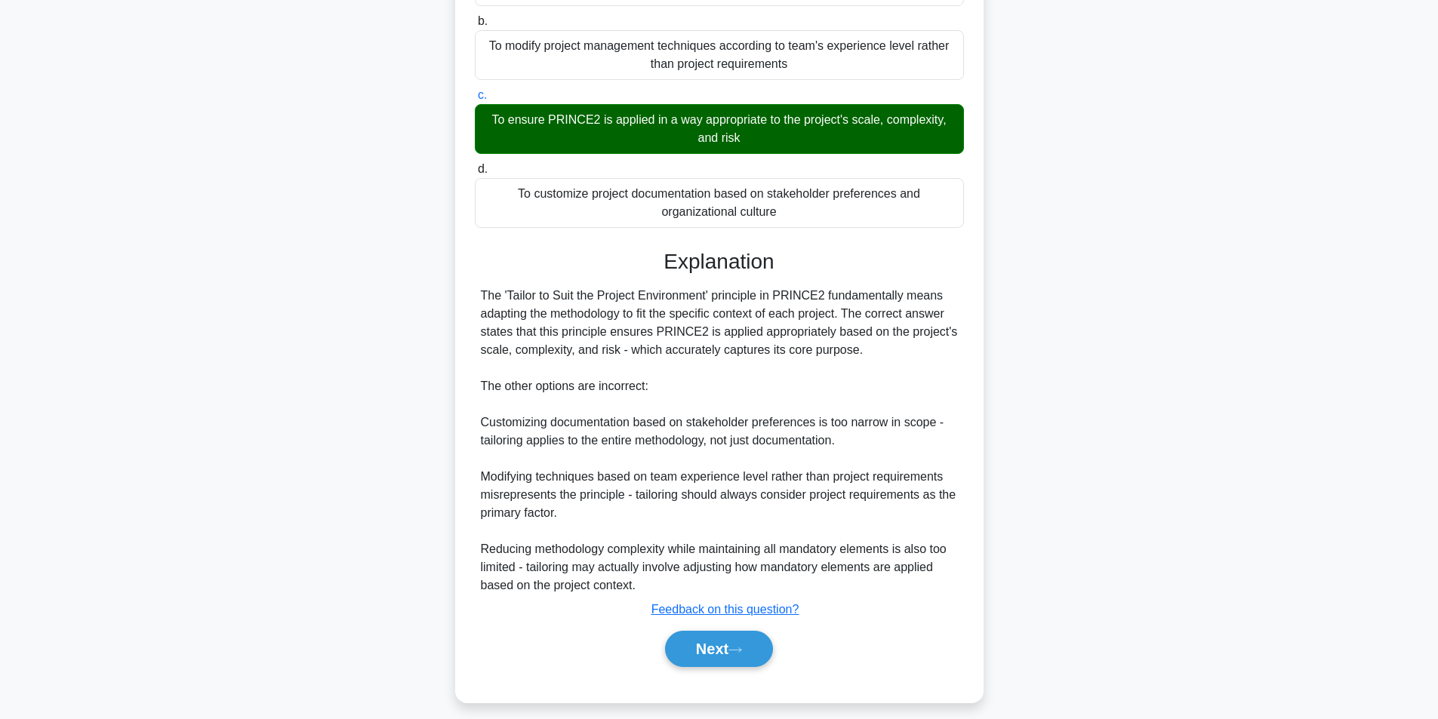
scroll to position [230, 0]
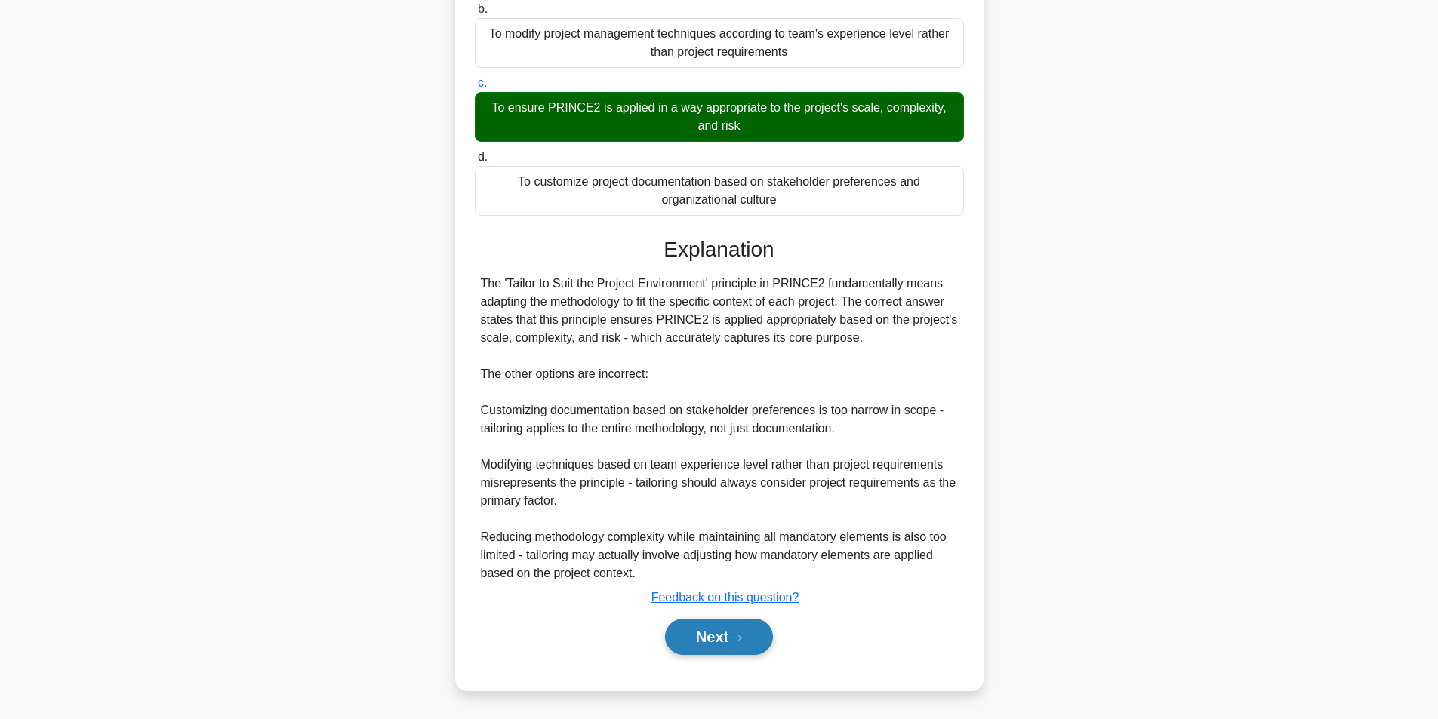
click at [730, 644] on button "Next" at bounding box center [719, 637] width 108 height 36
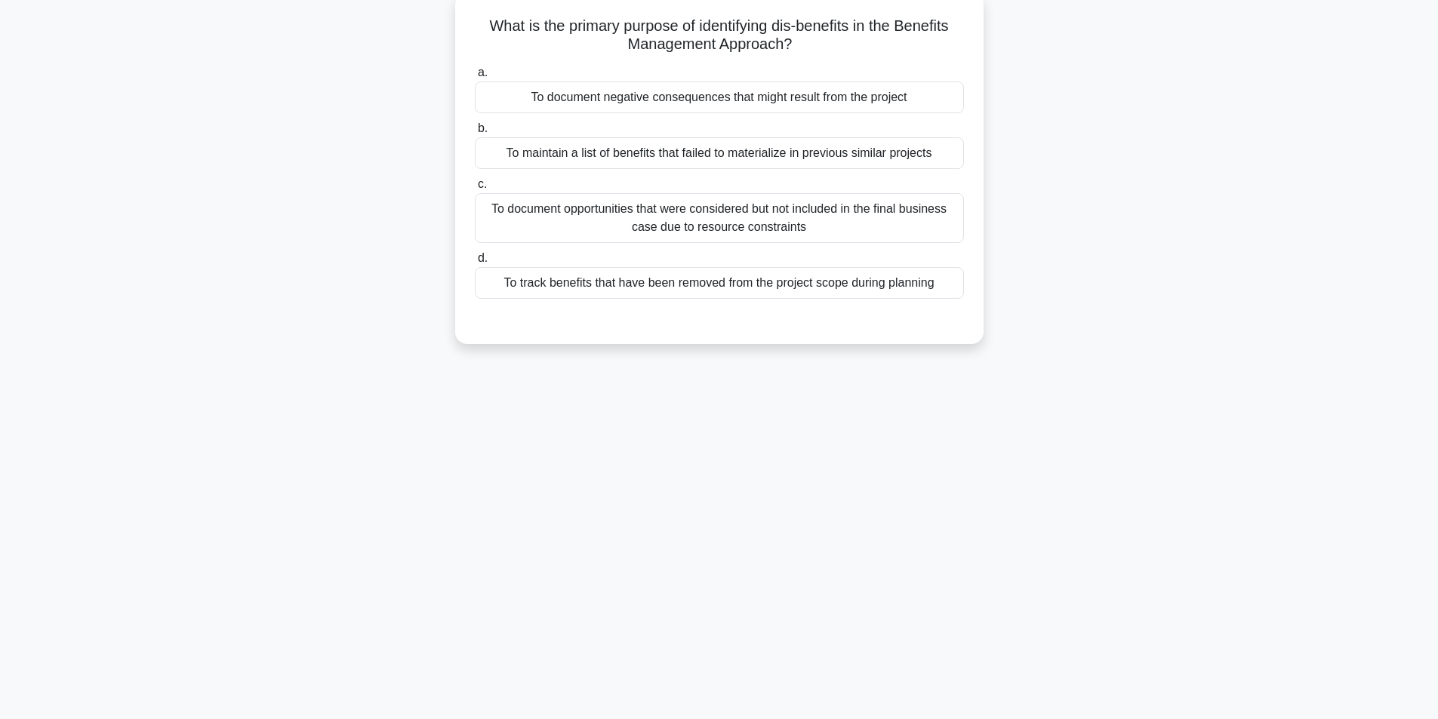
scroll to position [96, 0]
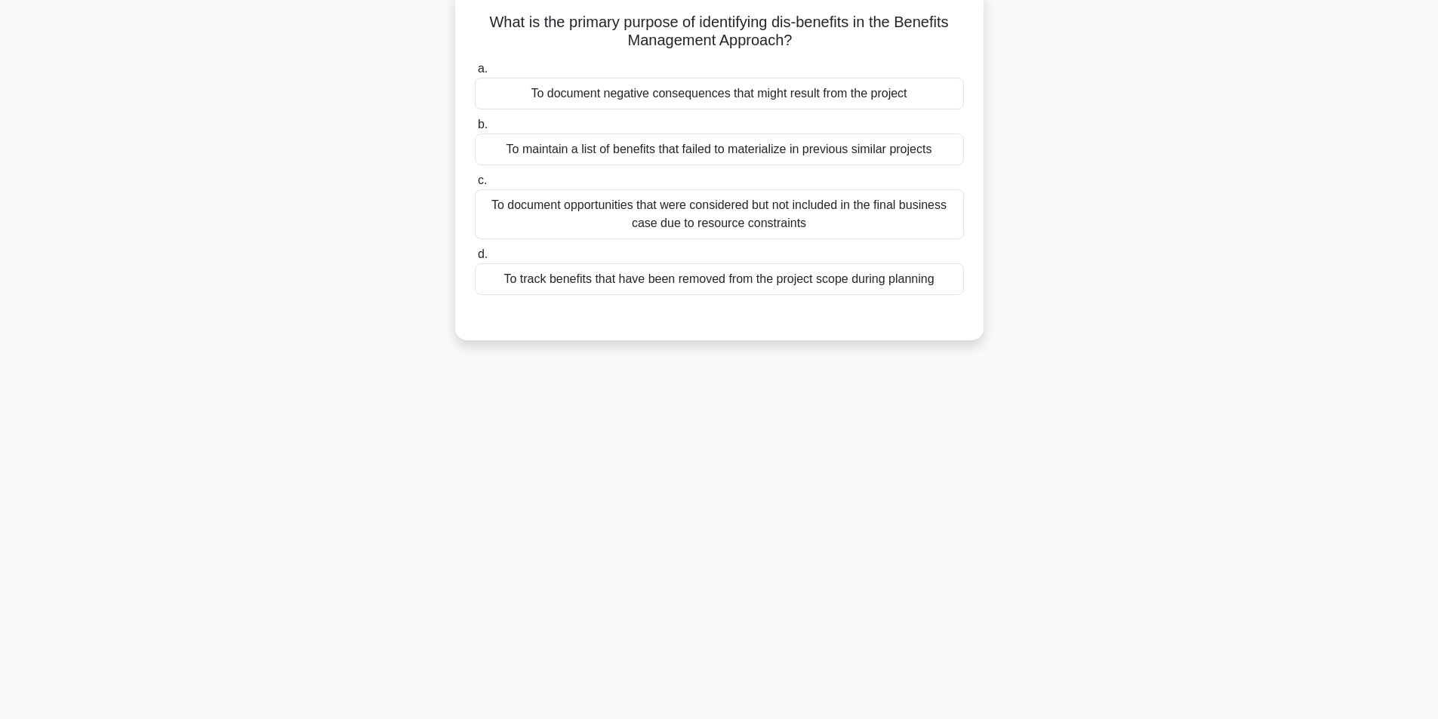
click at [914, 209] on div "To document opportunities that were considered but not included in the final bu…" at bounding box center [719, 214] width 489 height 50
click at [475, 186] on input "c. To document opportunities that were considered but not included in the final…" at bounding box center [475, 181] width 0 height 10
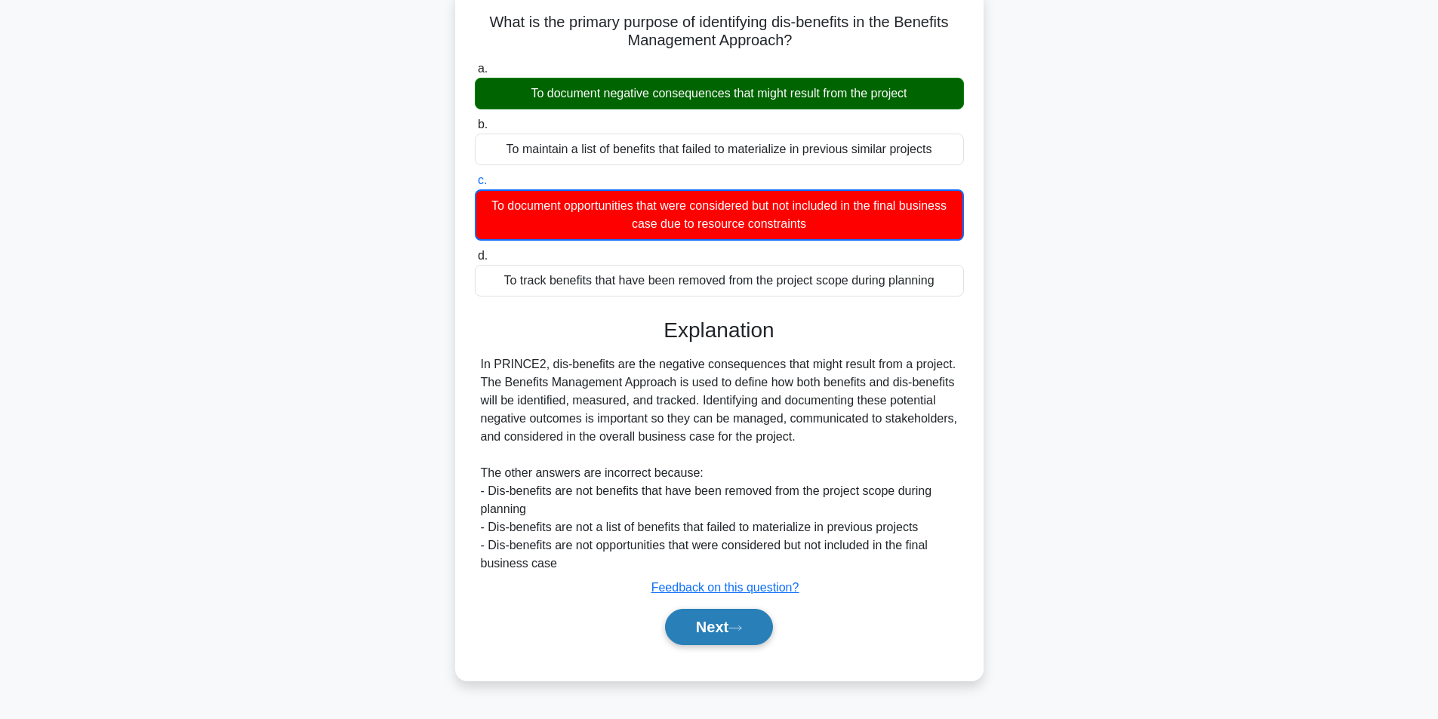
click at [734, 639] on button "Next" at bounding box center [719, 627] width 108 height 36
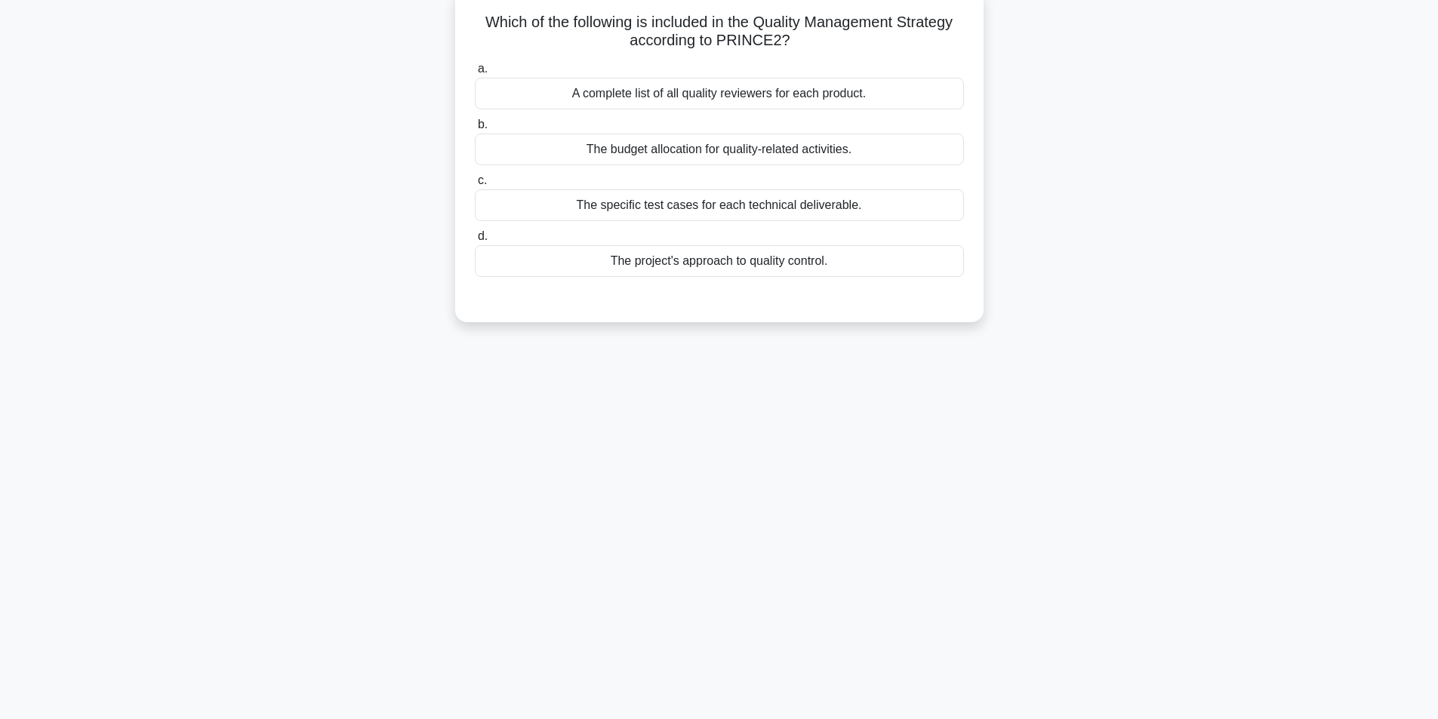
click at [738, 269] on div "The project's approach to quality control." at bounding box center [719, 261] width 489 height 32
click at [475, 242] on input "d. The project's approach to quality control." at bounding box center [475, 237] width 0 height 10
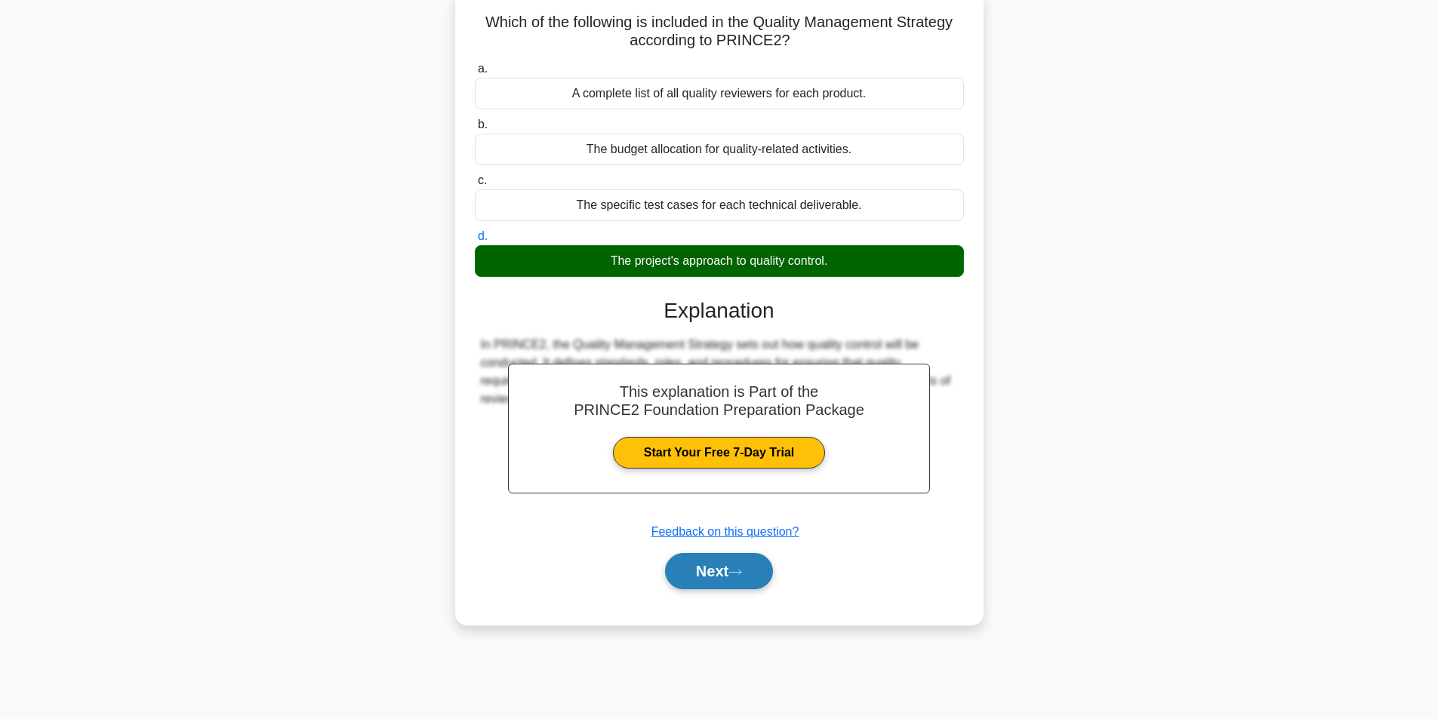
click at [721, 577] on button "Next" at bounding box center [719, 571] width 108 height 36
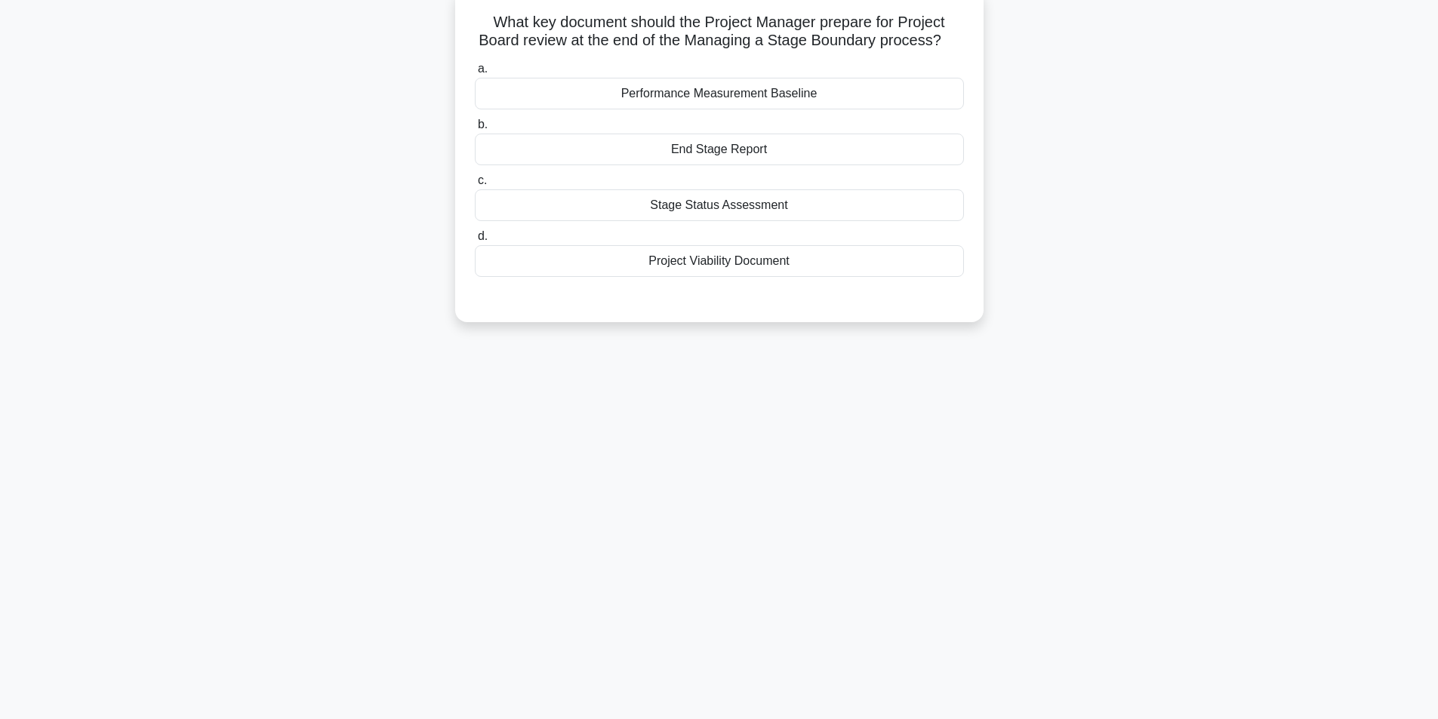
click at [717, 149] on div "End Stage Report" at bounding box center [719, 150] width 489 height 32
click at [475, 130] on input "b. End Stage Report" at bounding box center [475, 125] width 0 height 10
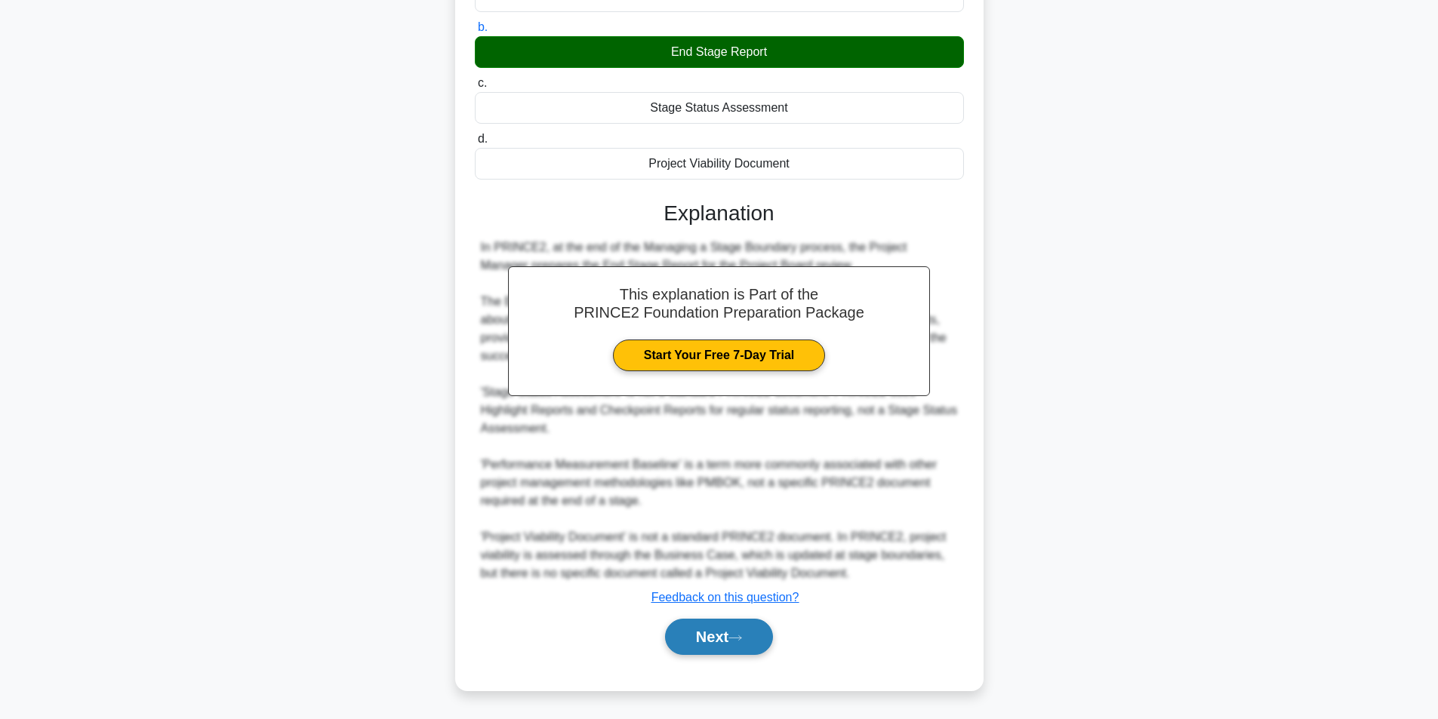
click at [719, 639] on button "Next" at bounding box center [719, 637] width 108 height 36
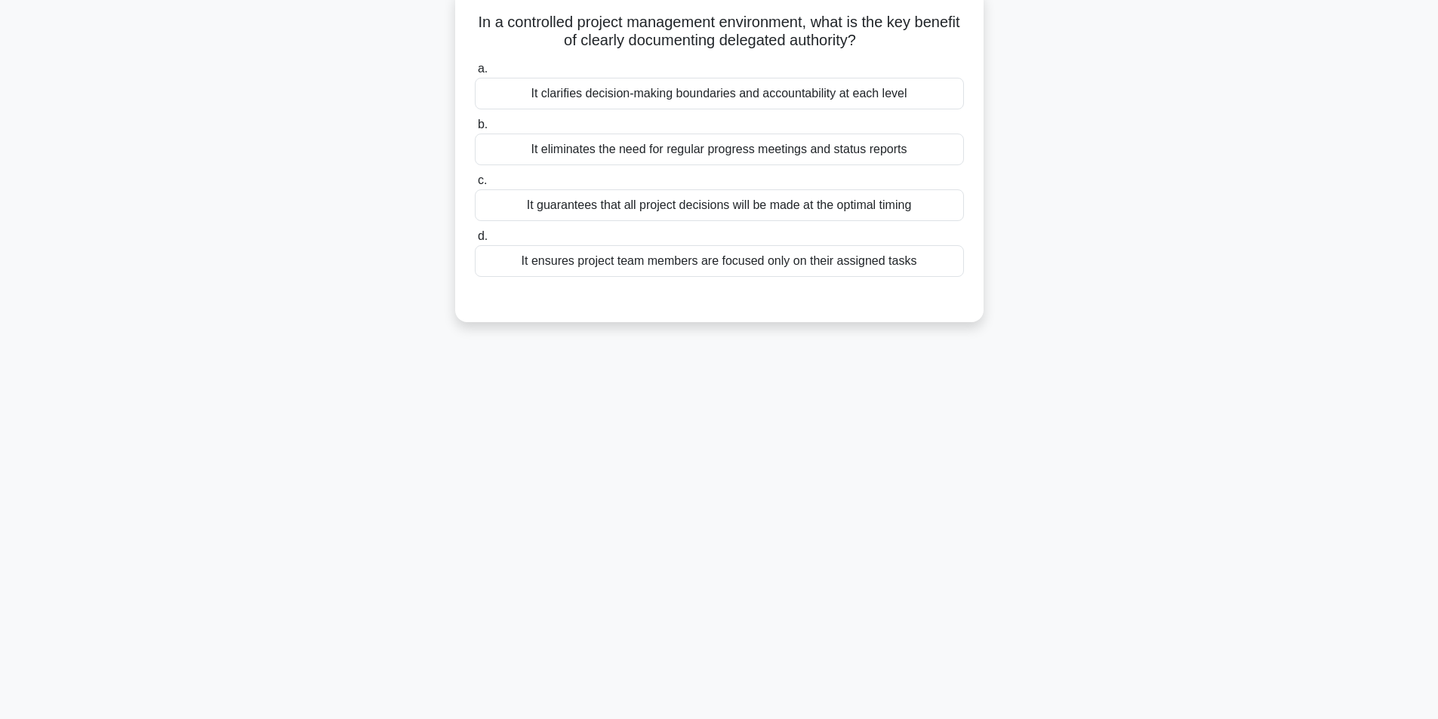
click at [842, 267] on div "It ensures project team members are focused only on their assigned tasks" at bounding box center [719, 261] width 489 height 32
click at [475, 242] on input "d. It ensures project team members are focused only on their assigned tasks" at bounding box center [475, 237] width 0 height 10
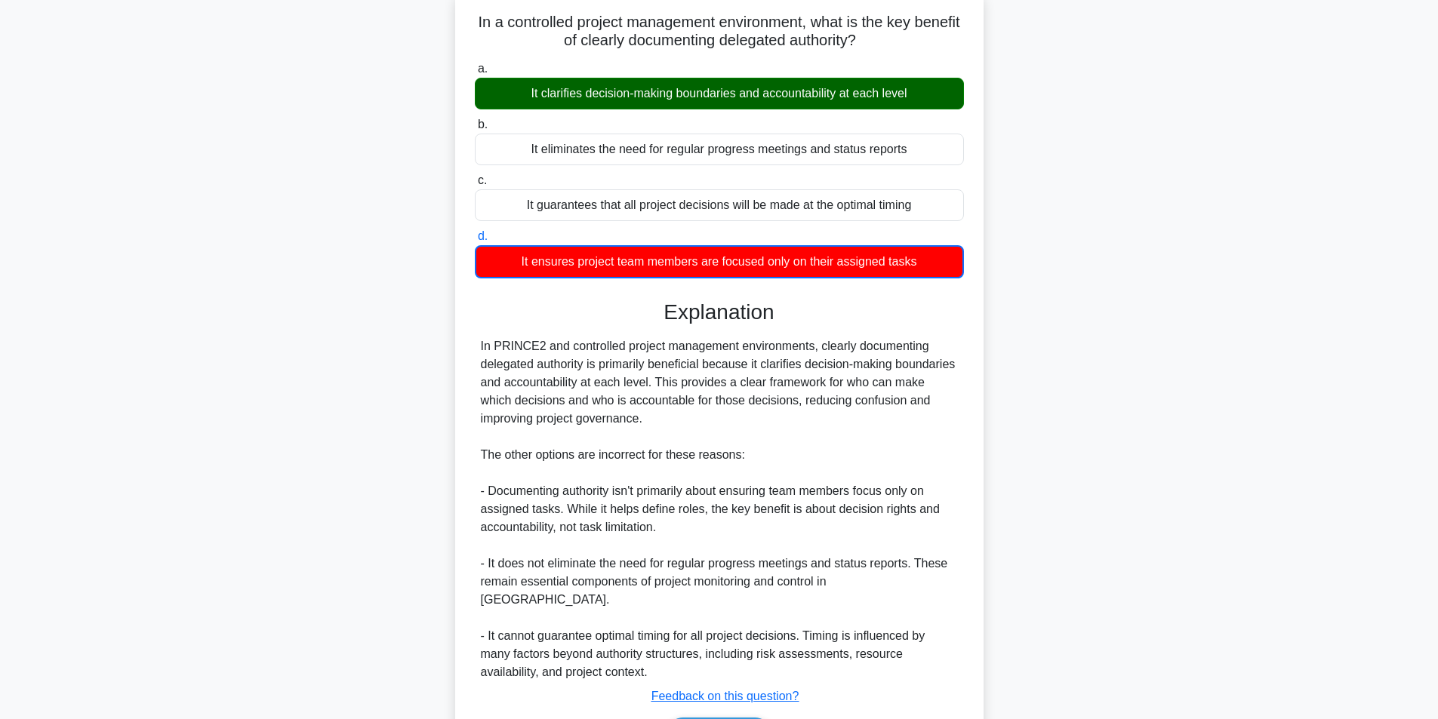
click at [835, 97] on div "It clarifies decision-making boundaries and accountability at each level" at bounding box center [719, 94] width 489 height 32
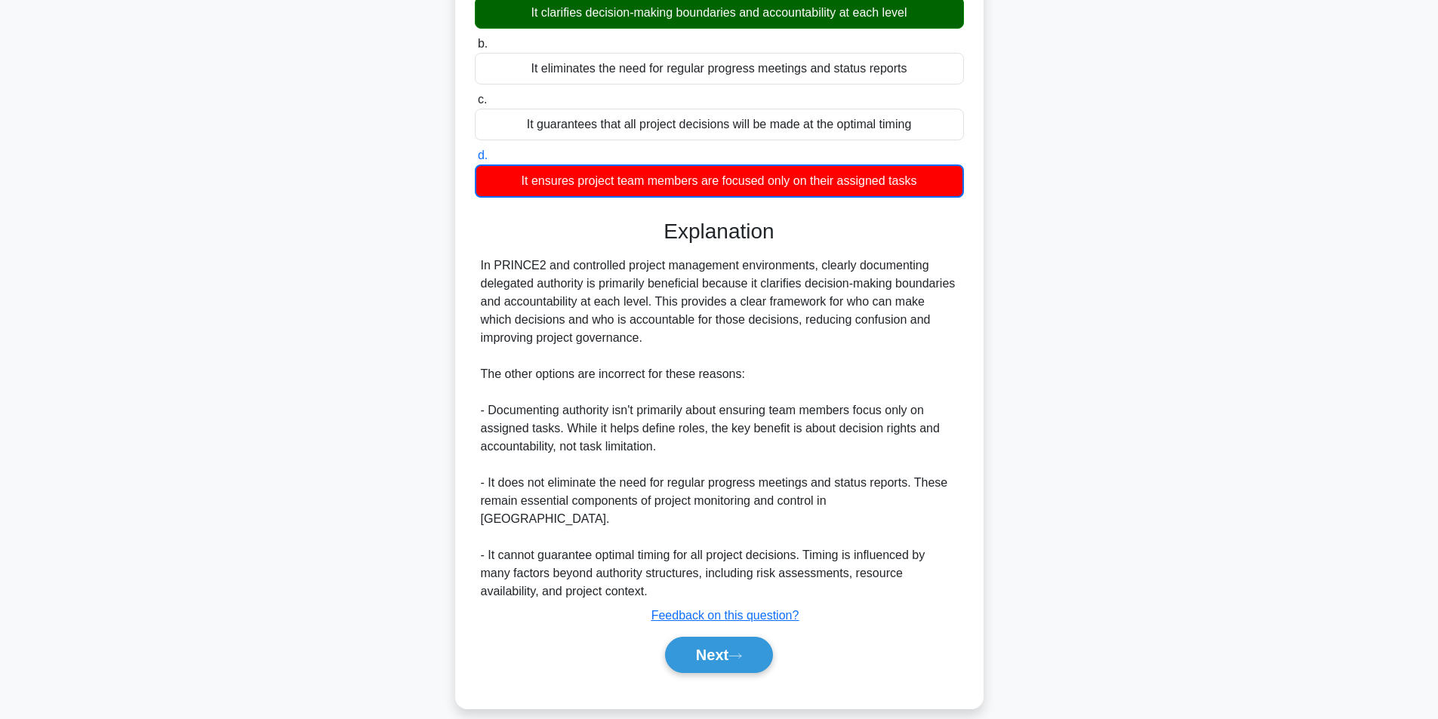
scroll to position [177, 0]
click at [700, 636] on button "Next" at bounding box center [719, 654] width 108 height 36
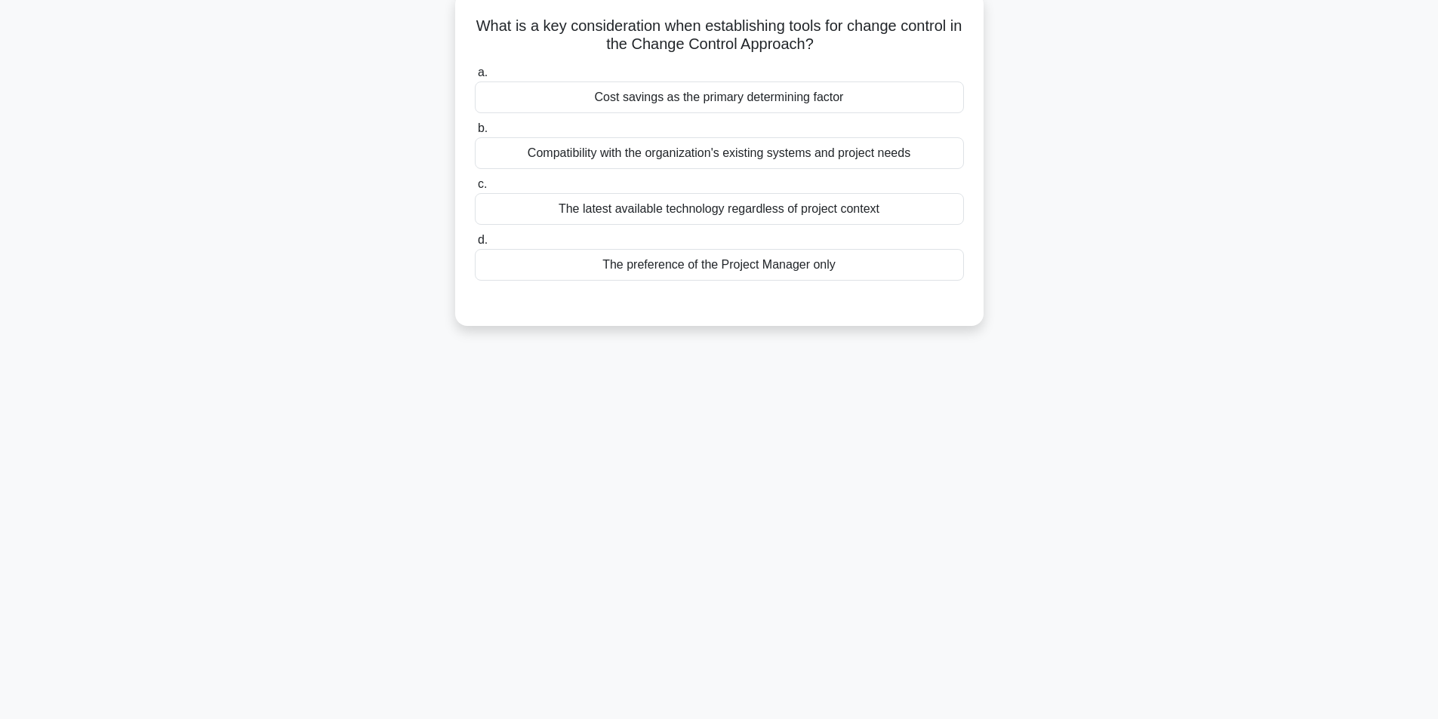
scroll to position [96, 0]
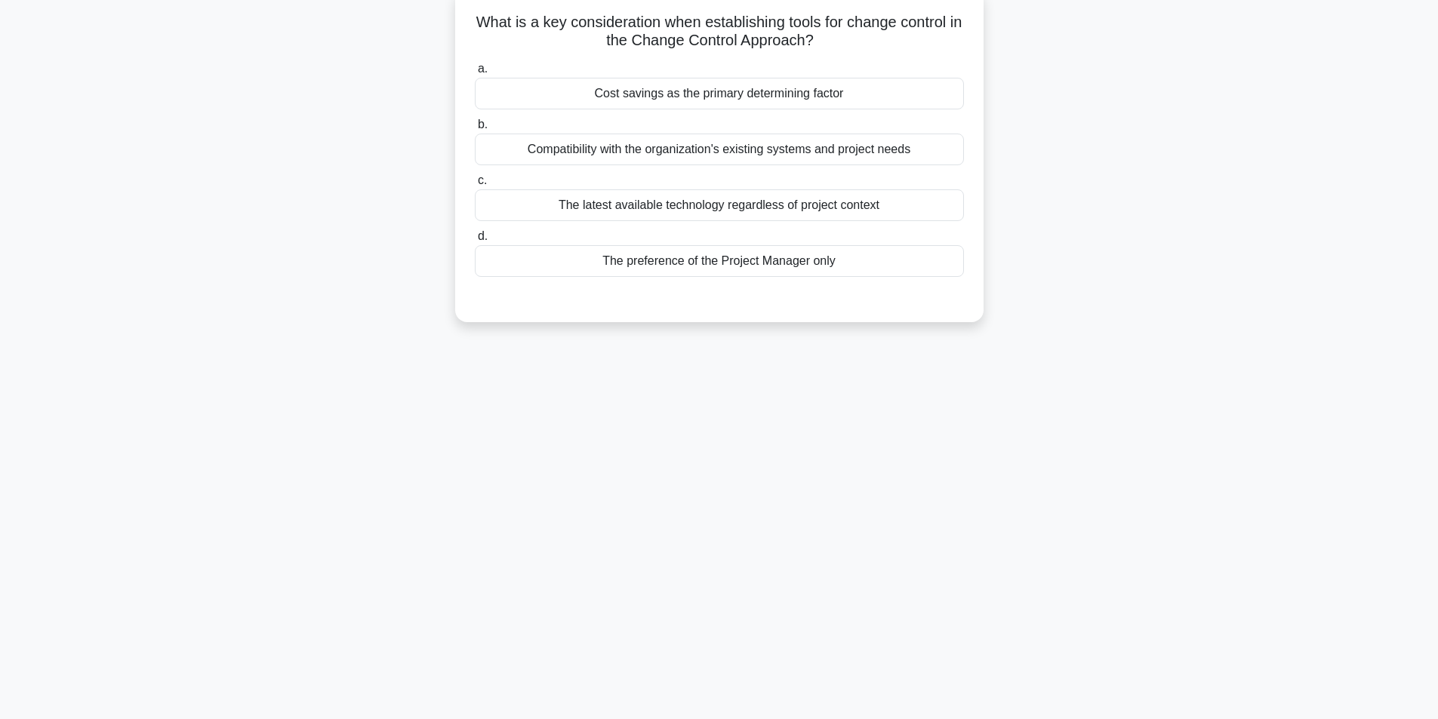
click at [854, 143] on div "Compatibility with the organization's existing systems and project needs" at bounding box center [719, 150] width 489 height 32
click at [475, 130] on input "b. Compatibility with the organization's existing systems and project needs" at bounding box center [475, 125] width 0 height 10
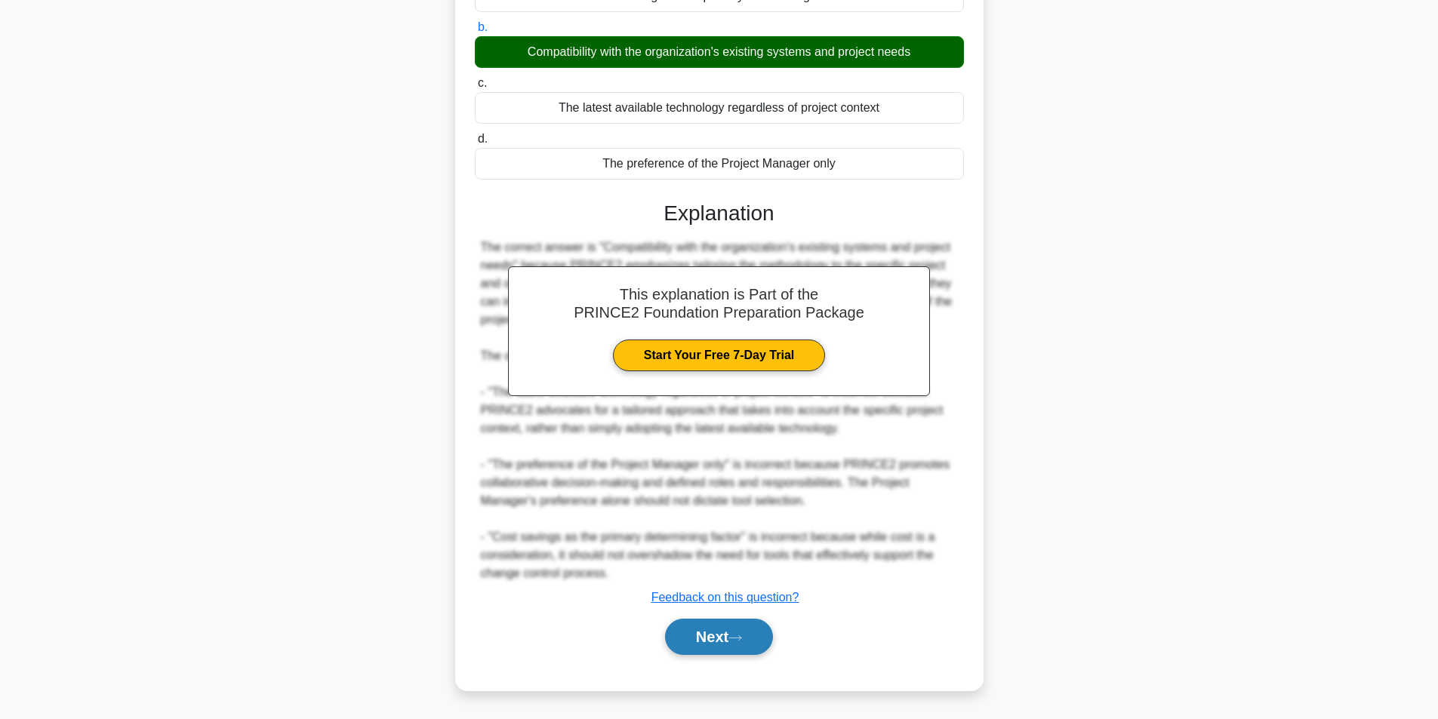
click at [742, 626] on button "Next" at bounding box center [719, 637] width 108 height 36
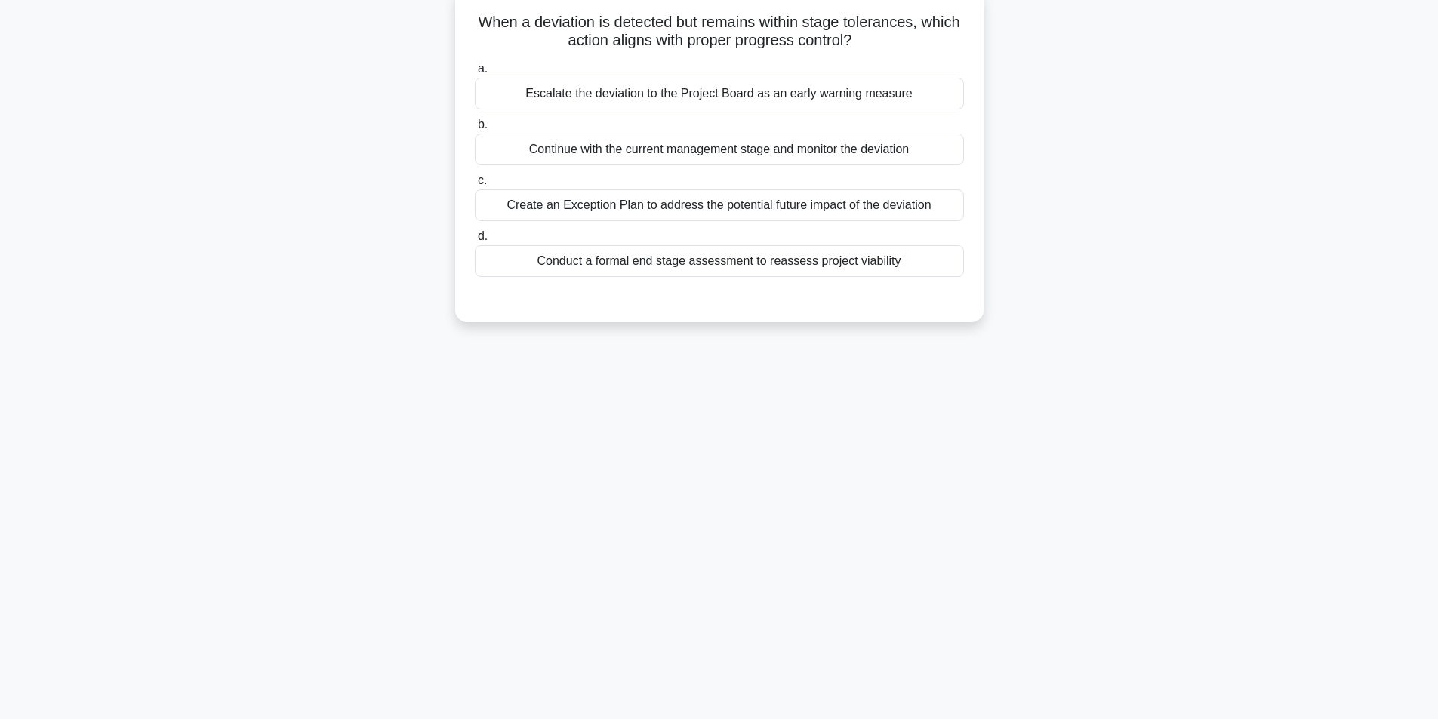
click at [717, 88] on div "Escalate the deviation to the Project Board as an early warning measure" at bounding box center [719, 94] width 489 height 32
click at [475, 74] on input "a. Escalate the deviation to the Project Board as an early warning measure" at bounding box center [475, 69] width 0 height 10
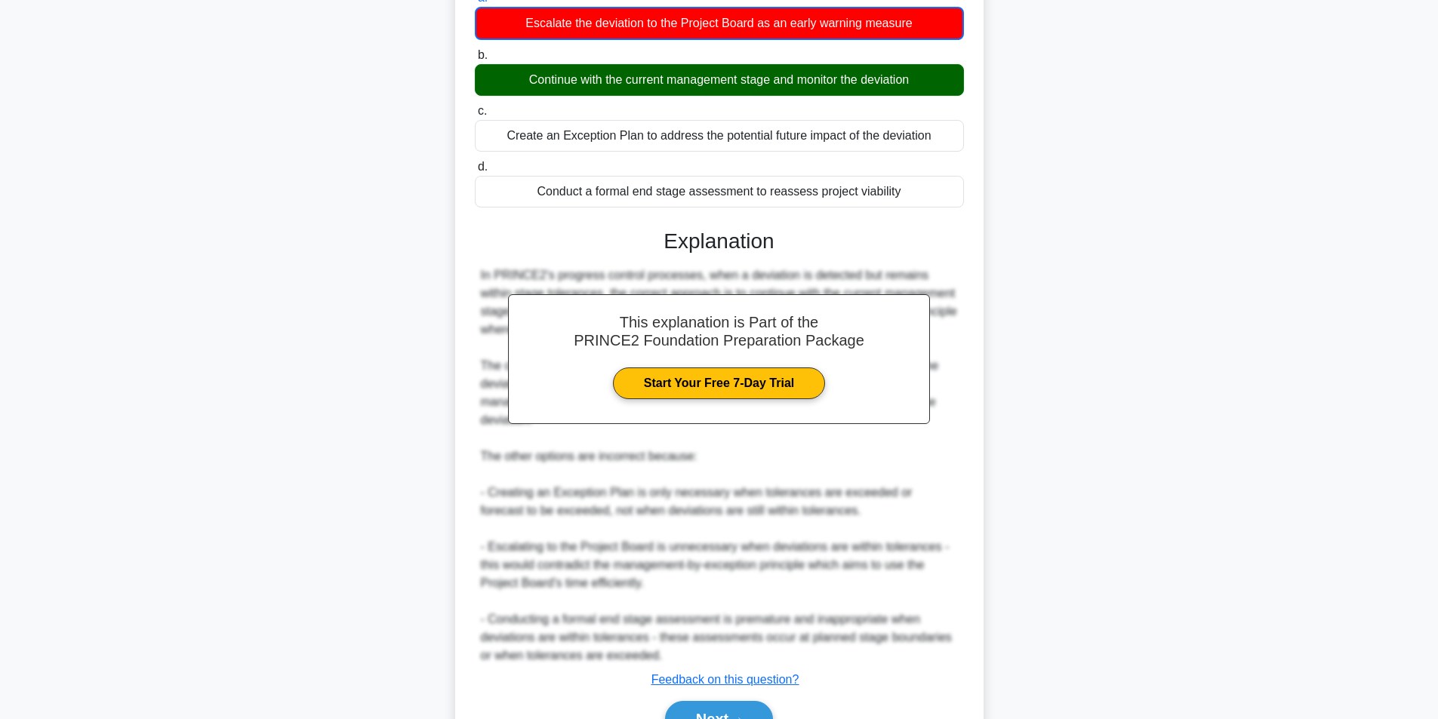
scroll to position [250, 0]
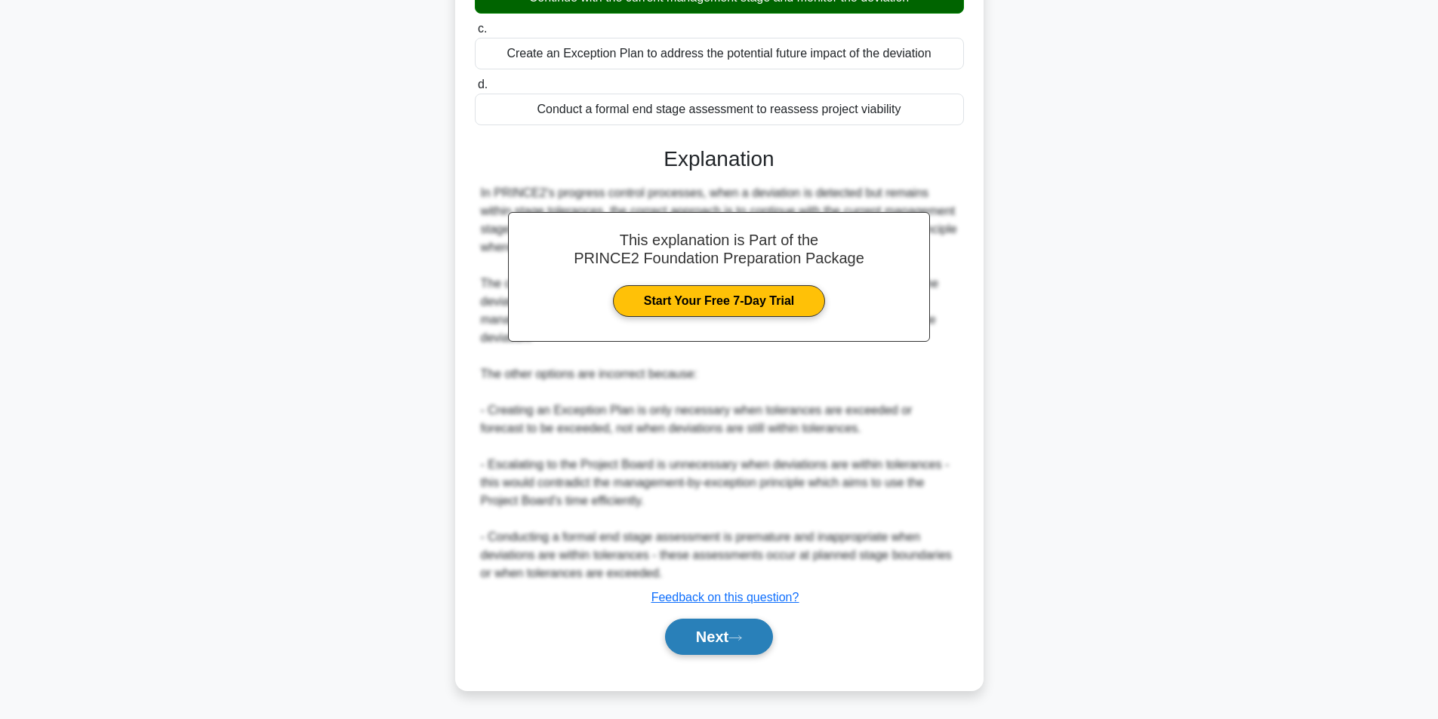
click at [750, 620] on button "Next" at bounding box center [719, 637] width 108 height 36
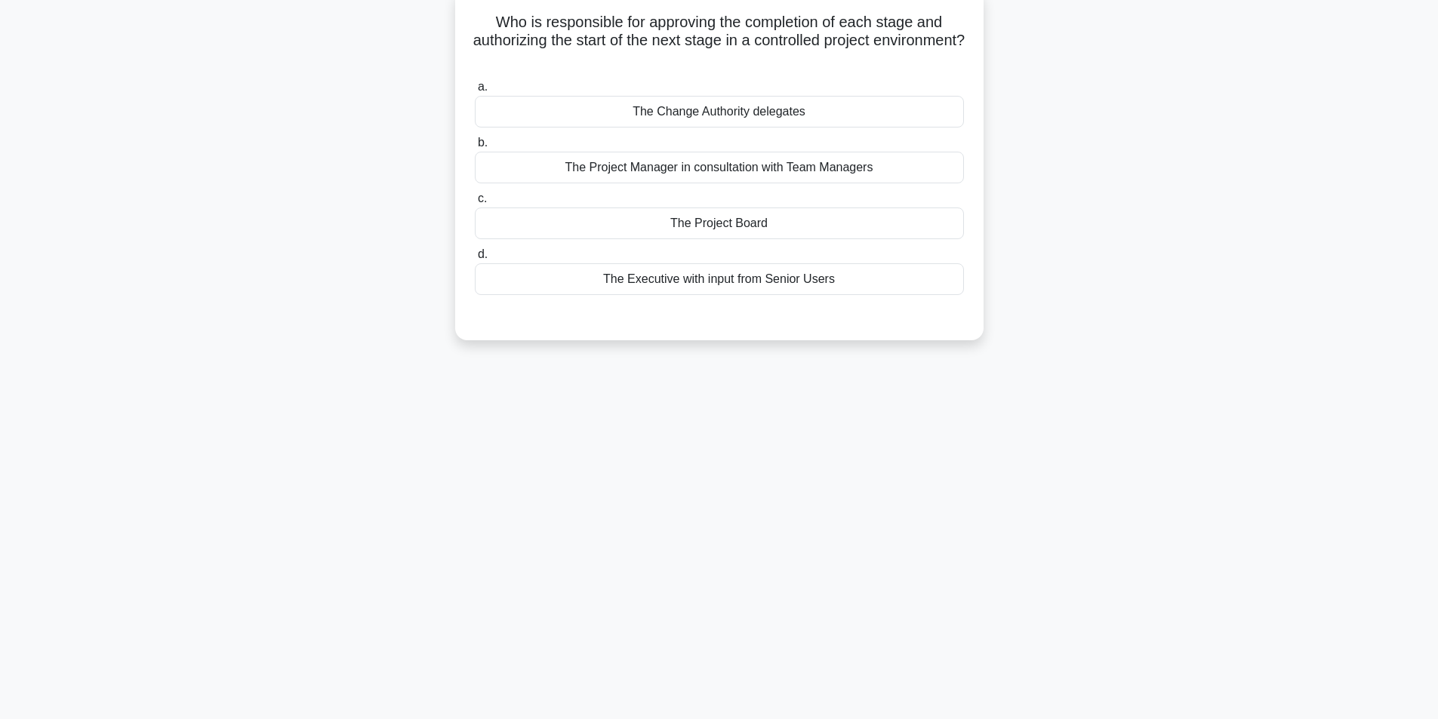
click at [710, 165] on div "The Project Manager in consultation with Team Managers" at bounding box center [719, 168] width 489 height 32
click at [836, 169] on div "The Project Manager in consultation with Team Managers" at bounding box center [719, 168] width 489 height 32
click at [475, 148] on input "b. The Project Manager in consultation with Team Managers" at bounding box center [475, 143] width 0 height 10
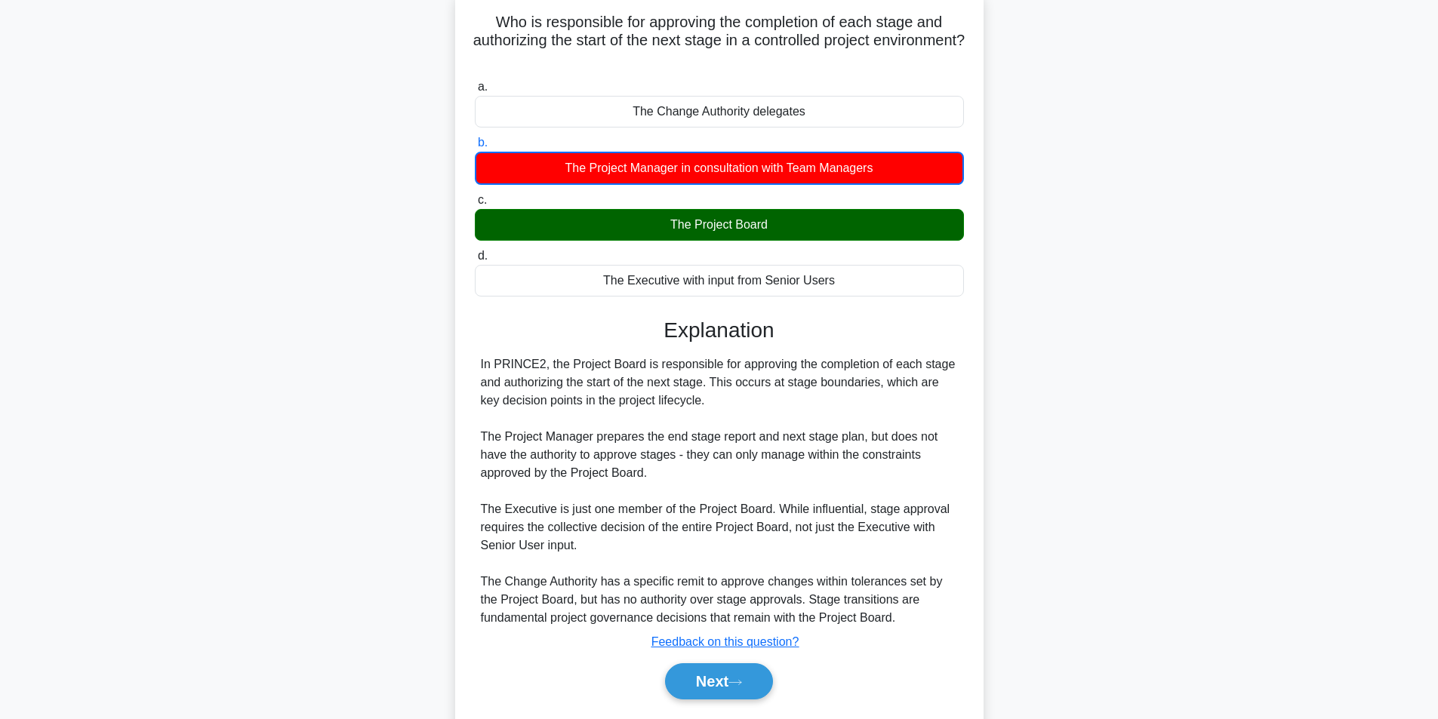
scroll to position [141, 0]
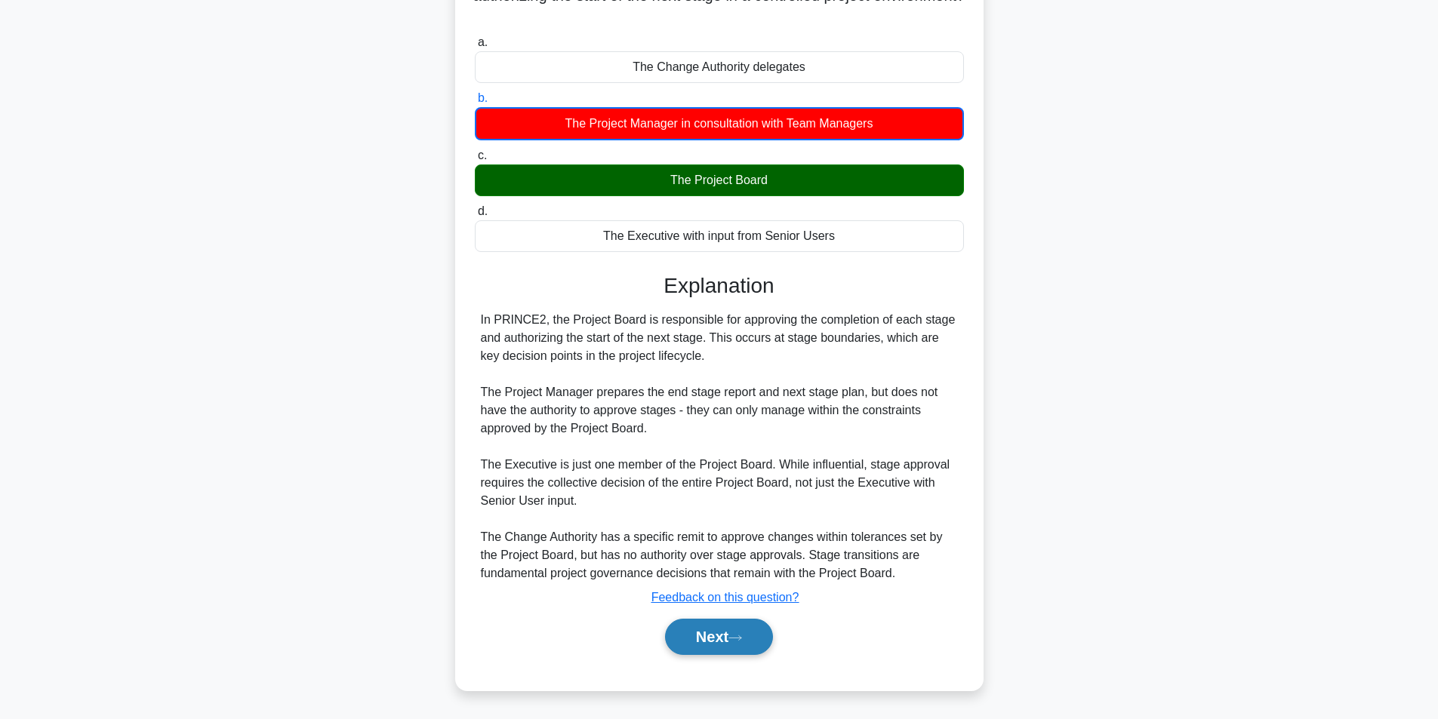
click at [736, 649] on button "Next" at bounding box center [719, 637] width 108 height 36
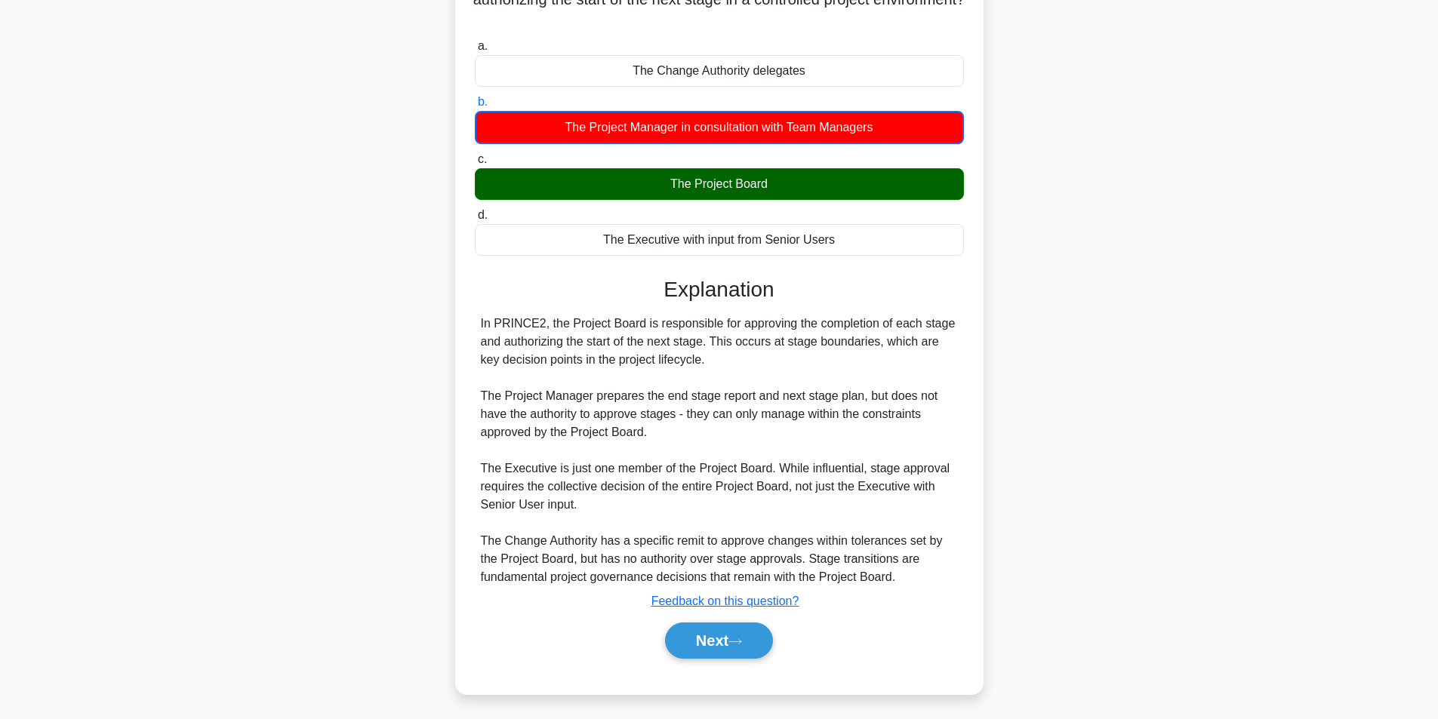
scroll to position [96, 0]
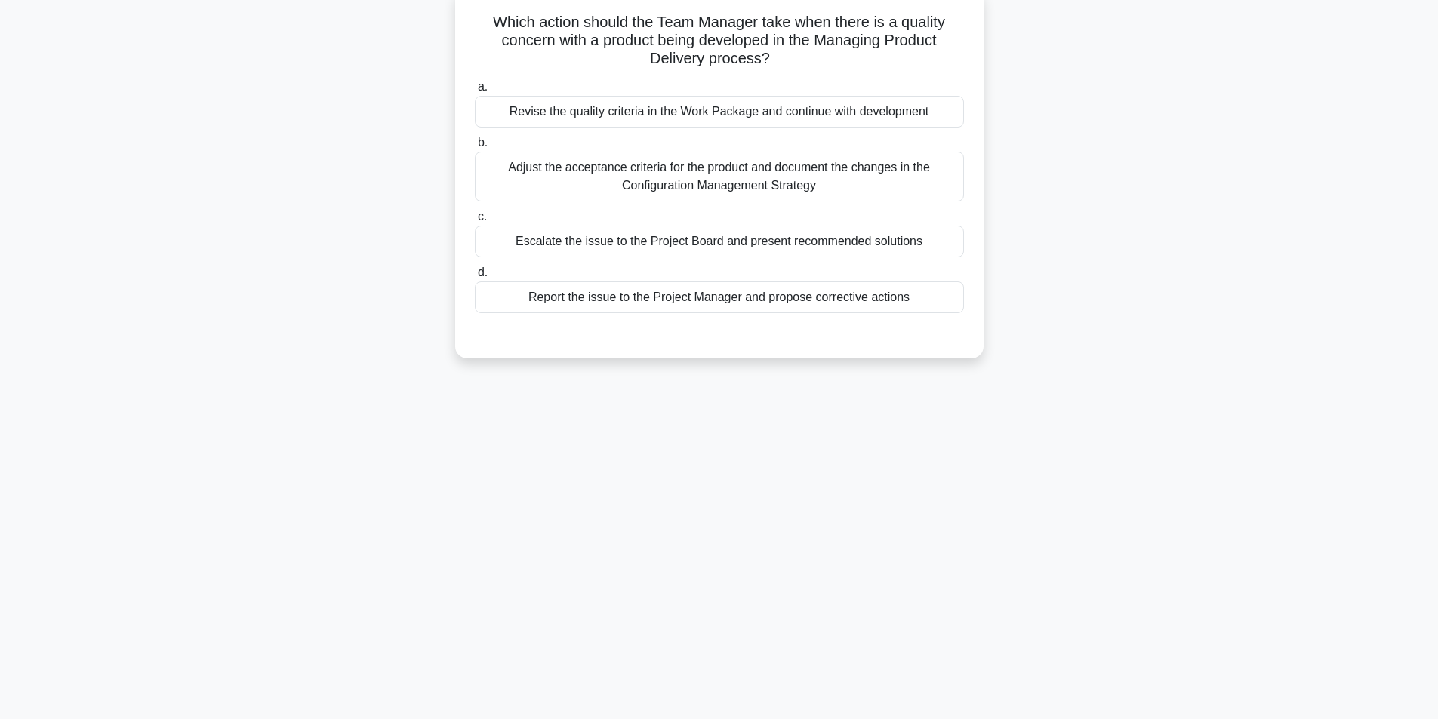
click at [752, 244] on div "Escalate the issue to the Project Board and present recommended solutions" at bounding box center [719, 242] width 489 height 32
click at [475, 222] on input "c. Escalate the issue to the Project Board and present recommended solutions" at bounding box center [475, 217] width 0 height 10
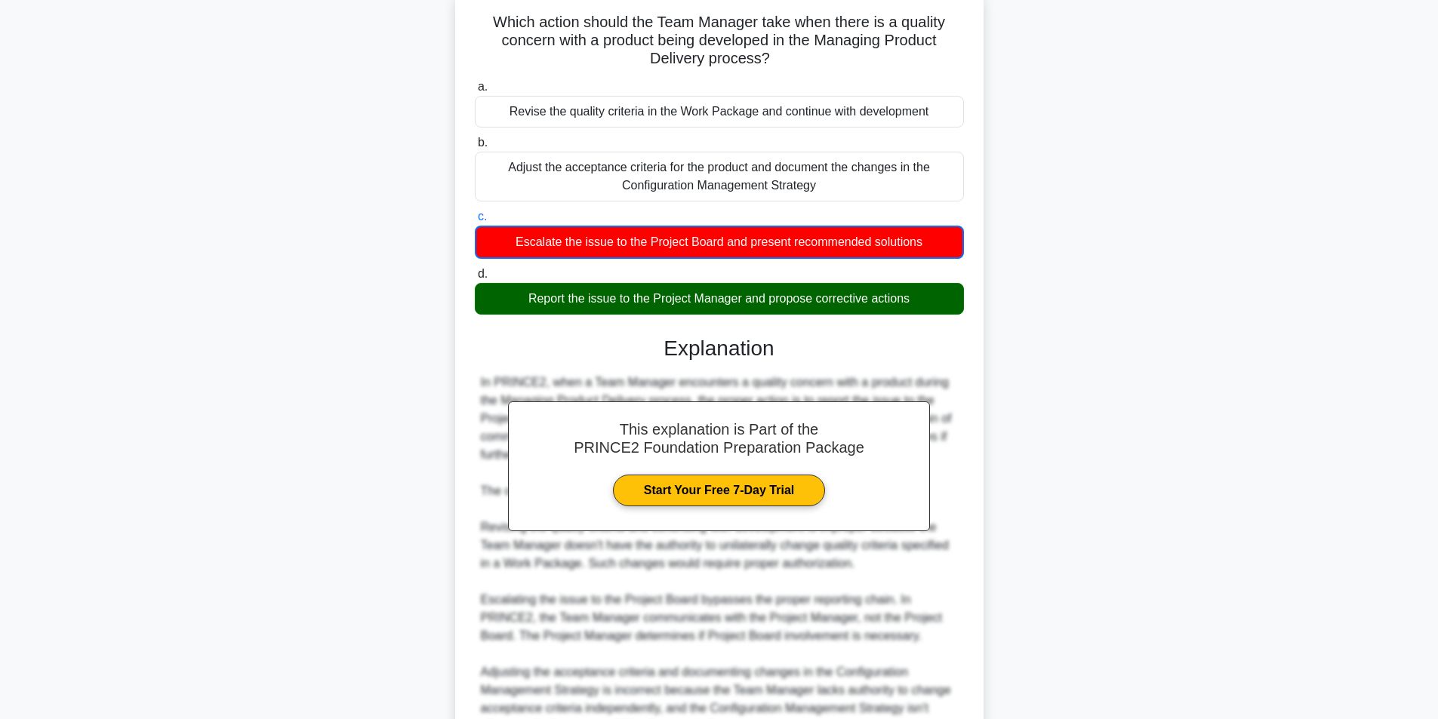
click at [829, 319] on div "This explanation is Part of the PRINCE2 Foundation Preparation Package Start Yo…" at bounding box center [719, 566] width 489 height 497
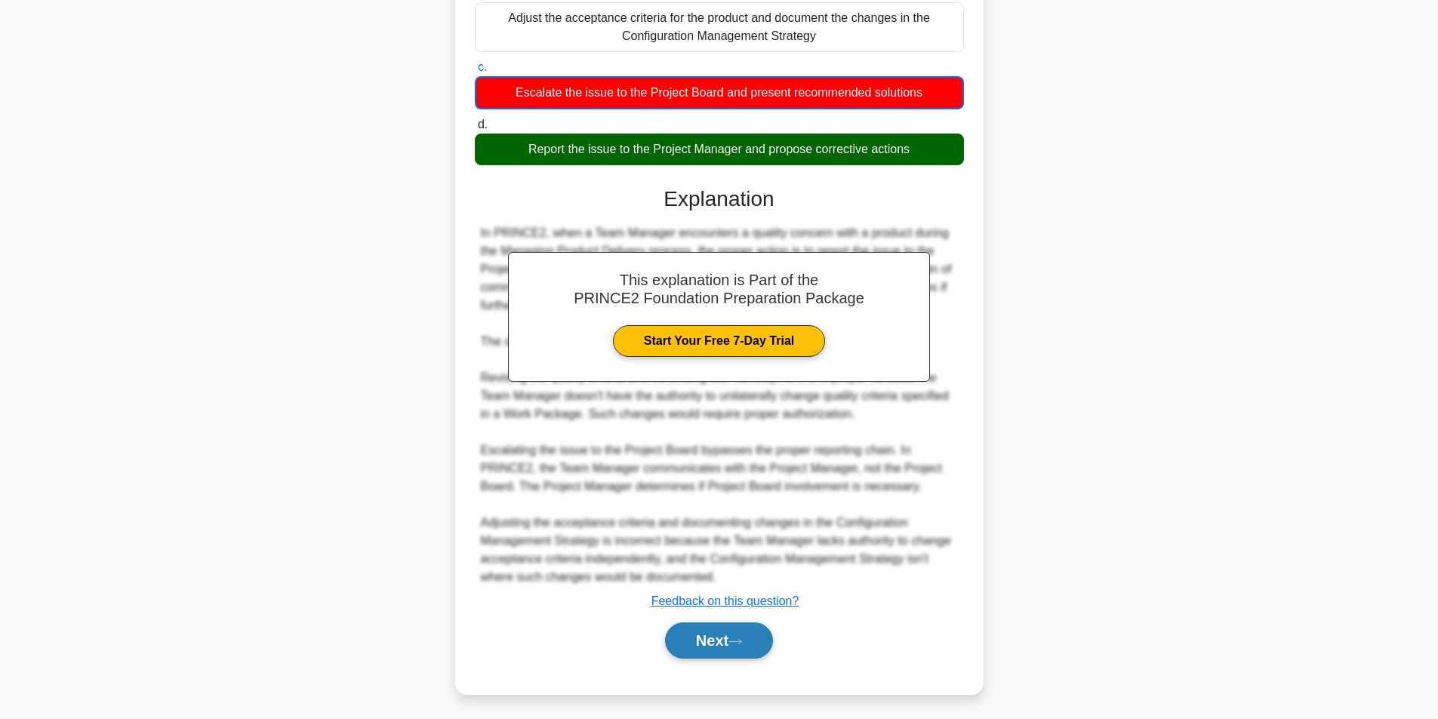
scroll to position [250, 0]
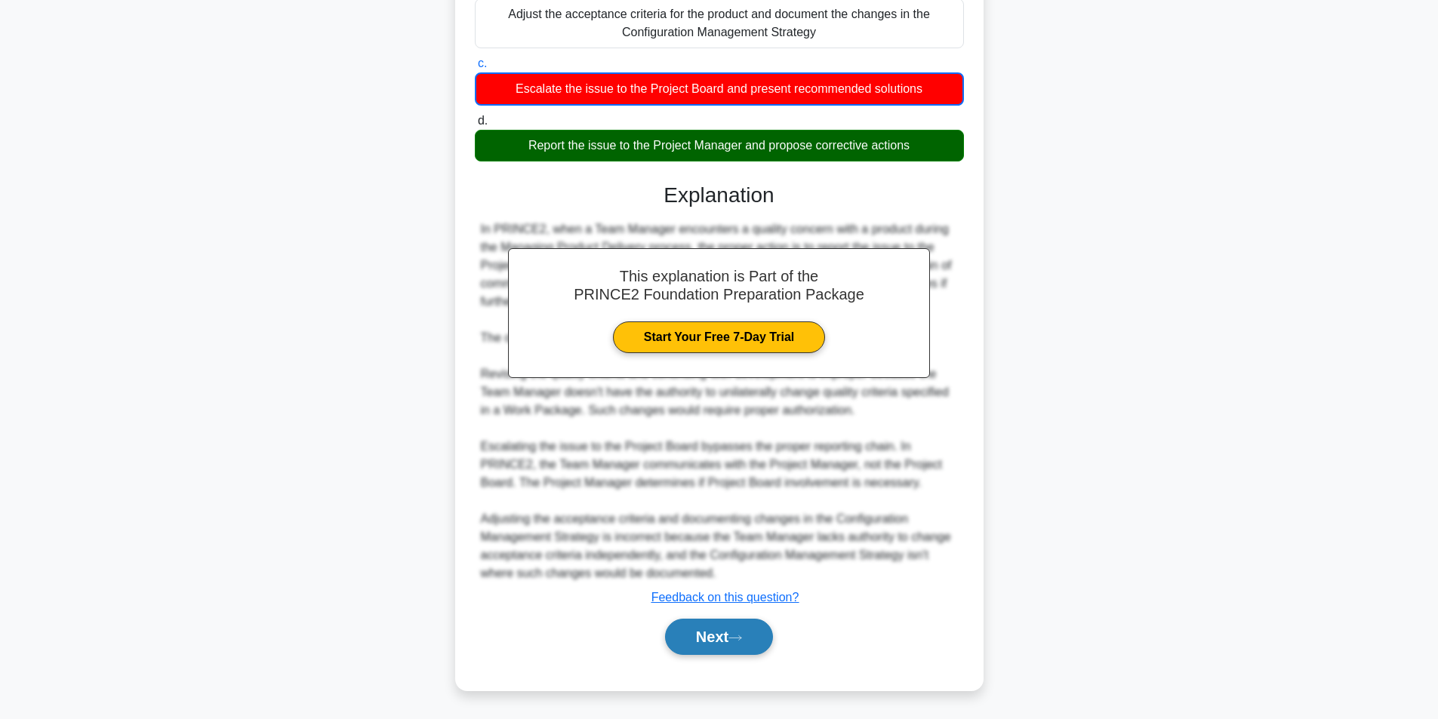
click at [719, 638] on button "Next" at bounding box center [719, 637] width 108 height 36
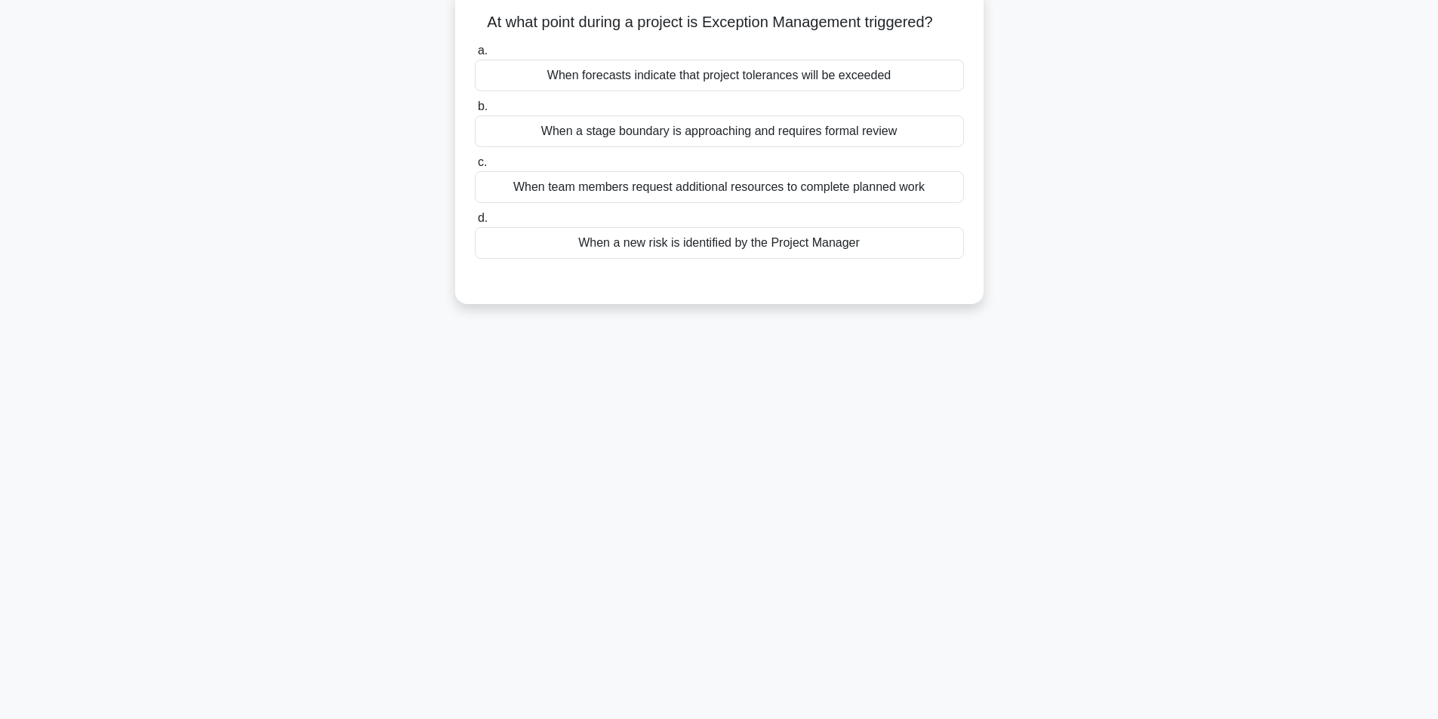
drag, startPoint x: 658, startPoint y: 26, endPoint x: 465, endPoint y: 23, distance: 193.3
click at [465, 23] on div "At what point during a project is Exception Management triggered? .spinner_0XTQ…" at bounding box center [719, 146] width 516 height 303
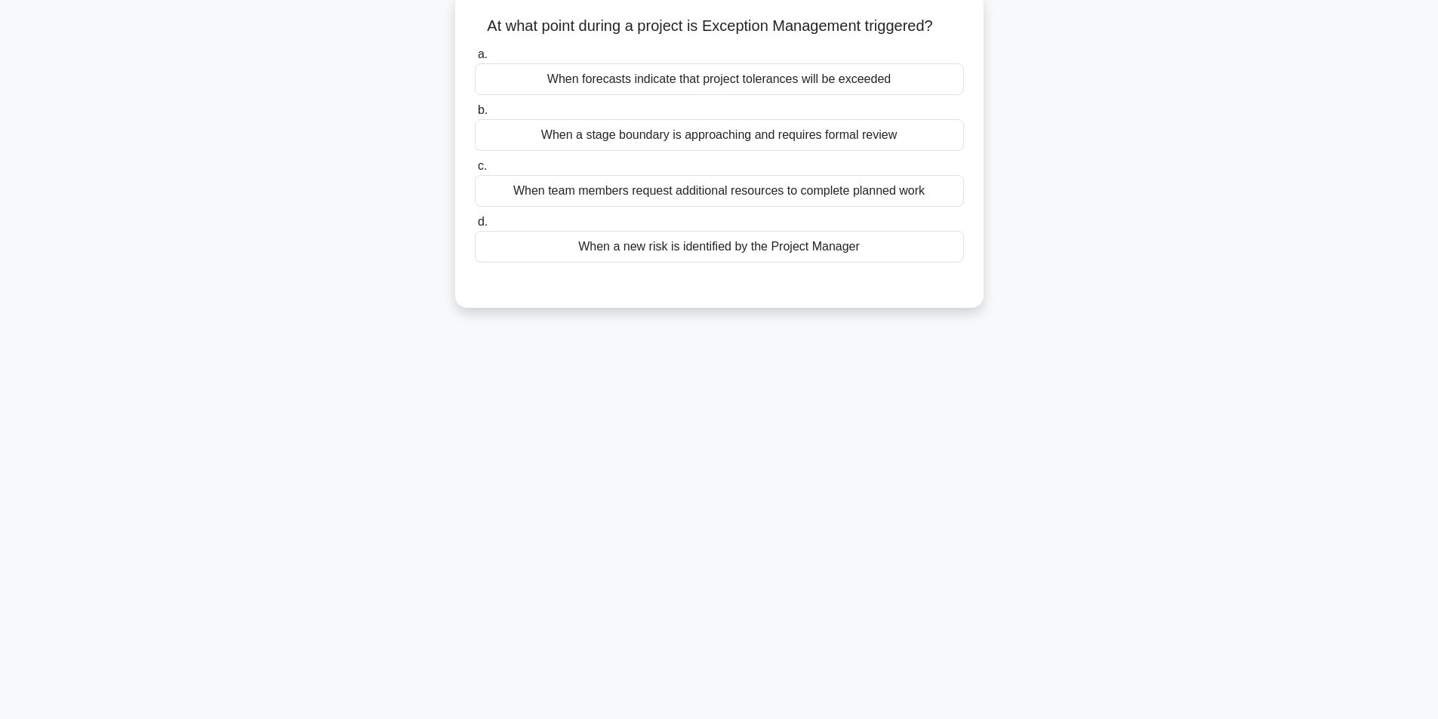
copy h5 "At what point during a project is Exception Management triggered?"
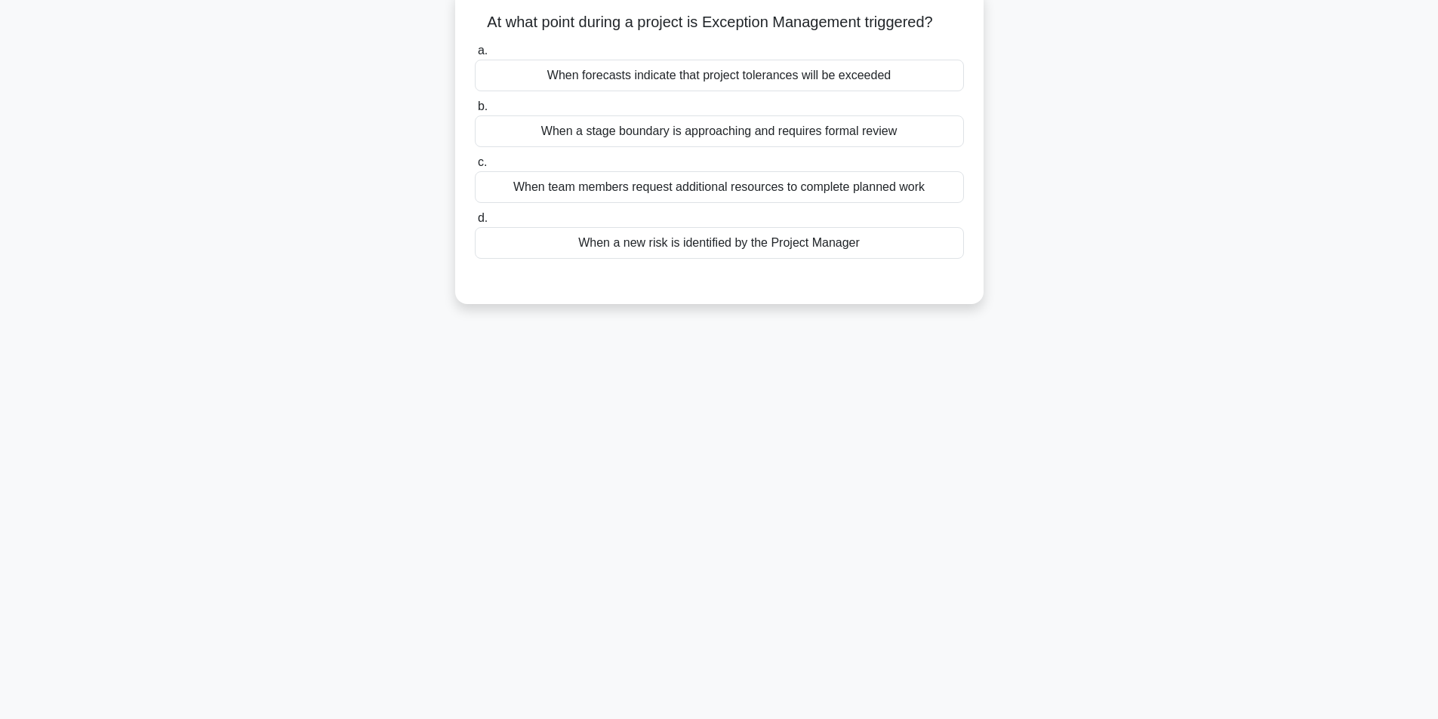
click at [816, 82] on div "When forecasts indicate that project tolerances will be exceeded" at bounding box center [719, 76] width 489 height 32
click at [475, 56] on input "a. When forecasts indicate that project tolerances will be exceeded" at bounding box center [475, 51] width 0 height 10
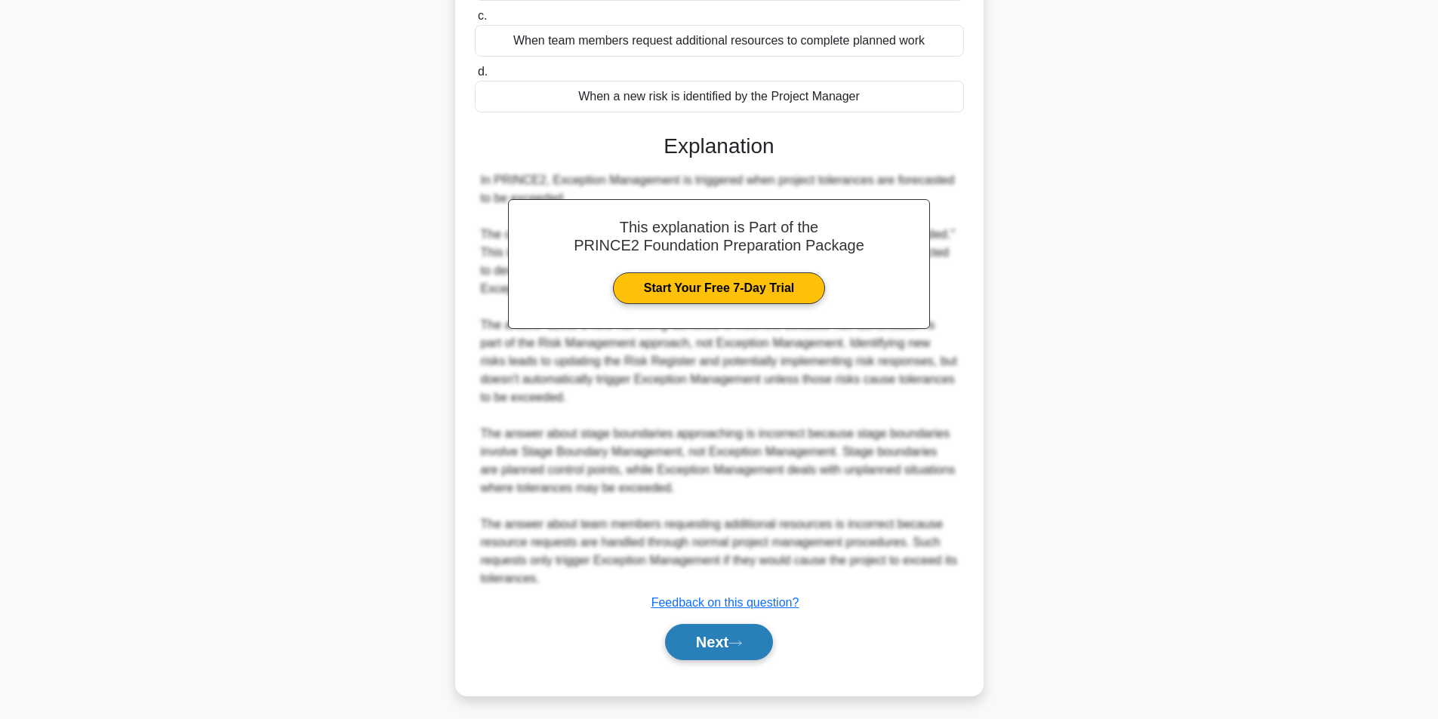
scroll to position [248, 0]
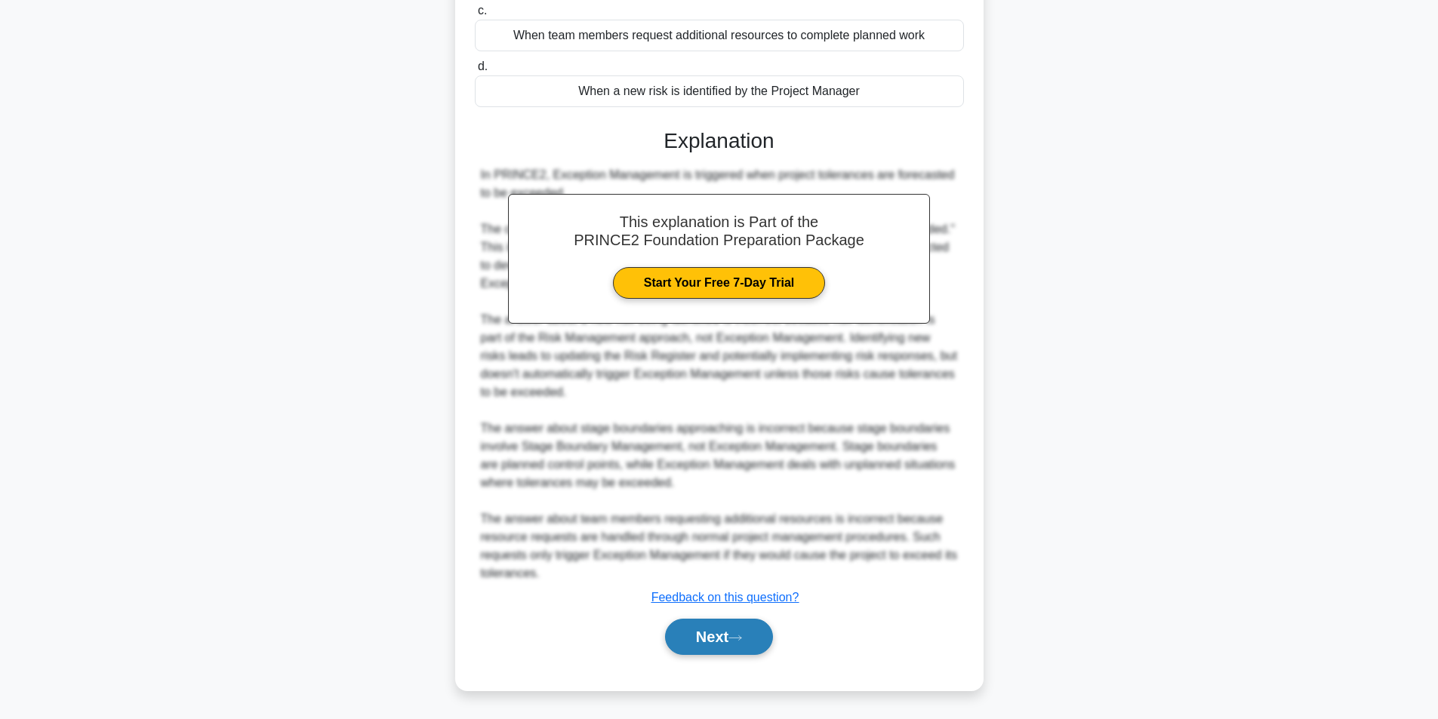
click at [706, 632] on button "Next" at bounding box center [719, 637] width 108 height 36
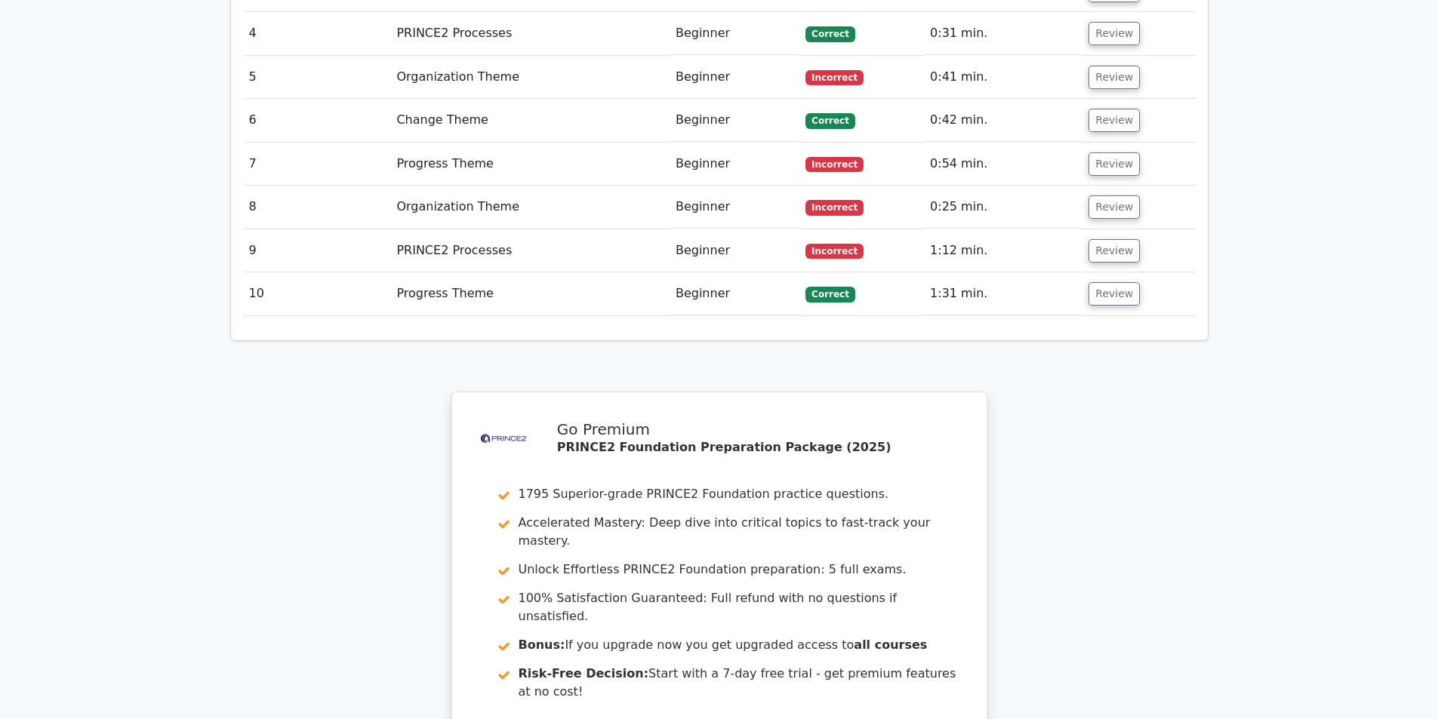
scroll to position [2471, 0]
